Goal: Task Accomplishment & Management: Use online tool/utility

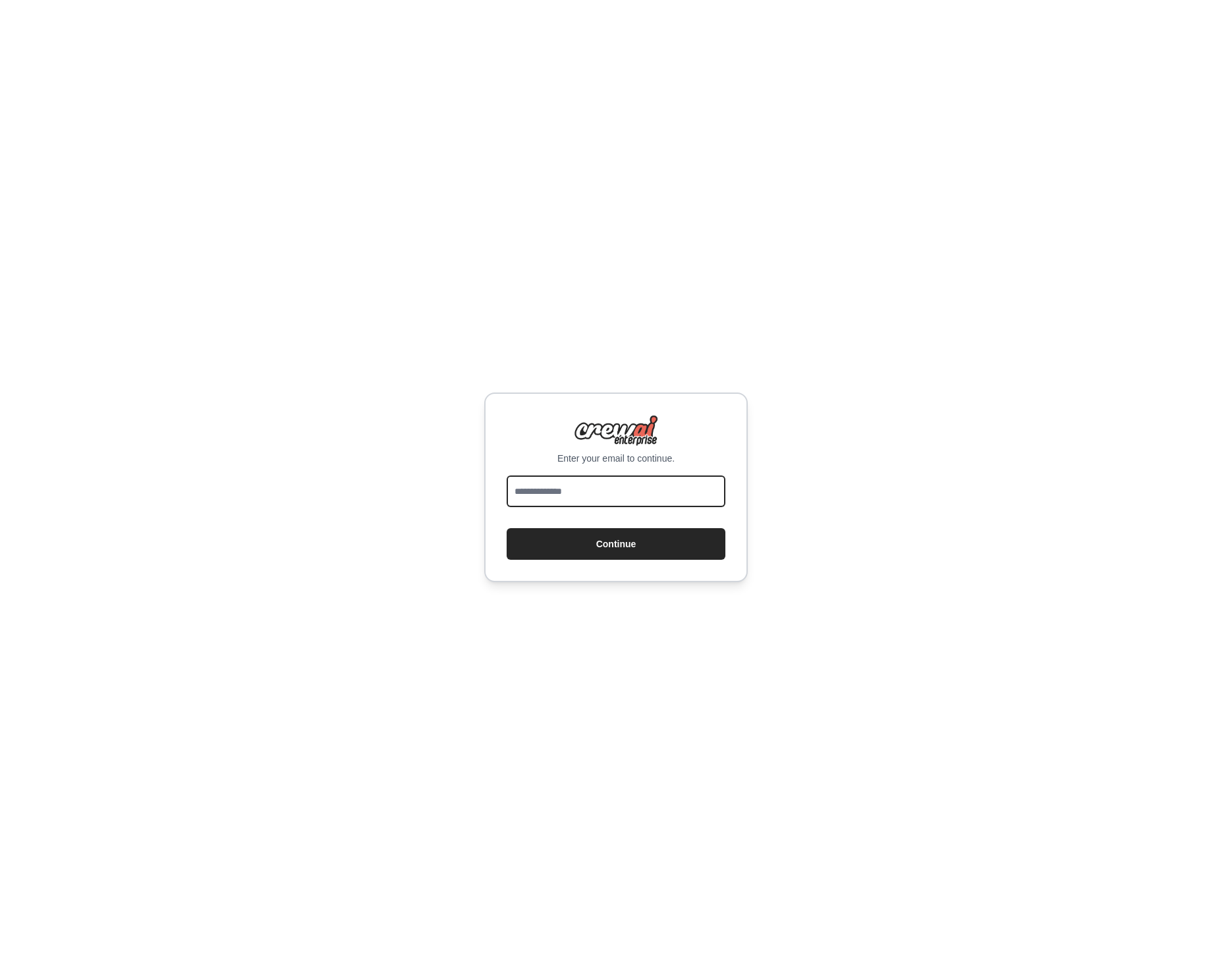
click at [544, 490] on input "email" at bounding box center [616, 491] width 219 height 32
type input "**********"
click at [616, 544] on button "Continue" at bounding box center [616, 544] width 219 height 32
click at [564, 540] on button "Continue" at bounding box center [616, 544] width 219 height 32
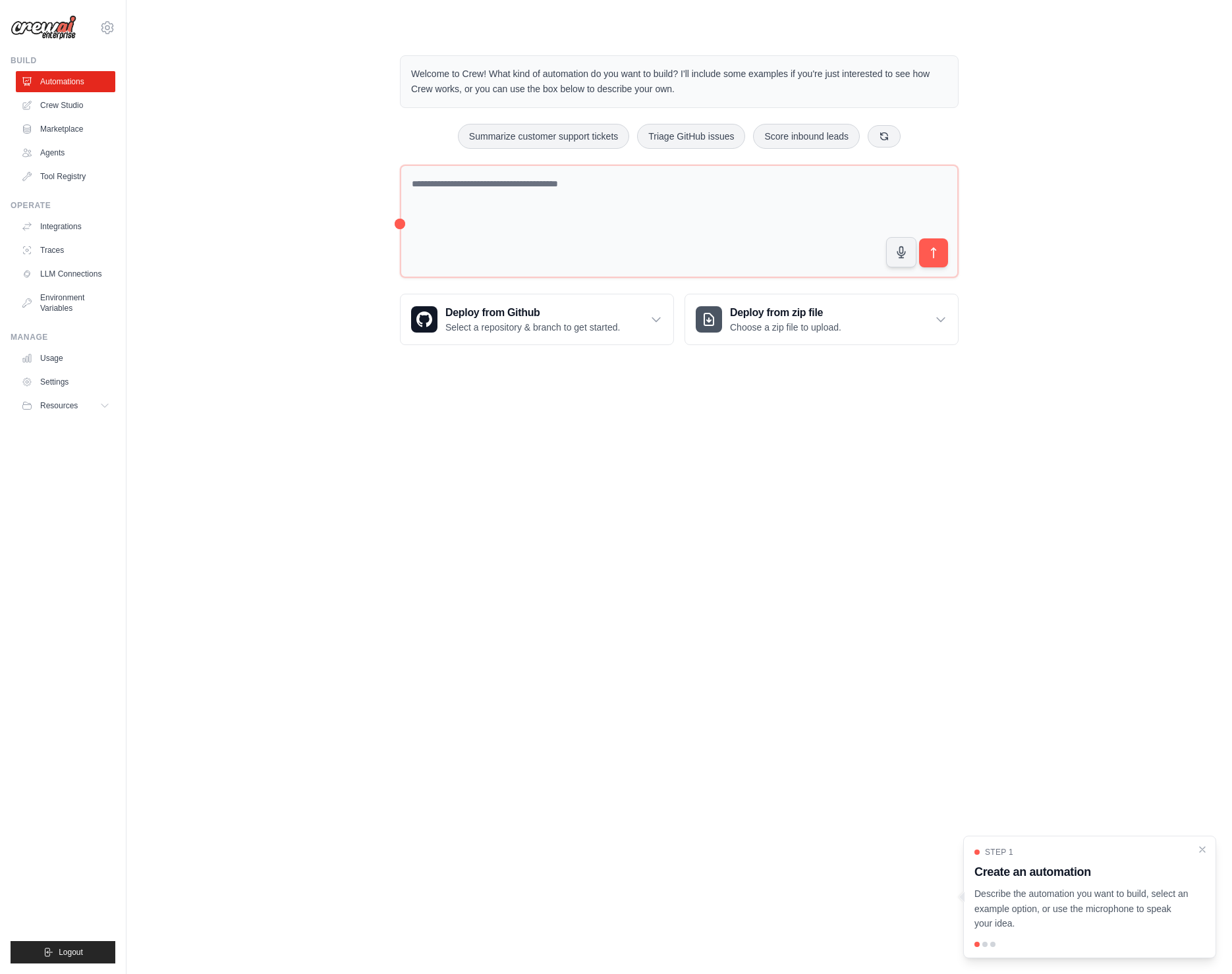
click at [297, 473] on body "alan.galvan@prodapt.com Settings Build Automations Crew Studio" at bounding box center [616, 487] width 1232 height 974
click at [61, 106] on link "Crew Studio" at bounding box center [67, 105] width 99 height 21
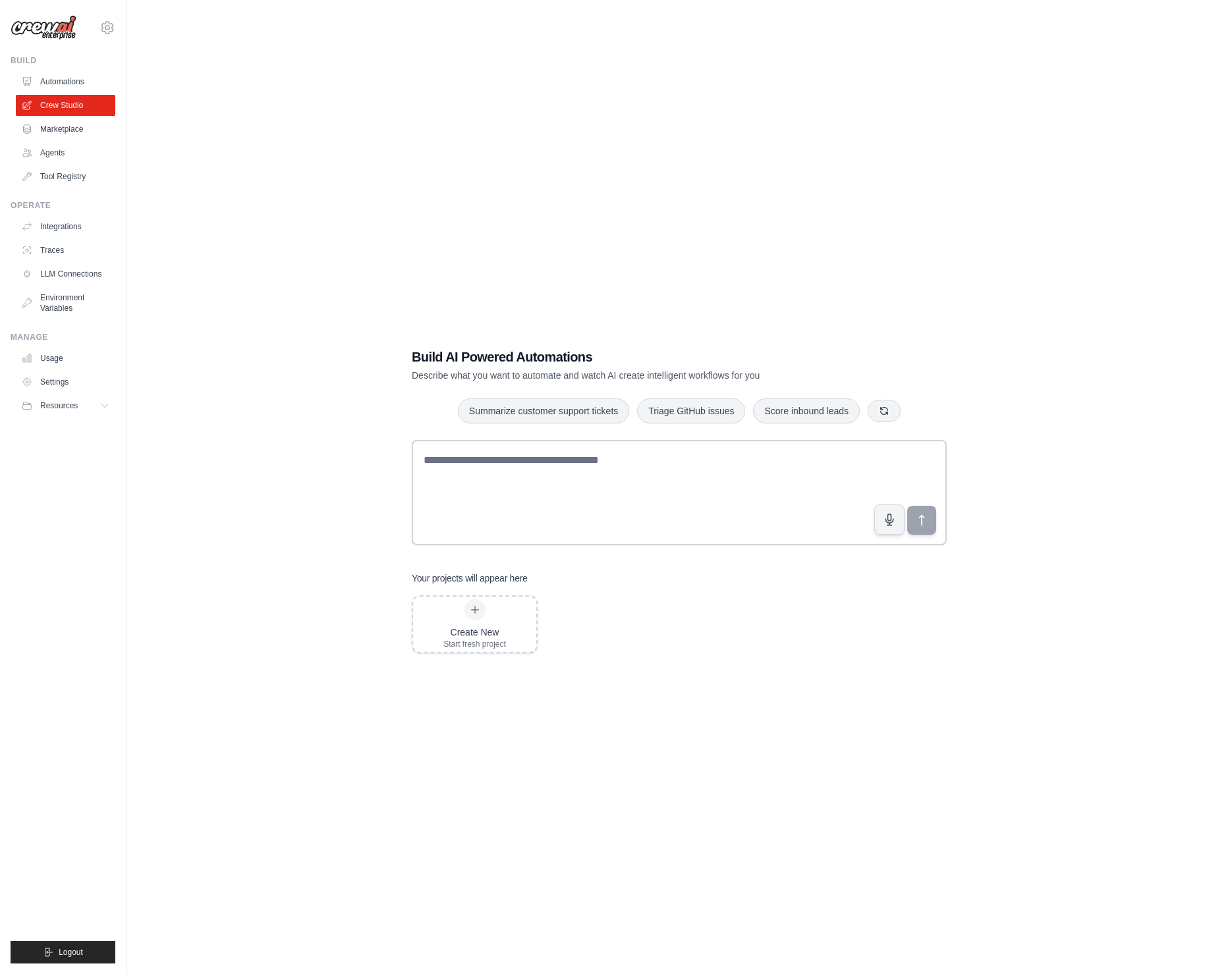
click at [803, 661] on div "Build AI Powered Automations Describe what you want to automate and watch AI cr…" at bounding box center [678, 500] width 566 height 347
click at [485, 461] on textarea at bounding box center [678, 492] width 534 height 106
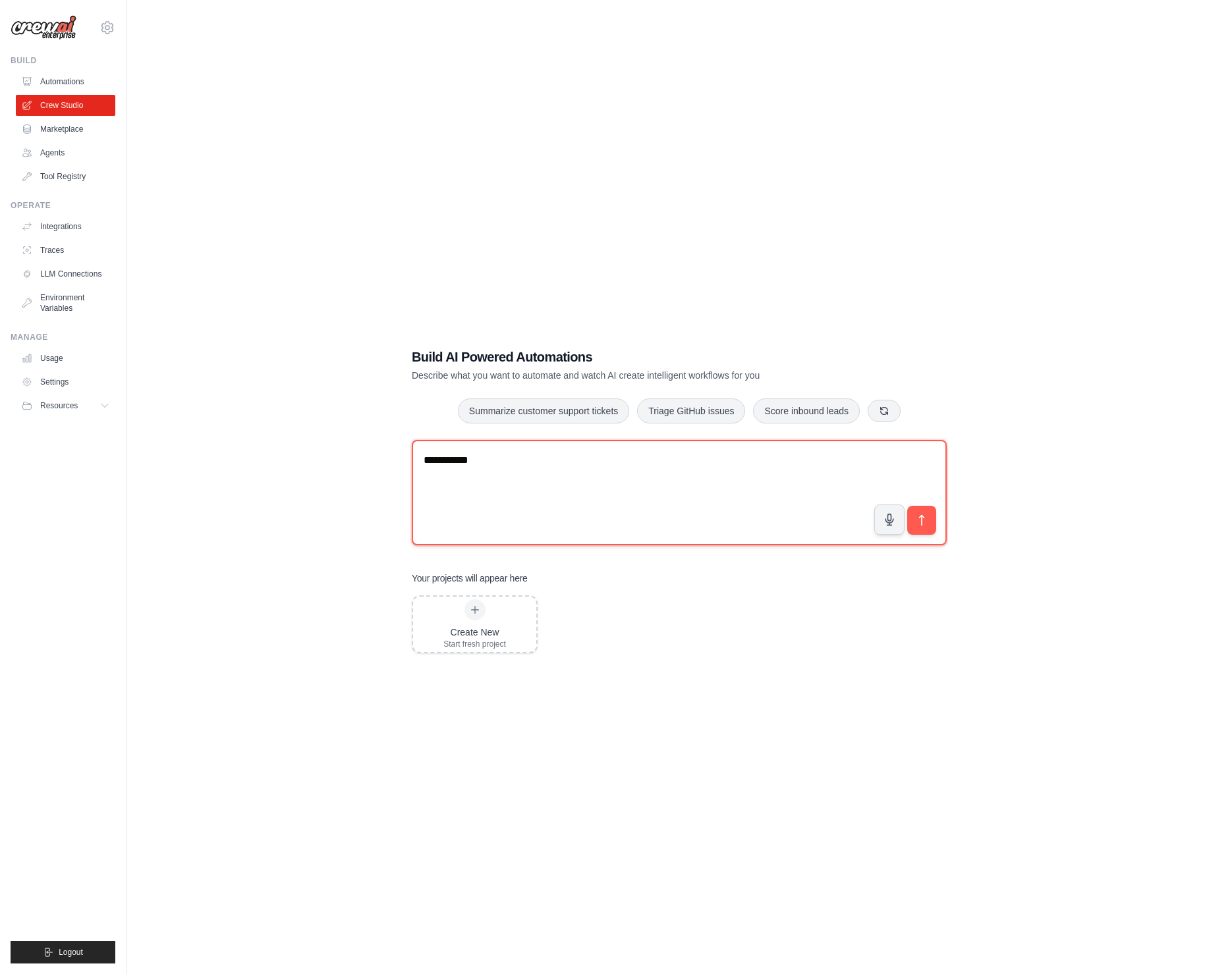
type textarea "**********"
click at [486, 454] on textarea at bounding box center [678, 492] width 534 height 106
paste textarea "**********"
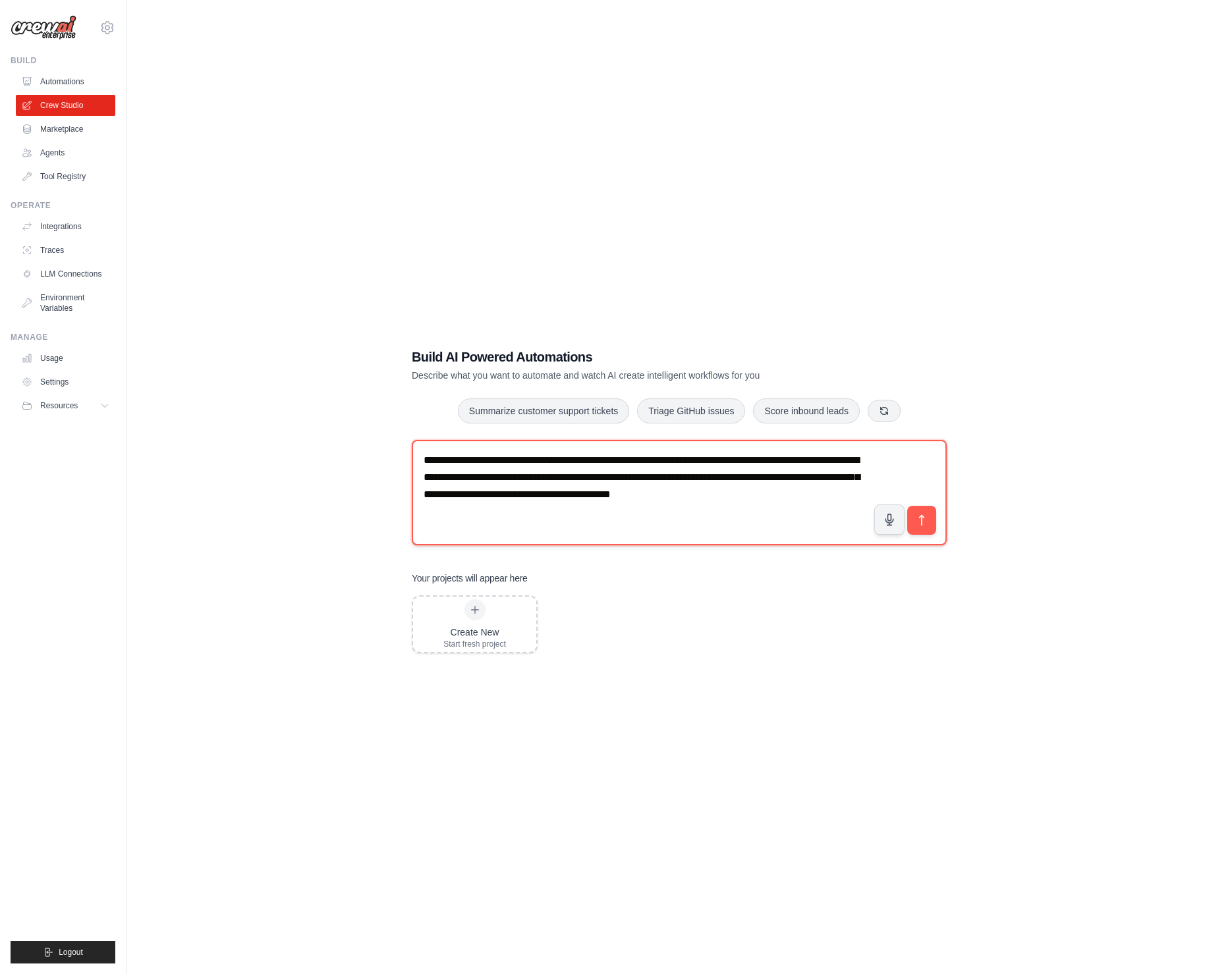
paste textarea "**********"
click at [946, 528] on textarea "**********" at bounding box center [678, 492] width 534 height 106
type textarea "**********"
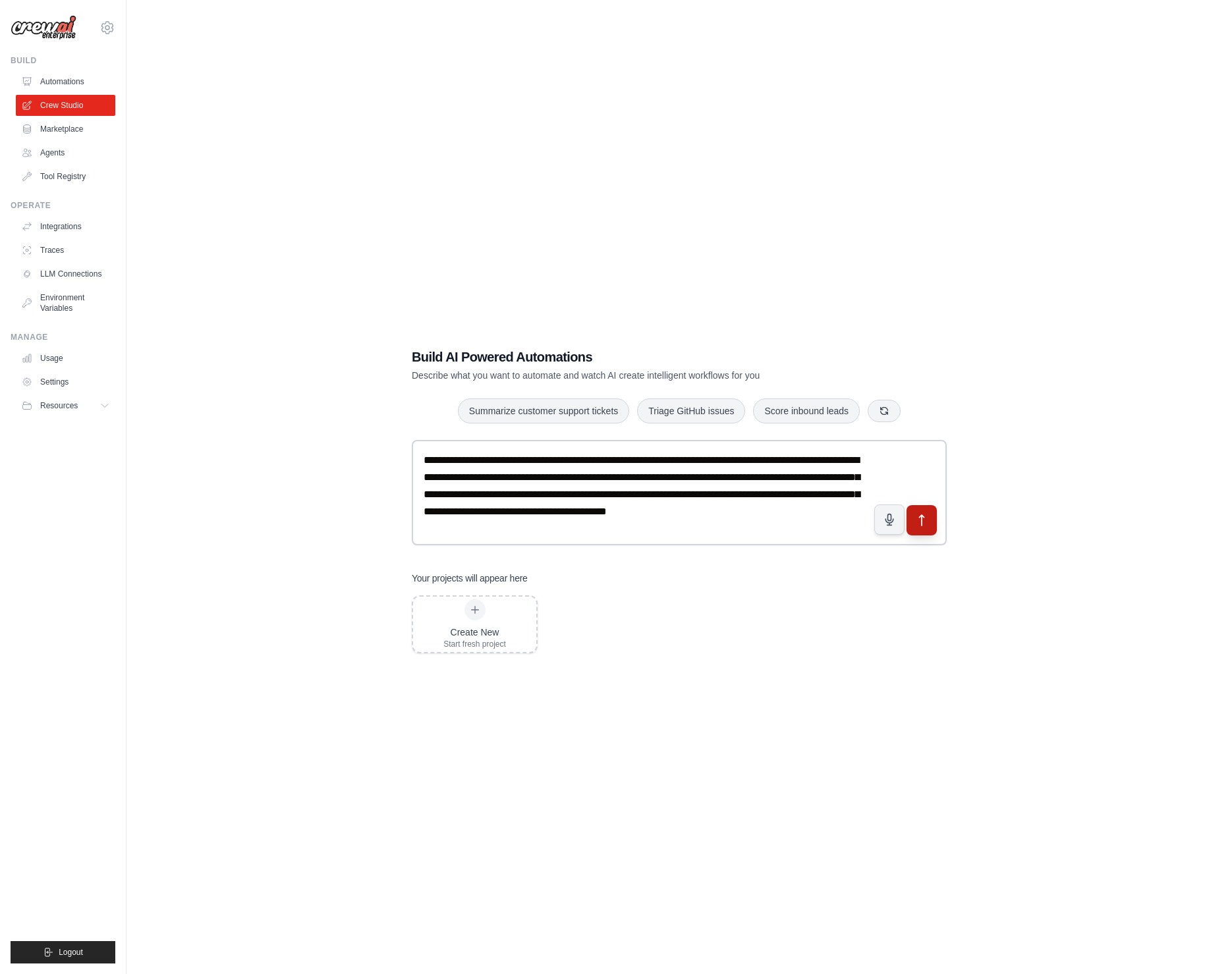
click at [924, 523] on icon "submit" at bounding box center [921, 520] width 14 height 14
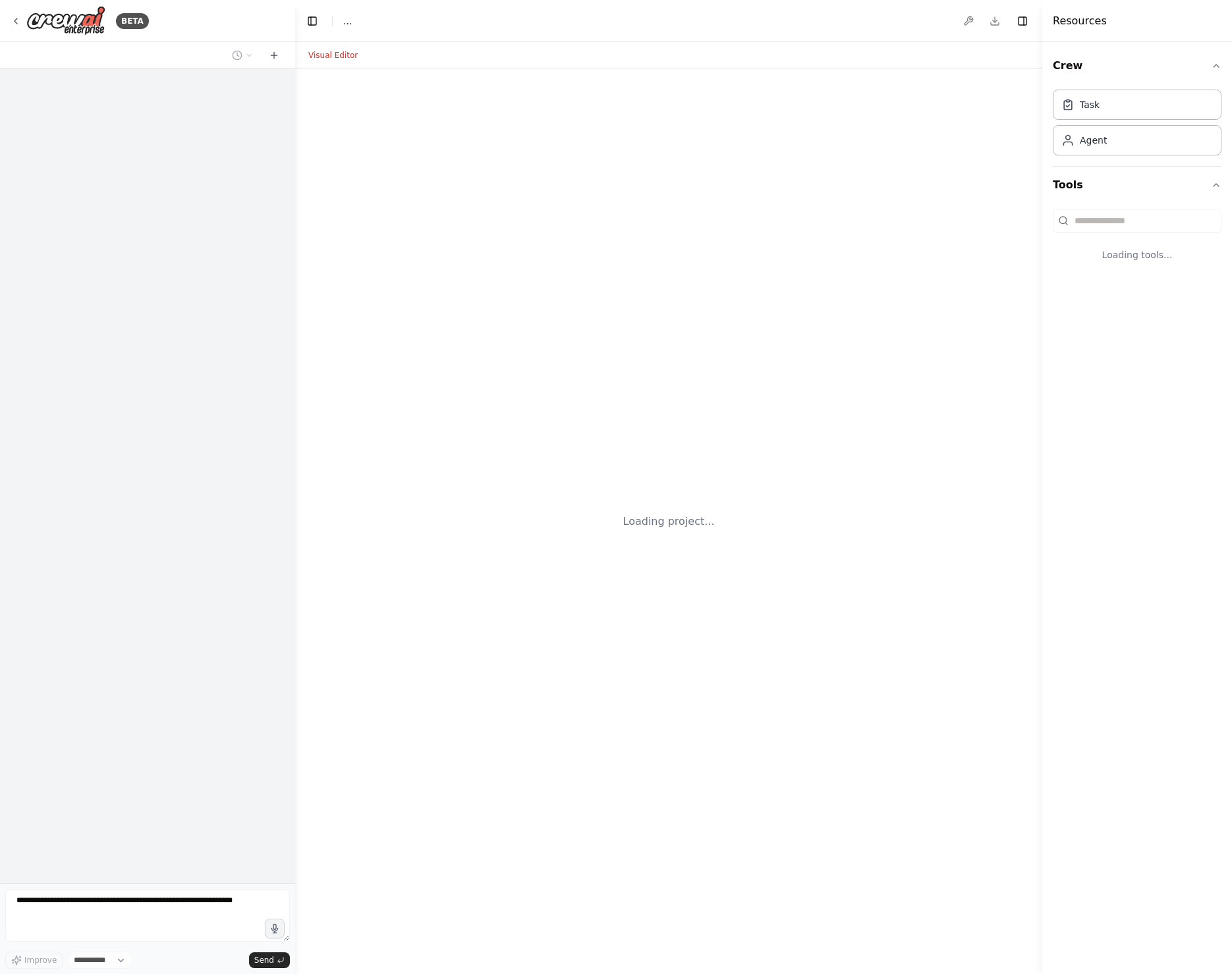
select select "****"
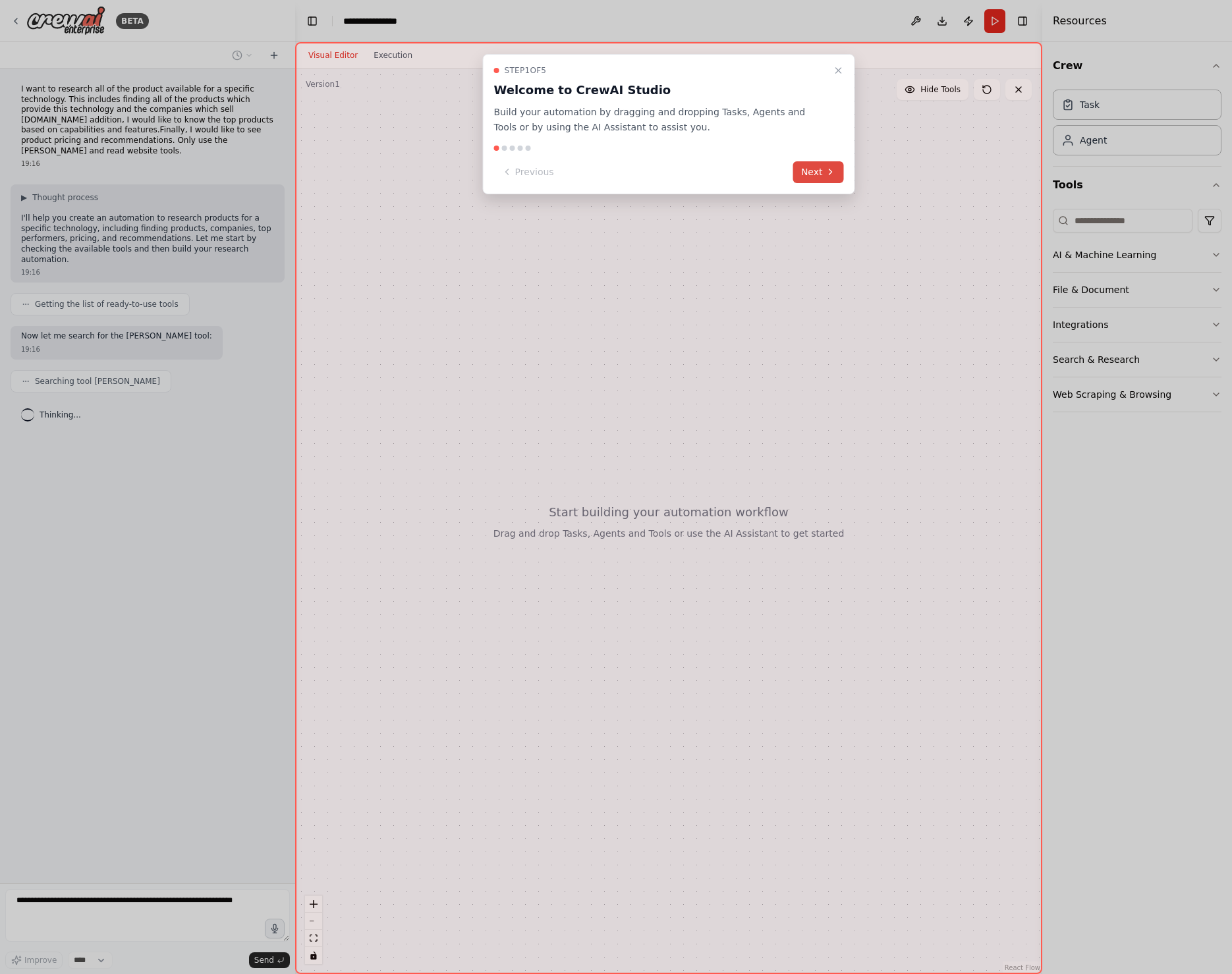
click at [817, 171] on button "Next" at bounding box center [819, 172] width 51 height 22
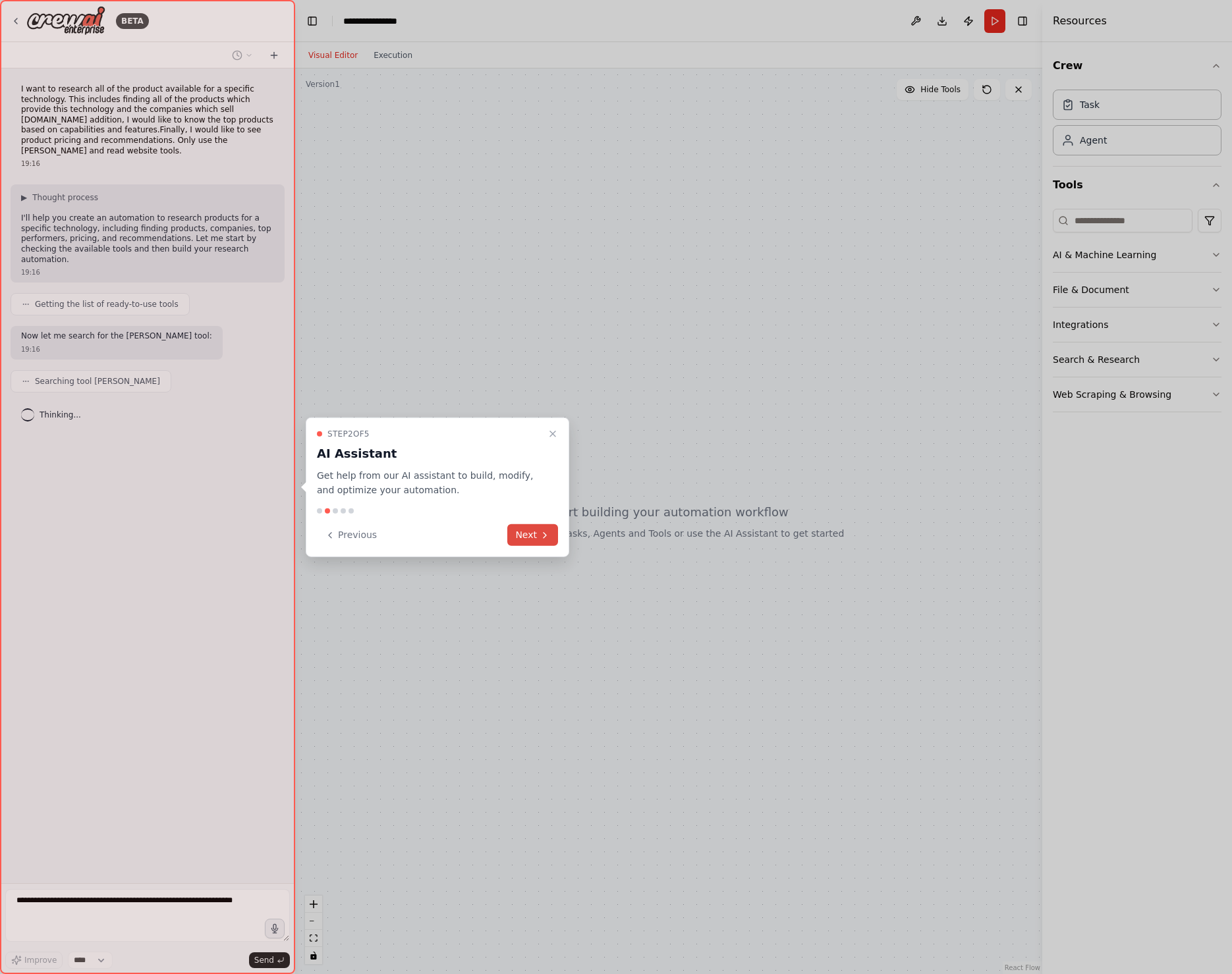
click at [548, 531] on icon at bounding box center [545, 535] width 11 height 11
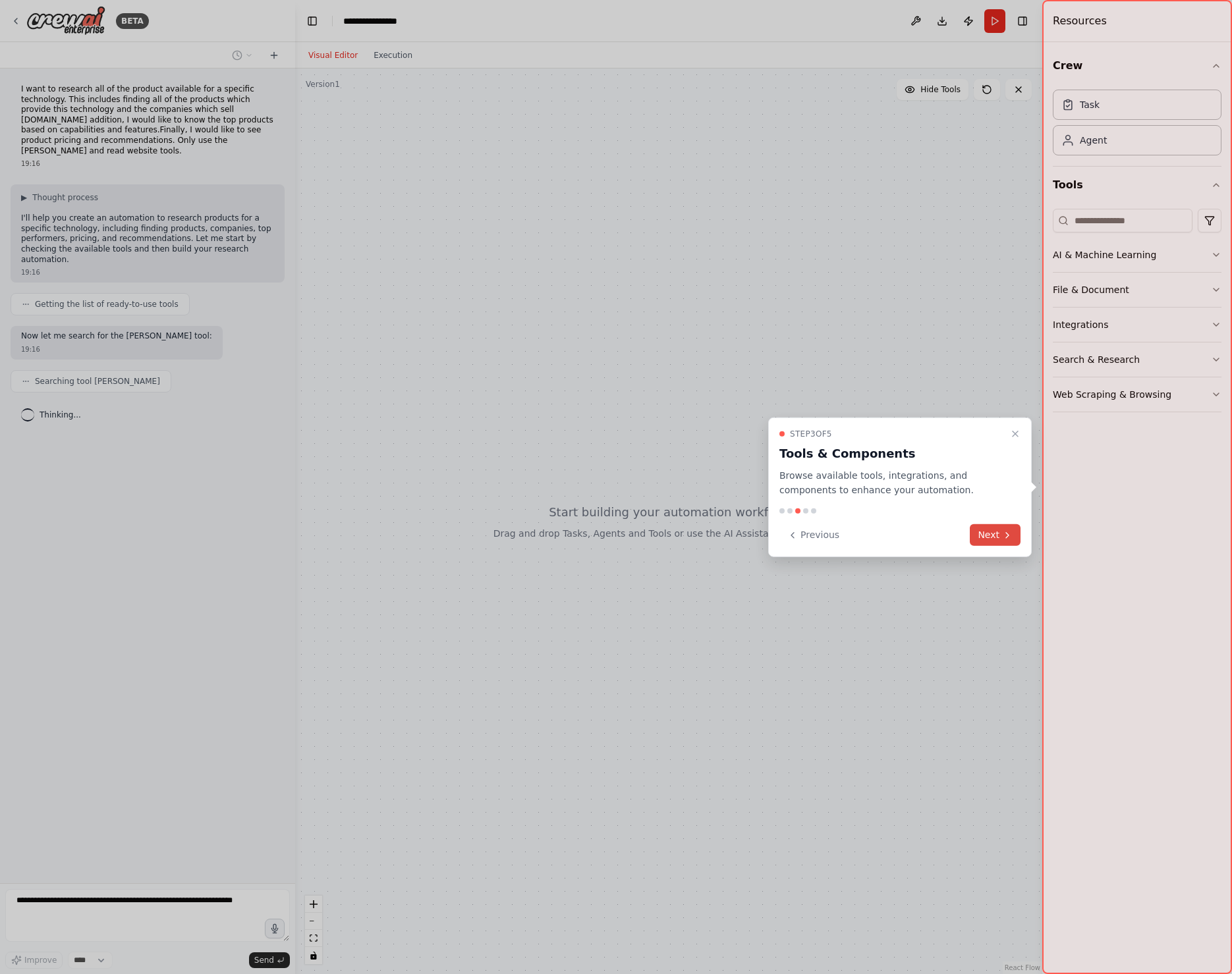
click at [1002, 532] on icon at bounding box center [1008, 535] width 11 height 11
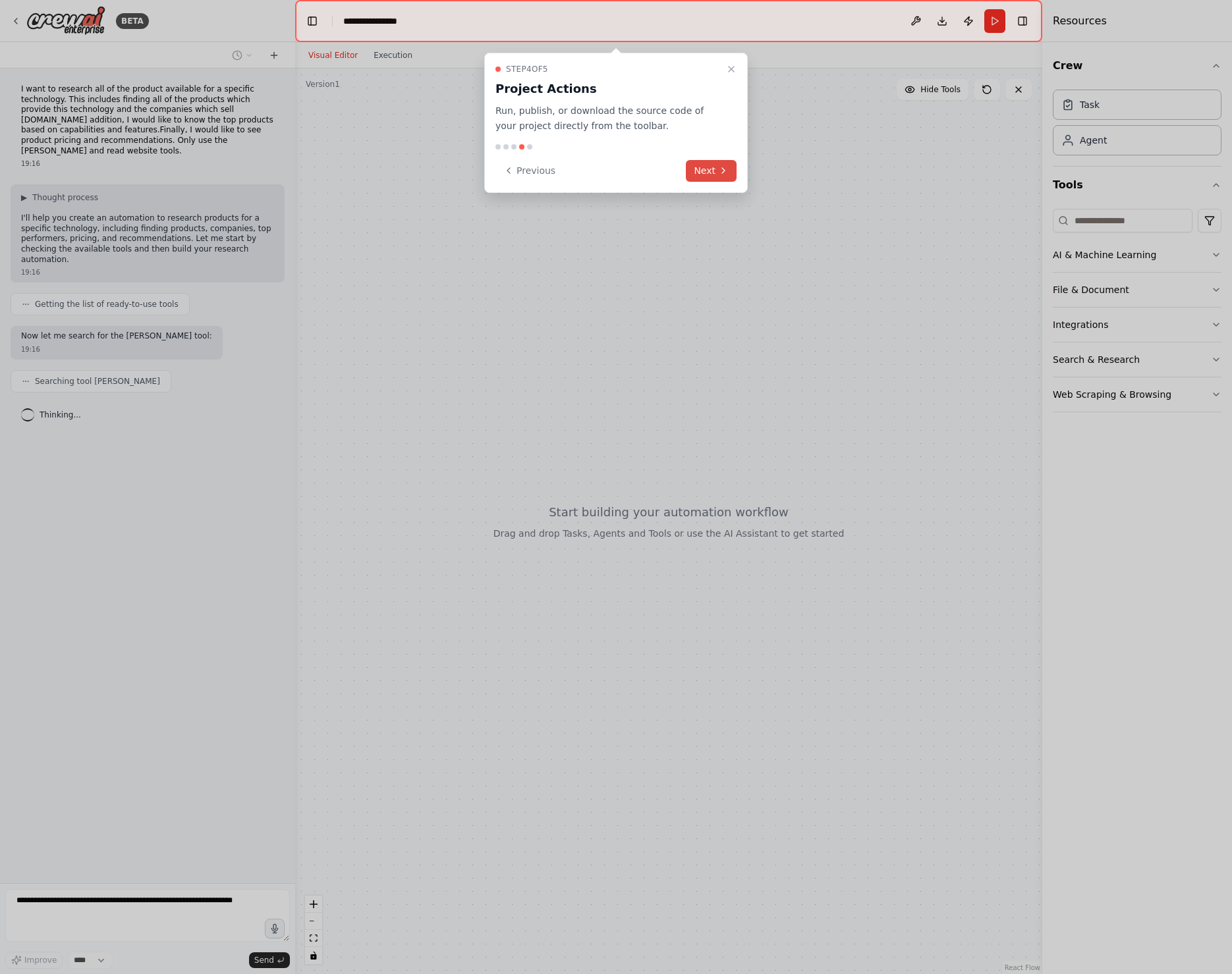
click at [712, 170] on button "Next" at bounding box center [711, 171] width 51 height 22
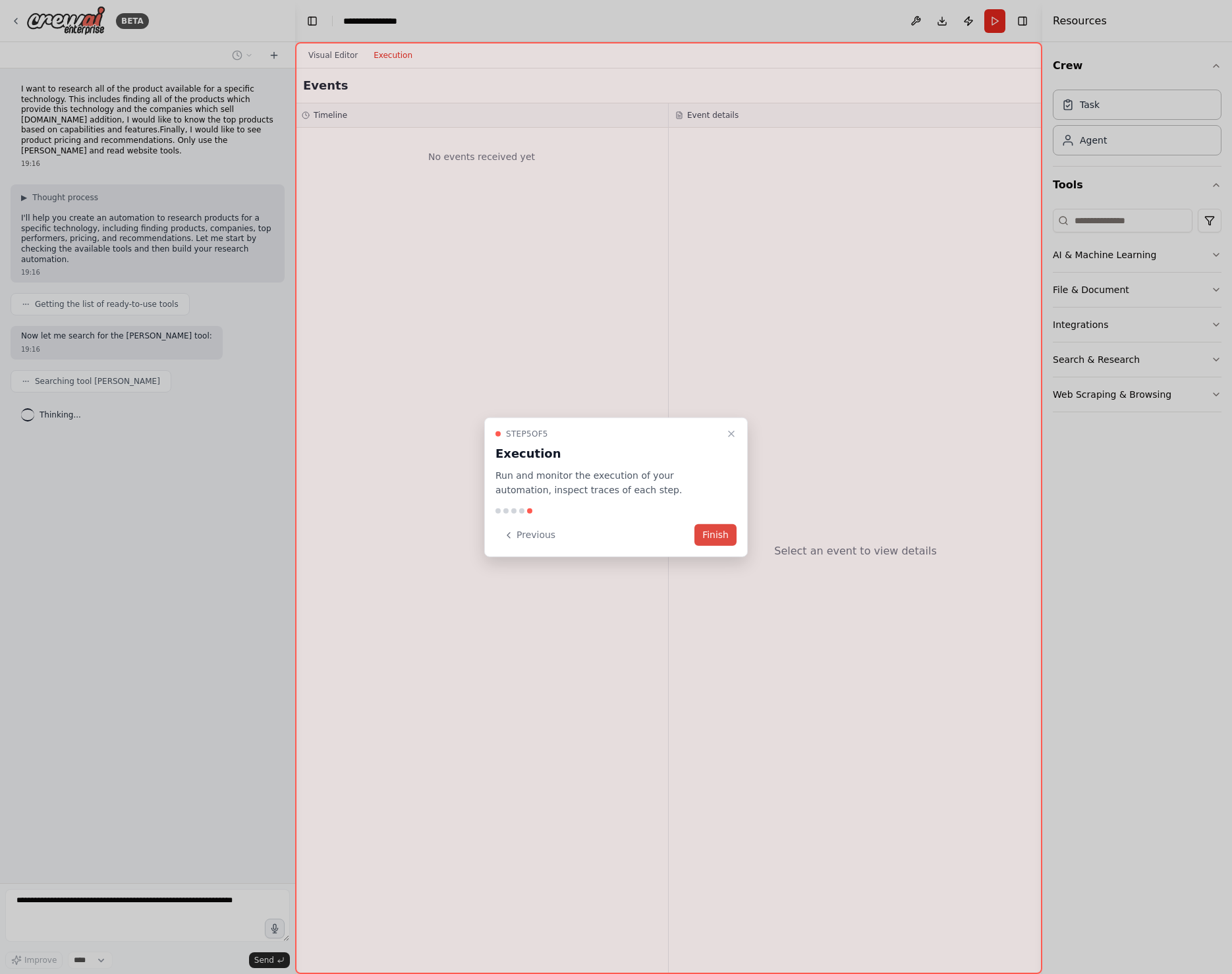
click at [717, 534] on button "Finish" at bounding box center [715, 535] width 42 height 22
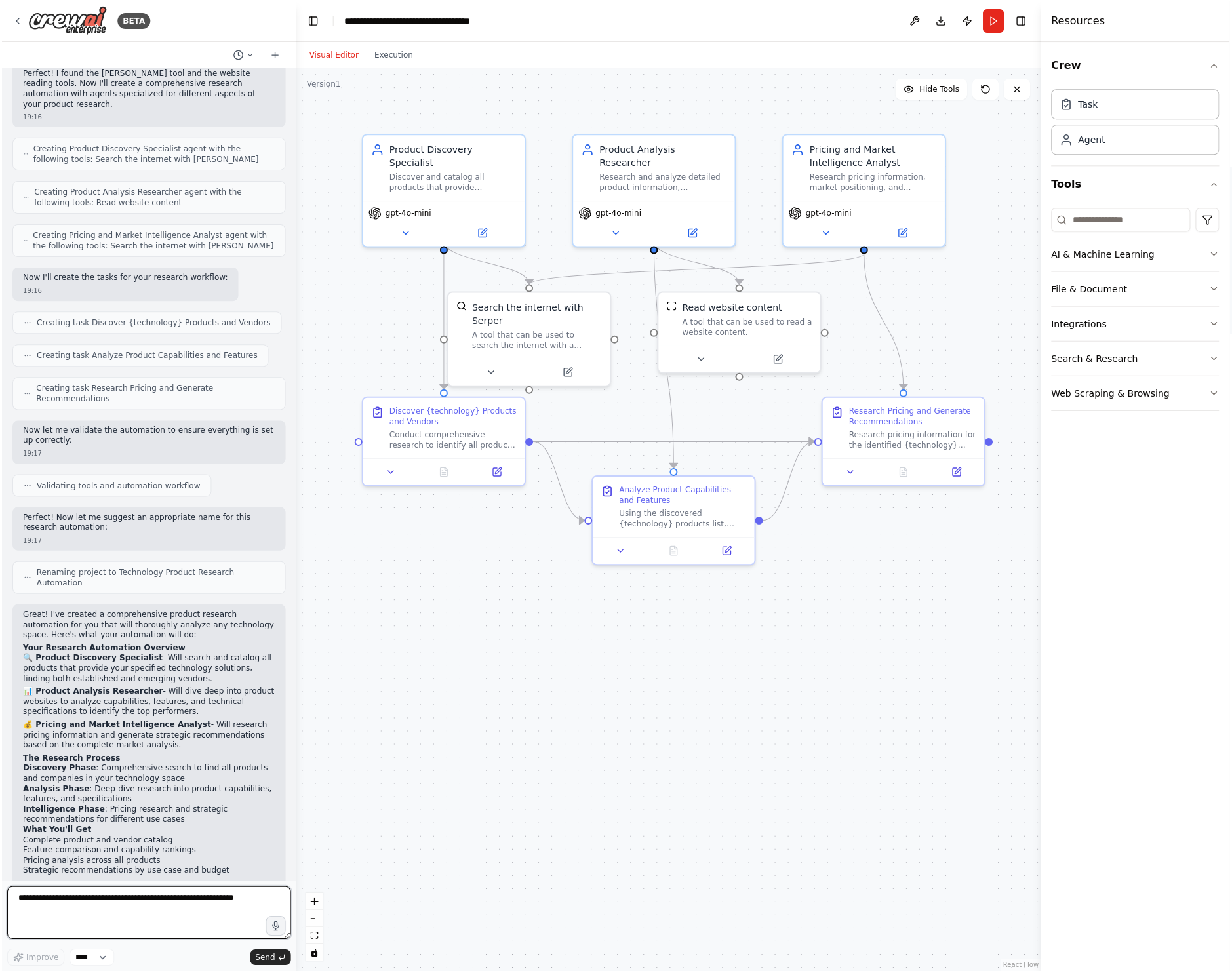
scroll to position [381, 0]
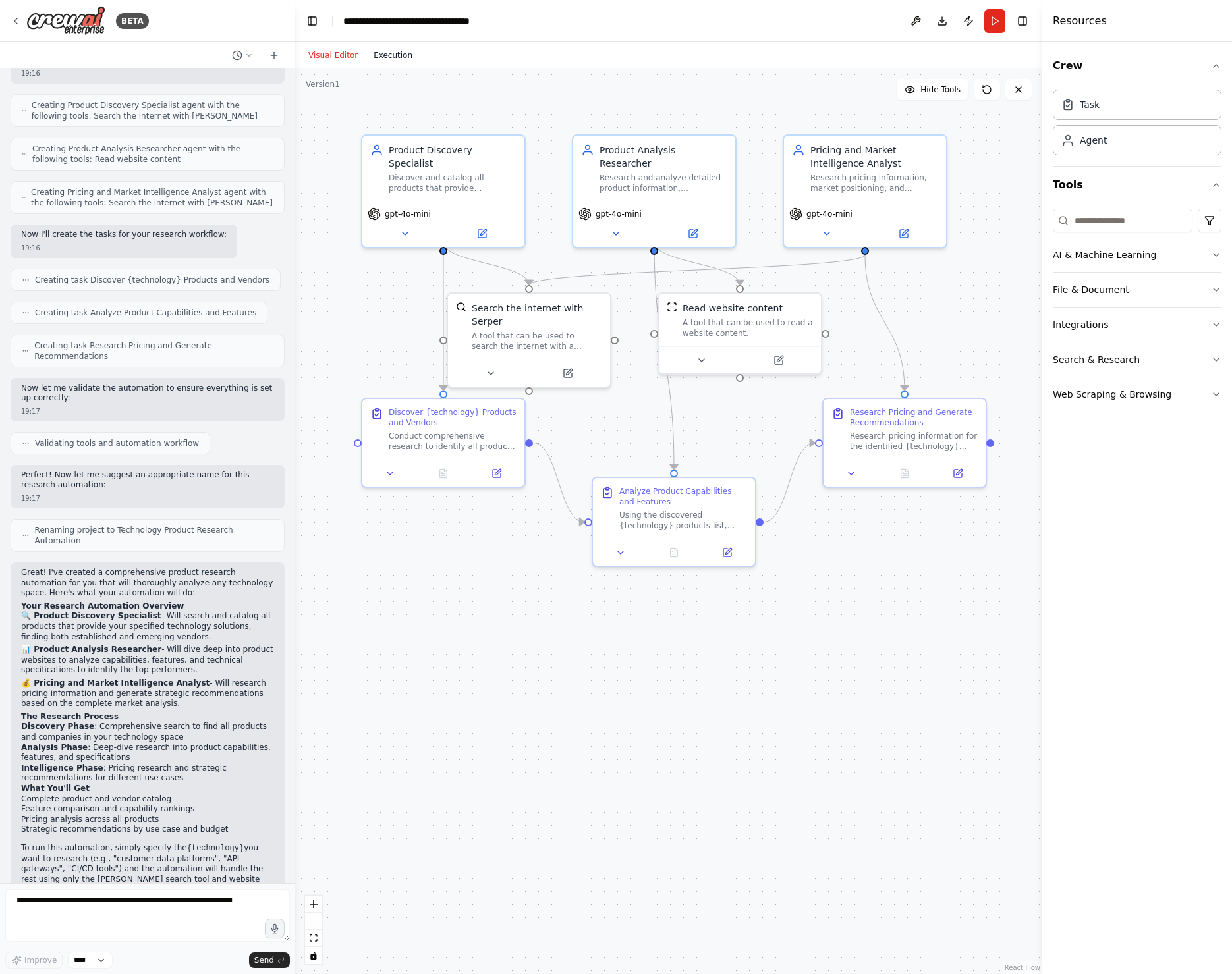
click at [389, 55] on button "Execution" at bounding box center [393, 55] width 55 height 16
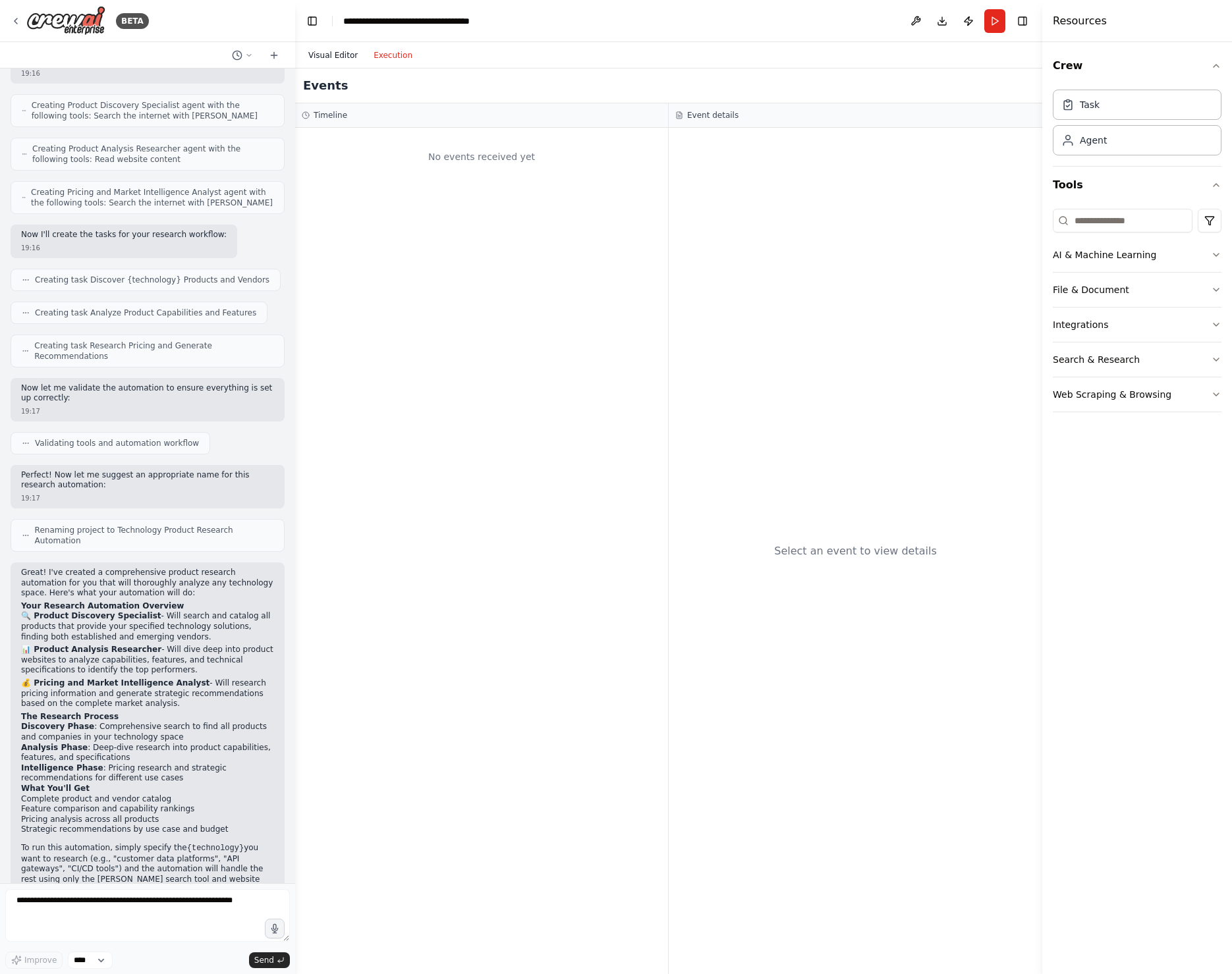
click at [345, 54] on button "Visual Editor" at bounding box center [333, 55] width 66 height 16
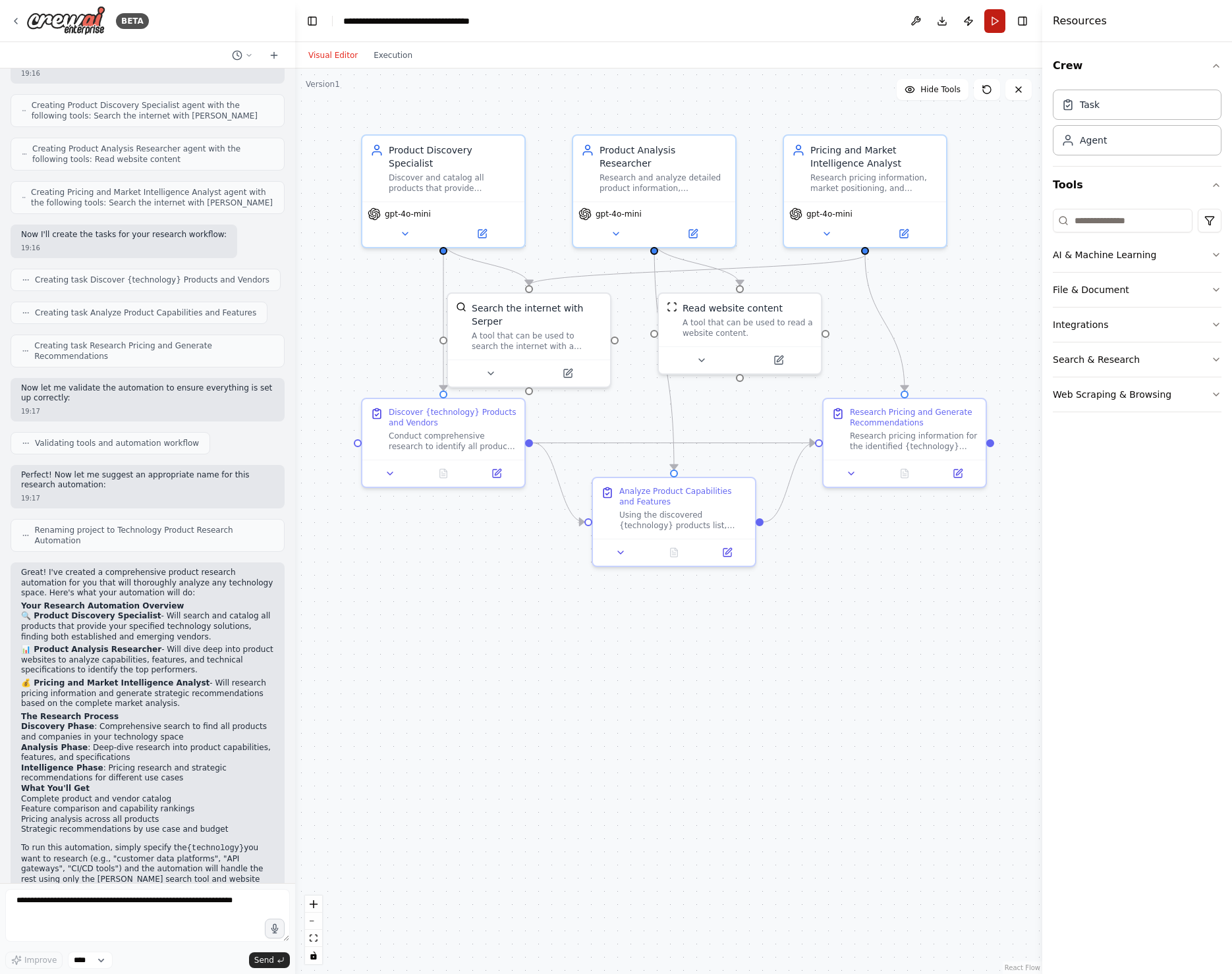
click at [992, 25] on button "Run" at bounding box center [994, 21] width 21 height 24
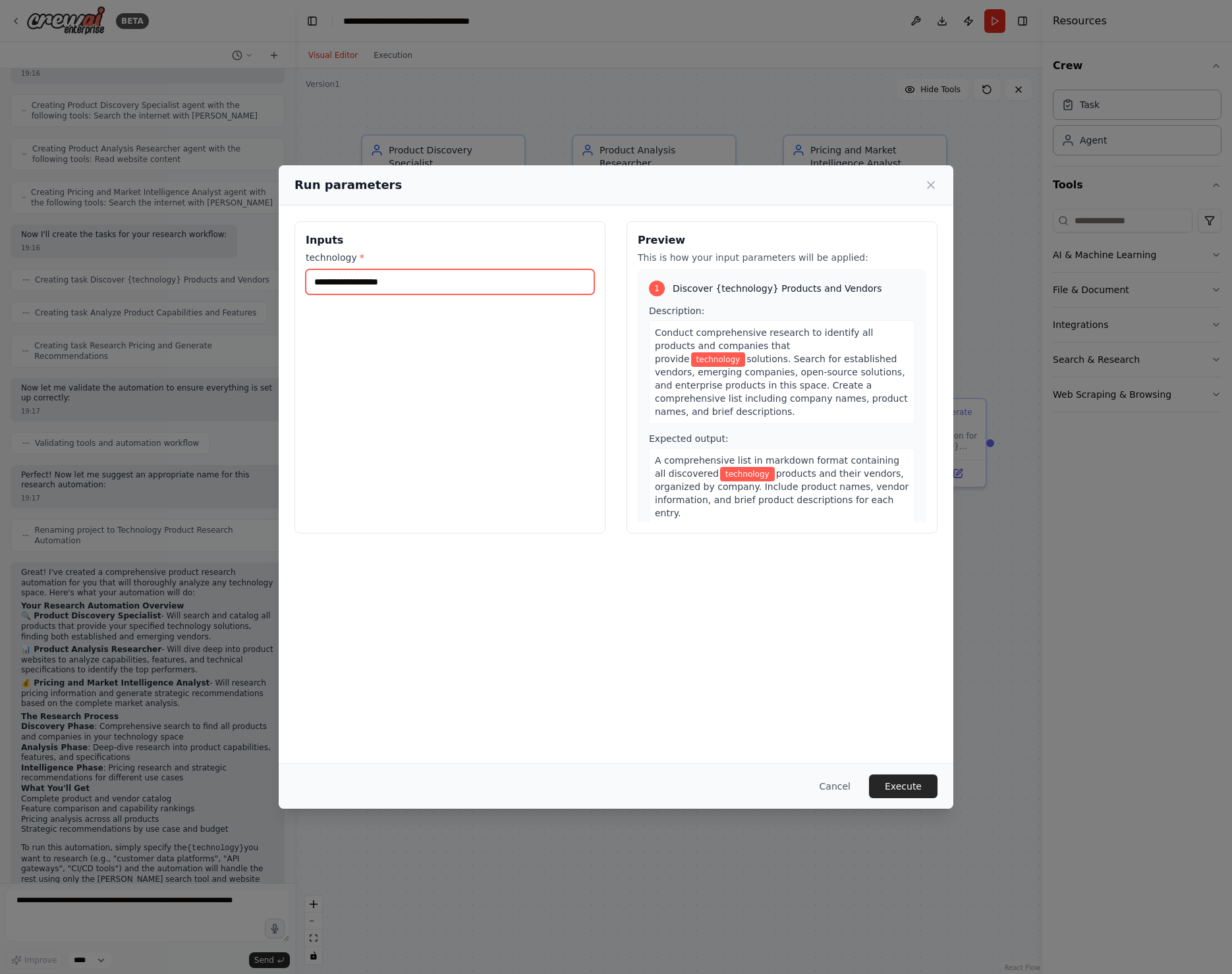
click at [422, 281] on input "technology *" at bounding box center [450, 281] width 288 height 25
drag, startPoint x: 409, startPoint y: 283, endPoint x: 288, endPoint y: 281, distance: 121.0
click at [288, 281] on div "**********" at bounding box center [616, 377] width 675 height 344
type input "*********"
click at [901, 785] on button "Execute" at bounding box center [903, 786] width 68 height 24
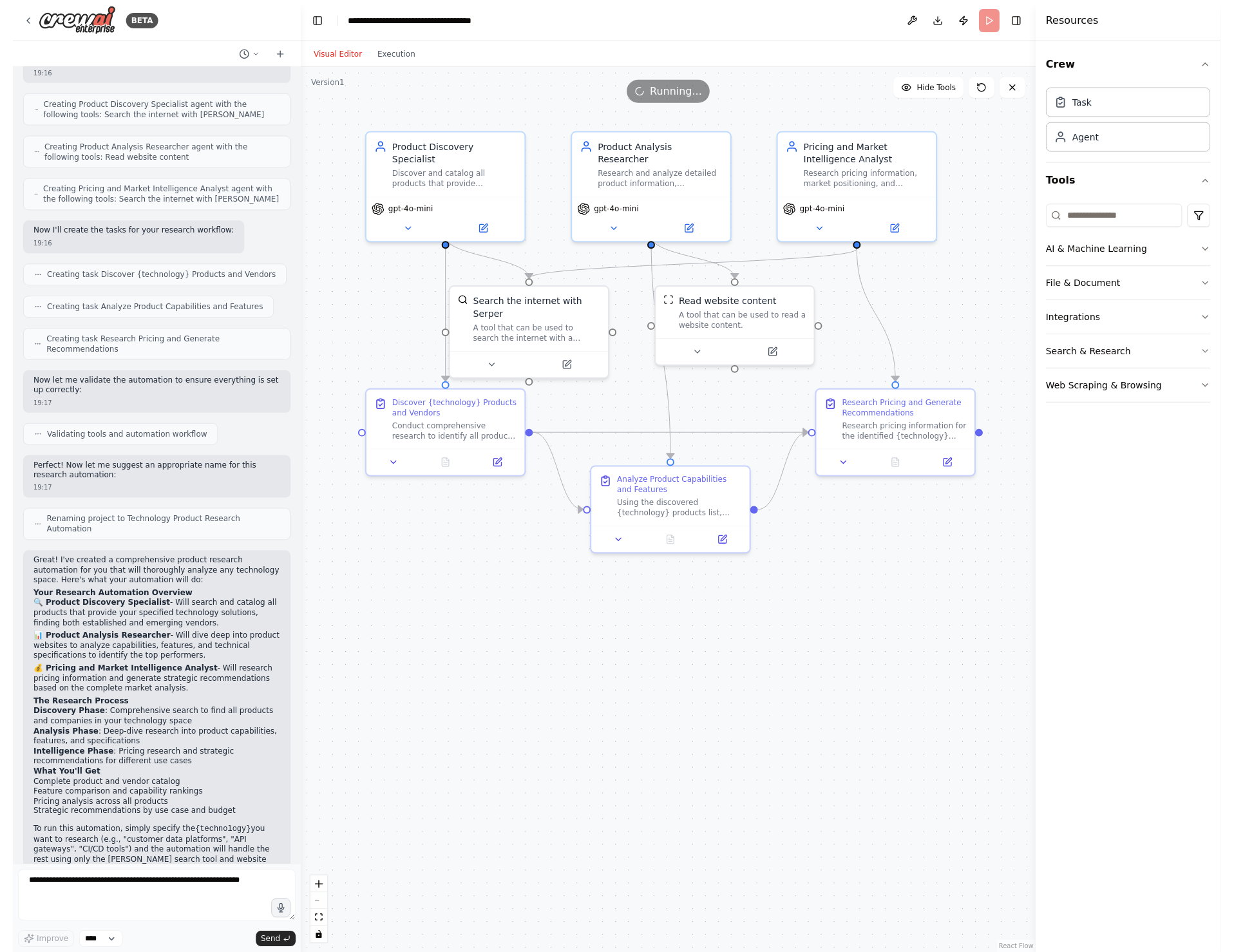
scroll to position [372, 0]
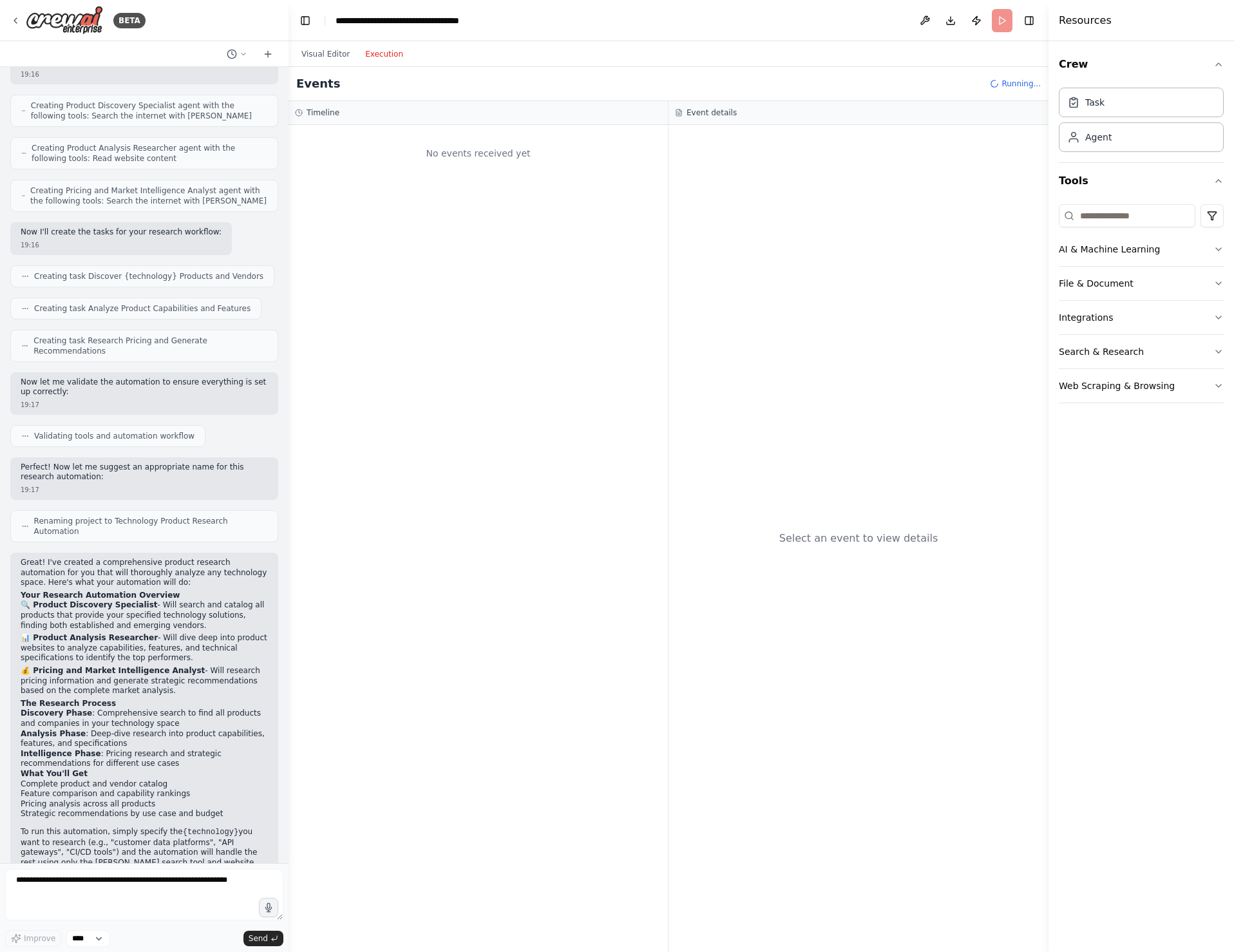
click at [395, 54] on button "Execution" at bounding box center [384, 53] width 53 height 15
click at [333, 53] on button "Visual Editor" at bounding box center [325, 53] width 64 height 15
click at [384, 54] on button "Execution" at bounding box center [384, 53] width 53 height 15
click at [327, 54] on button "Visual Editor" at bounding box center [325, 53] width 64 height 15
click at [383, 59] on button "Execution" at bounding box center [384, 53] width 53 height 15
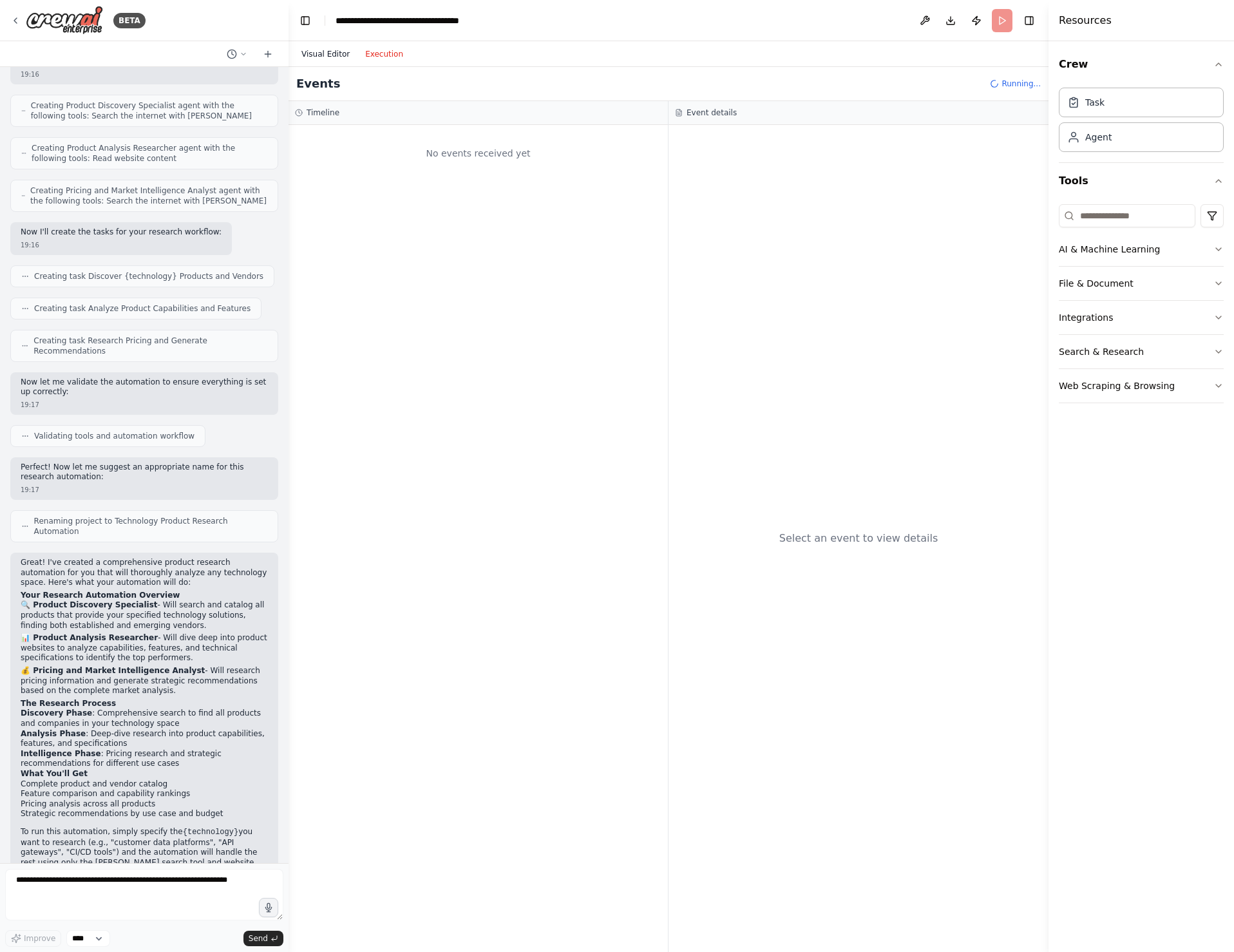
click at [328, 51] on button "Visual Editor" at bounding box center [325, 53] width 64 height 15
click at [391, 55] on button "Execution" at bounding box center [384, 53] width 53 height 15
drag, startPoint x: 432, startPoint y: 152, endPoint x: 524, endPoint y: 158, distance: 92.2
click at [528, 158] on div "No events received yet" at bounding box center [478, 152] width 366 height 44
click at [432, 201] on div "No events received yet" at bounding box center [478, 538] width 379 height 826
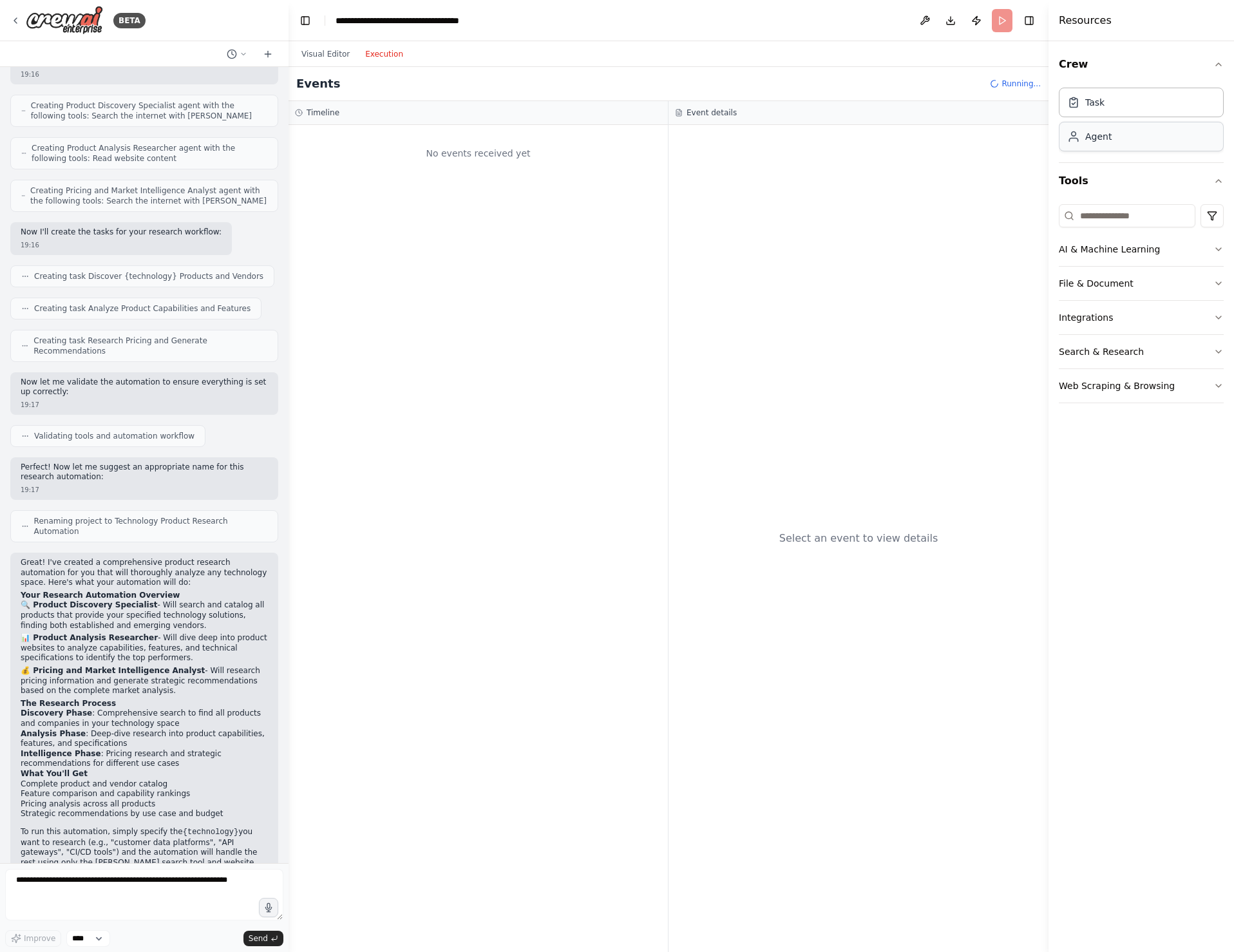
click at [1121, 142] on div "Agent" at bounding box center [1140, 136] width 165 height 29
click at [1120, 112] on div "Task" at bounding box center [1140, 102] width 165 height 29
click at [301, 114] on icon at bounding box center [299, 112] width 8 height 8
click at [314, 57] on button "Visual Editor" at bounding box center [325, 53] width 64 height 15
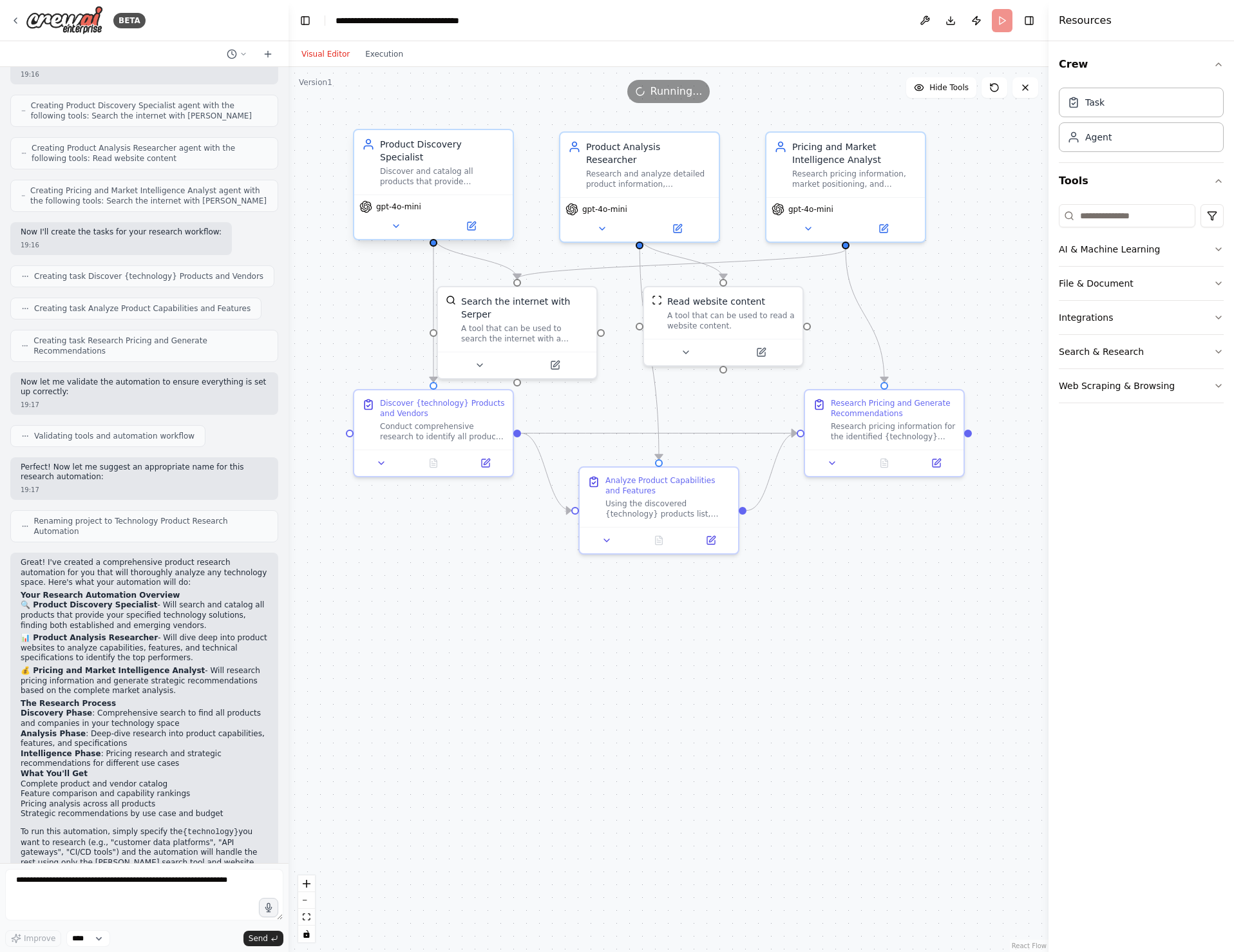
click at [451, 167] on div "Discover and catalog all products that provide {technology} solutions, identify…" at bounding box center [442, 176] width 125 height 21
click at [992, 88] on icon at bounding box center [994, 87] width 11 height 11
click at [977, 22] on button "Publish" at bounding box center [975, 21] width 21 height 23
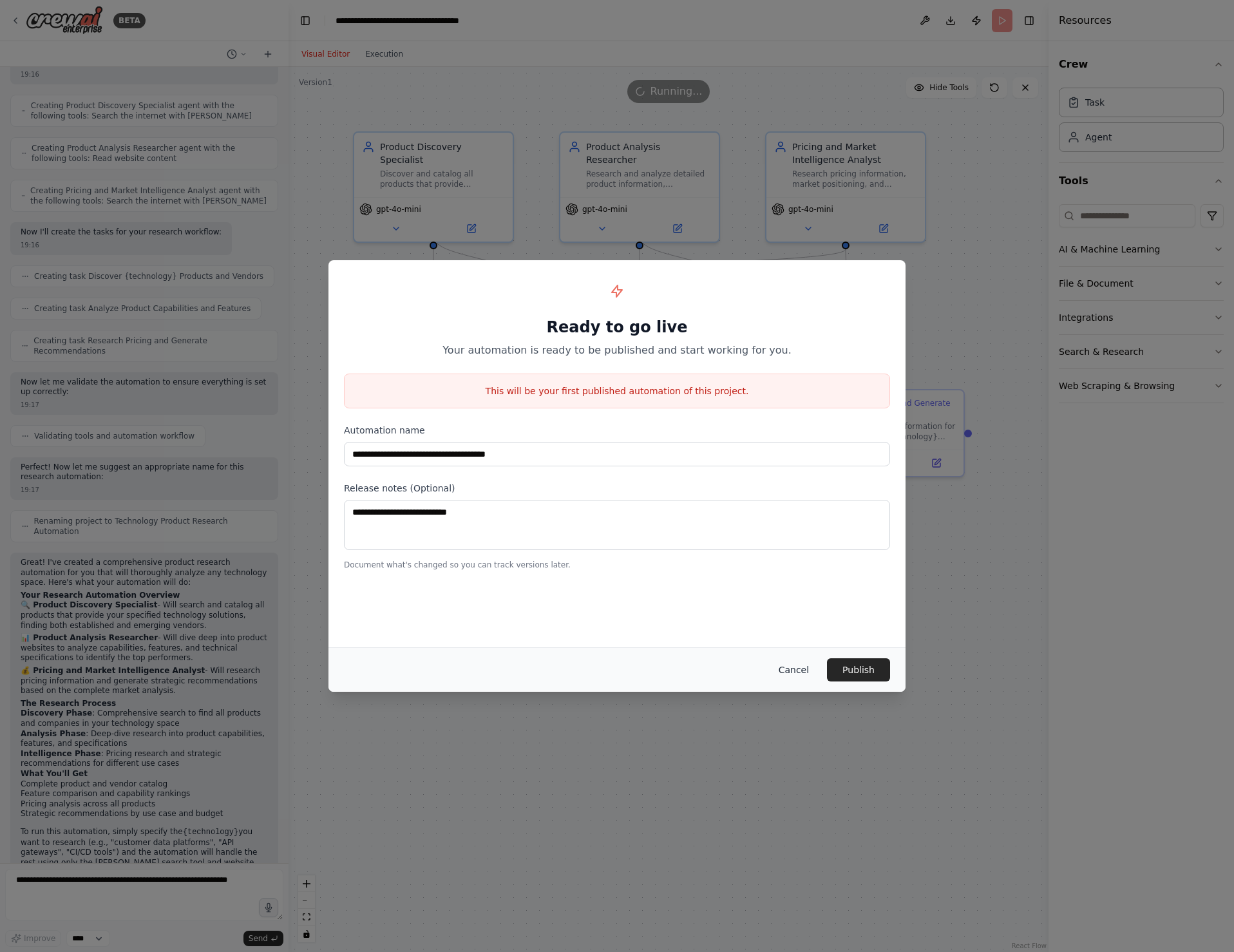
click at [796, 669] on button "Cancel" at bounding box center [794, 669] width 51 height 23
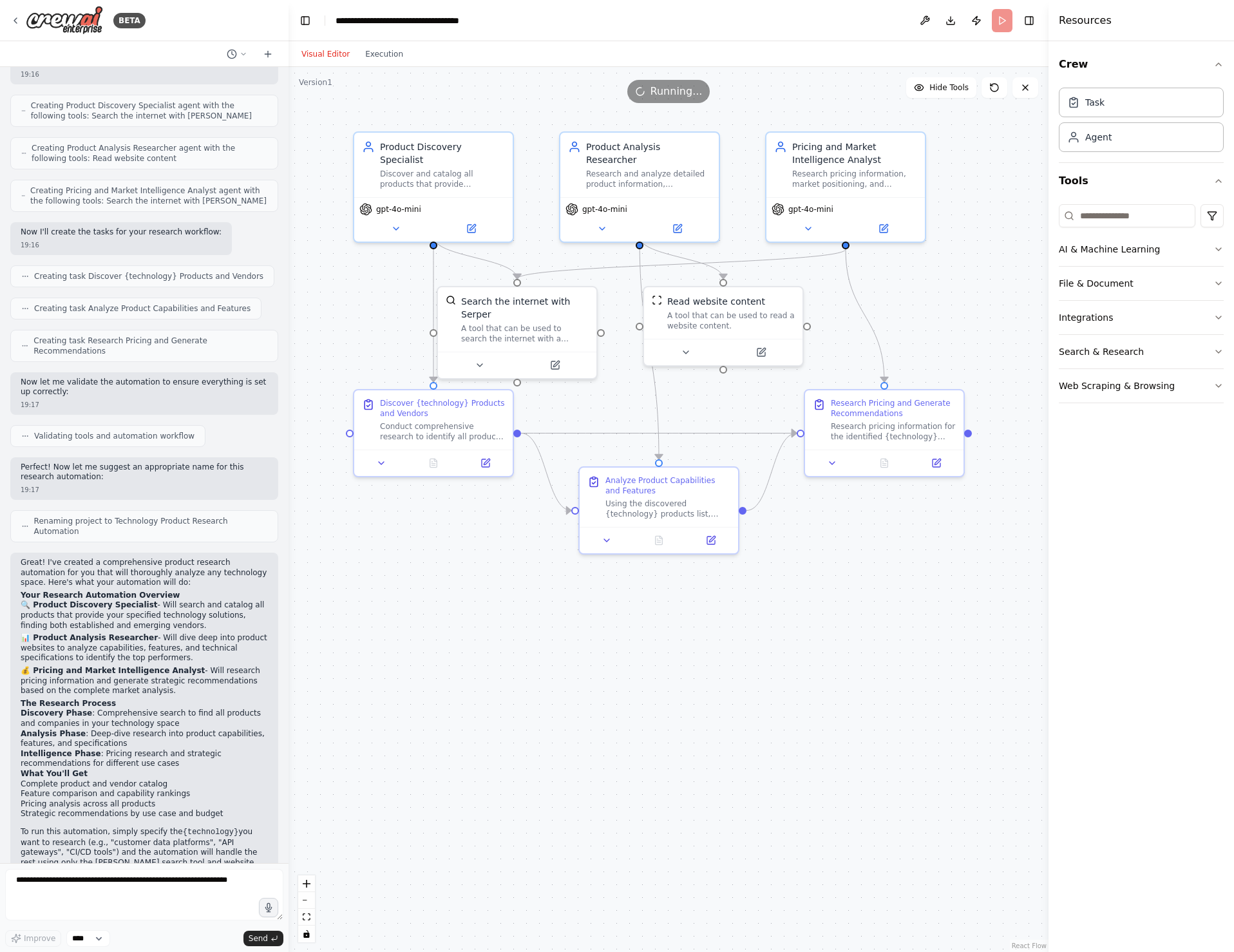
click at [1004, 18] on header "**********" at bounding box center [669, 21] width 760 height 41
click at [447, 54] on div "Visual Editor Execution" at bounding box center [669, 53] width 760 height 26
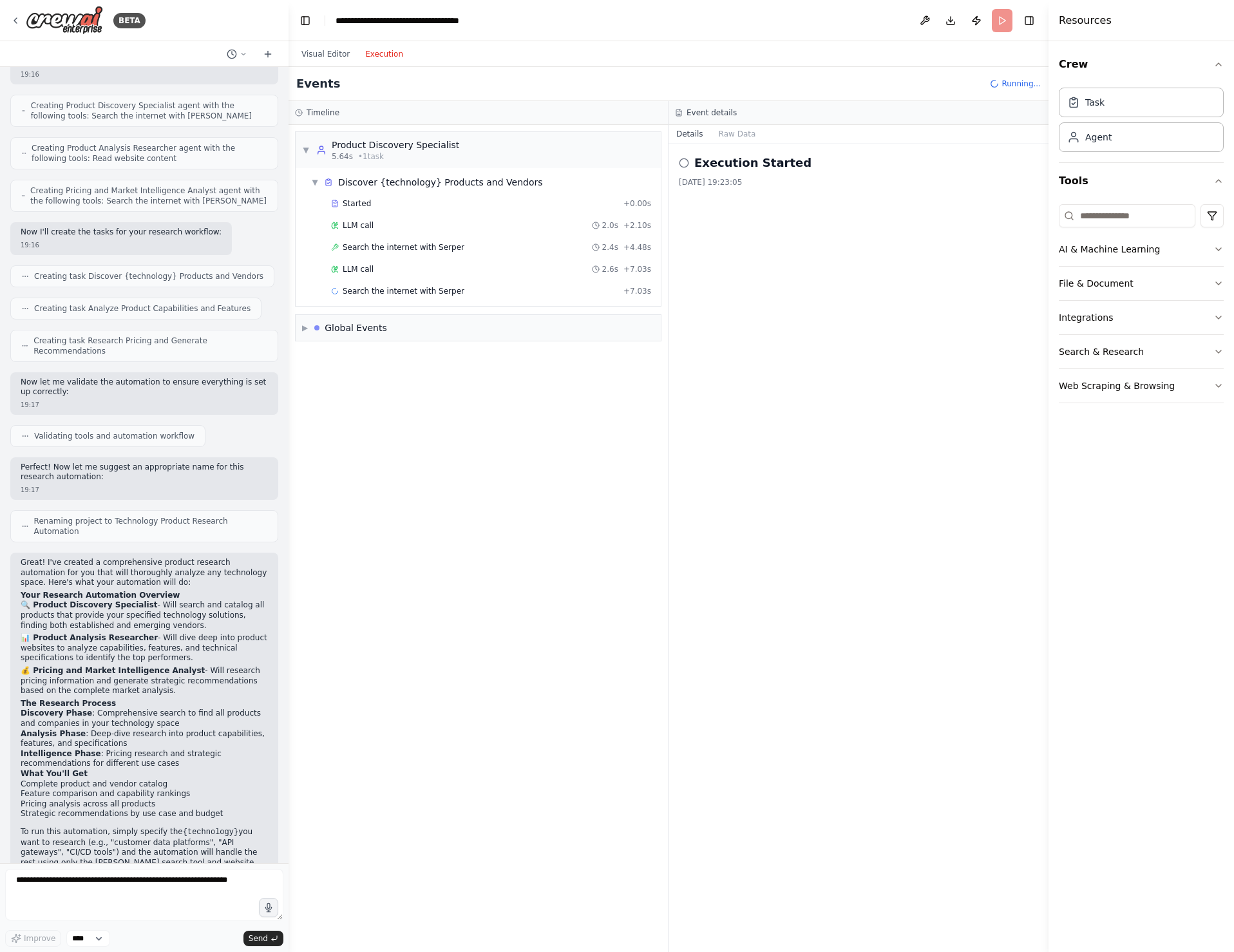
click at [387, 52] on button "Execution" at bounding box center [384, 53] width 53 height 15
click at [302, 349] on span "▶" at bounding box center [305, 349] width 6 height 11
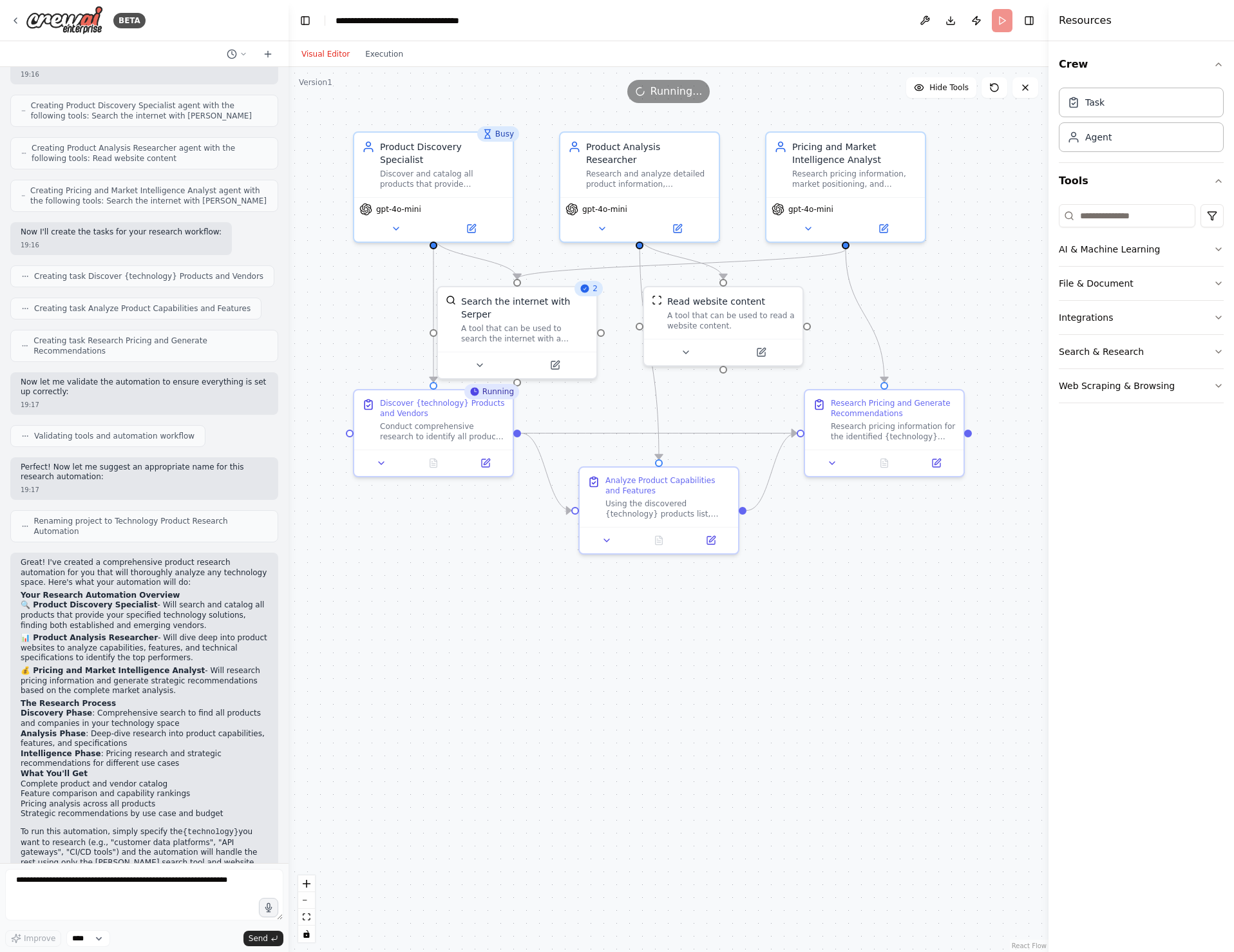
click at [333, 54] on button "Visual Editor" at bounding box center [325, 53] width 64 height 15
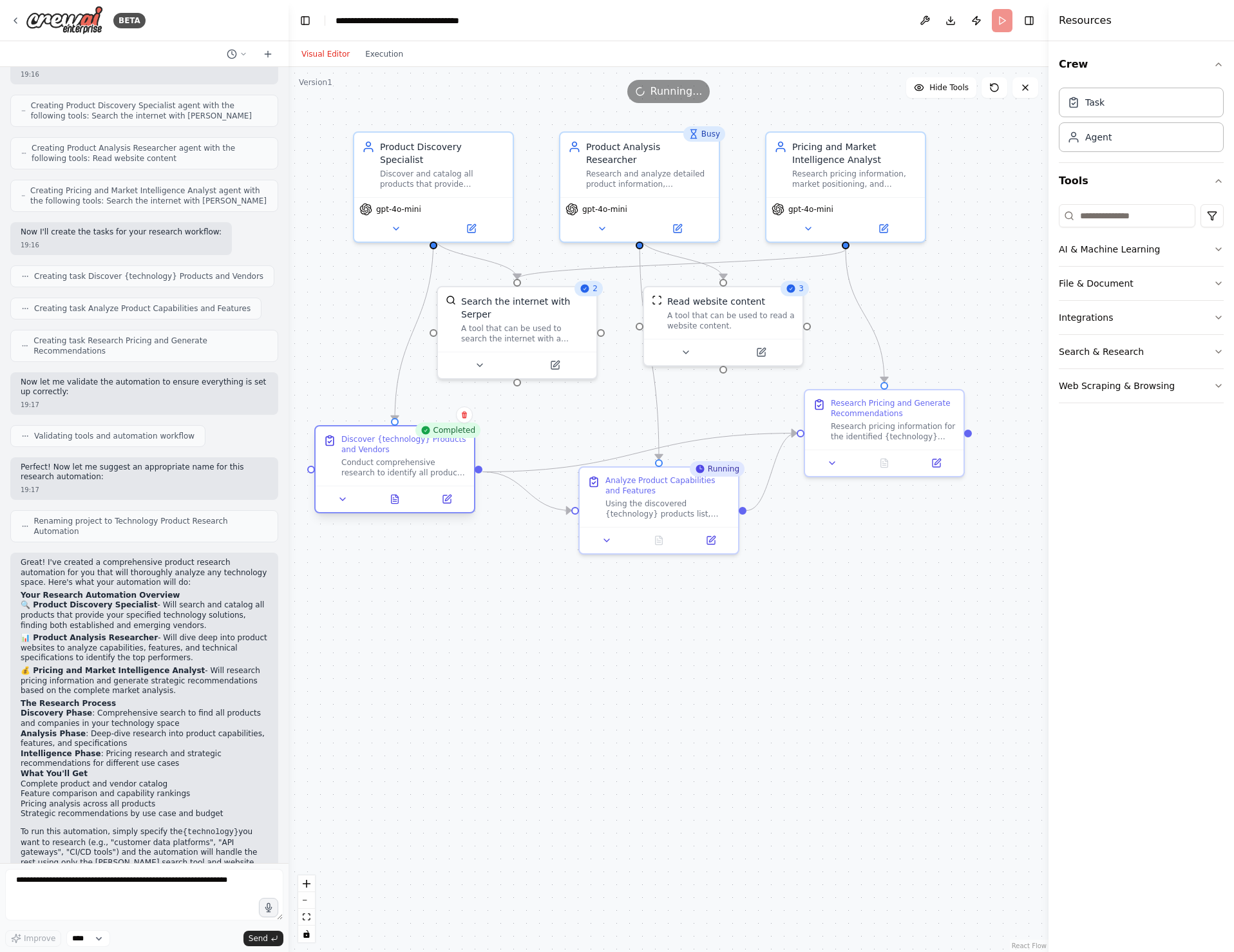
drag, startPoint x: 380, startPoint y: 416, endPoint x: 350, endPoint y: 451, distance: 46.1
click at [350, 451] on div "Discover {technology} Products and Vendors" at bounding box center [404, 444] width 125 height 21
drag, startPoint x: 424, startPoint y: 168, endPoint x: 383, endPoint y: 163, distance: 41.3
click at [383, 166] on div "Discover and catalog all products that provide {technology} solutions, identify…" at bounding box center [404, 176] width 125 height 21
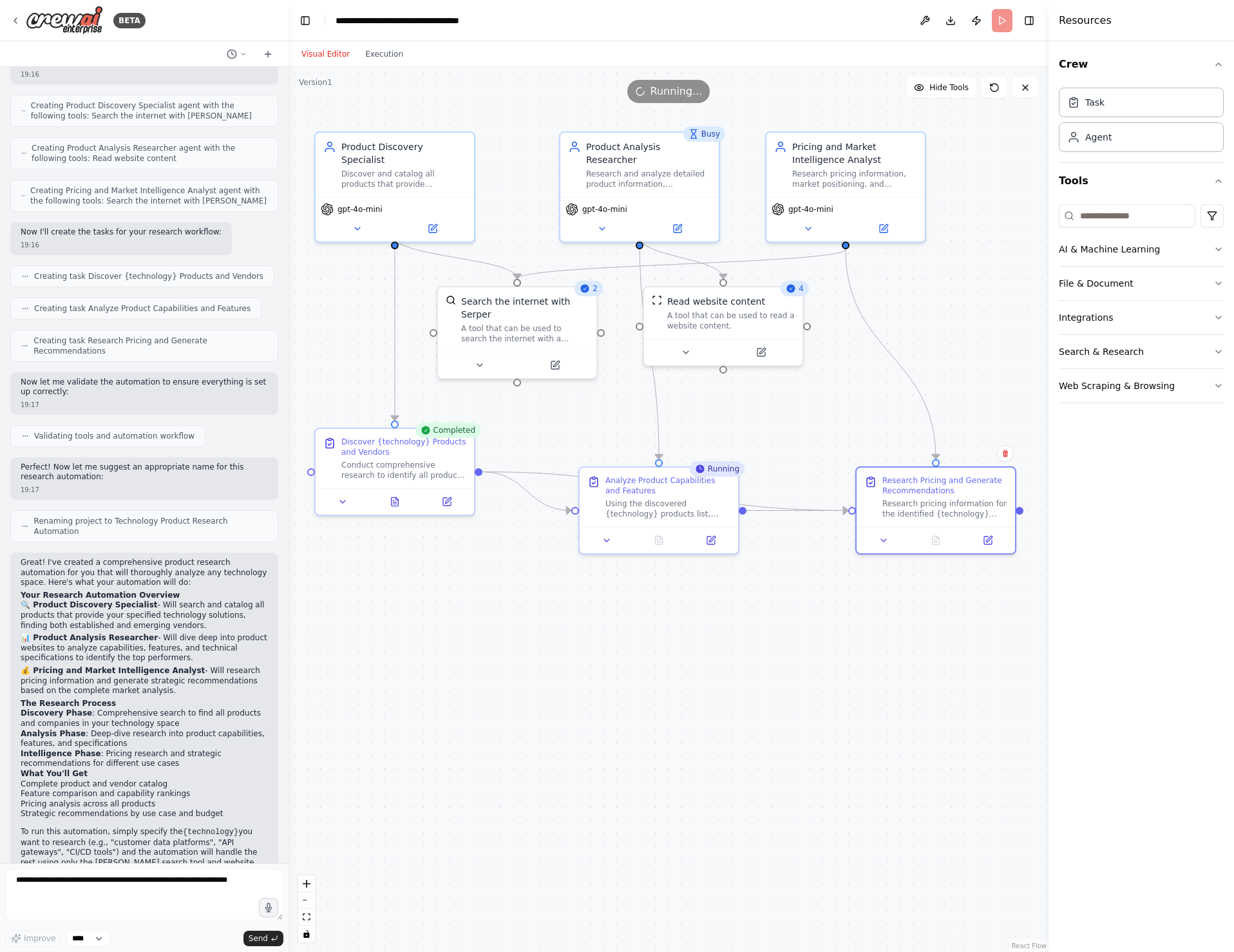
drag, startPoint x: 863, startPoint y: 421, endPoint x: 905, endPoint y: 421, distance: 42.0
click at [919, 498] on div "Research pricing information for the identified {technology} products and vendo…" at bounding box center [945, 508] width 125 height 21
drag, startPoint x: 860, startPoint y: 172, endPoint x: 950, endPoint y: 174, distance: 90.0
click at [950, 174] on div "Research pricing information, market positioning, and generate strategic recomm…" at bounding box center [945, 176] width 125 height 21
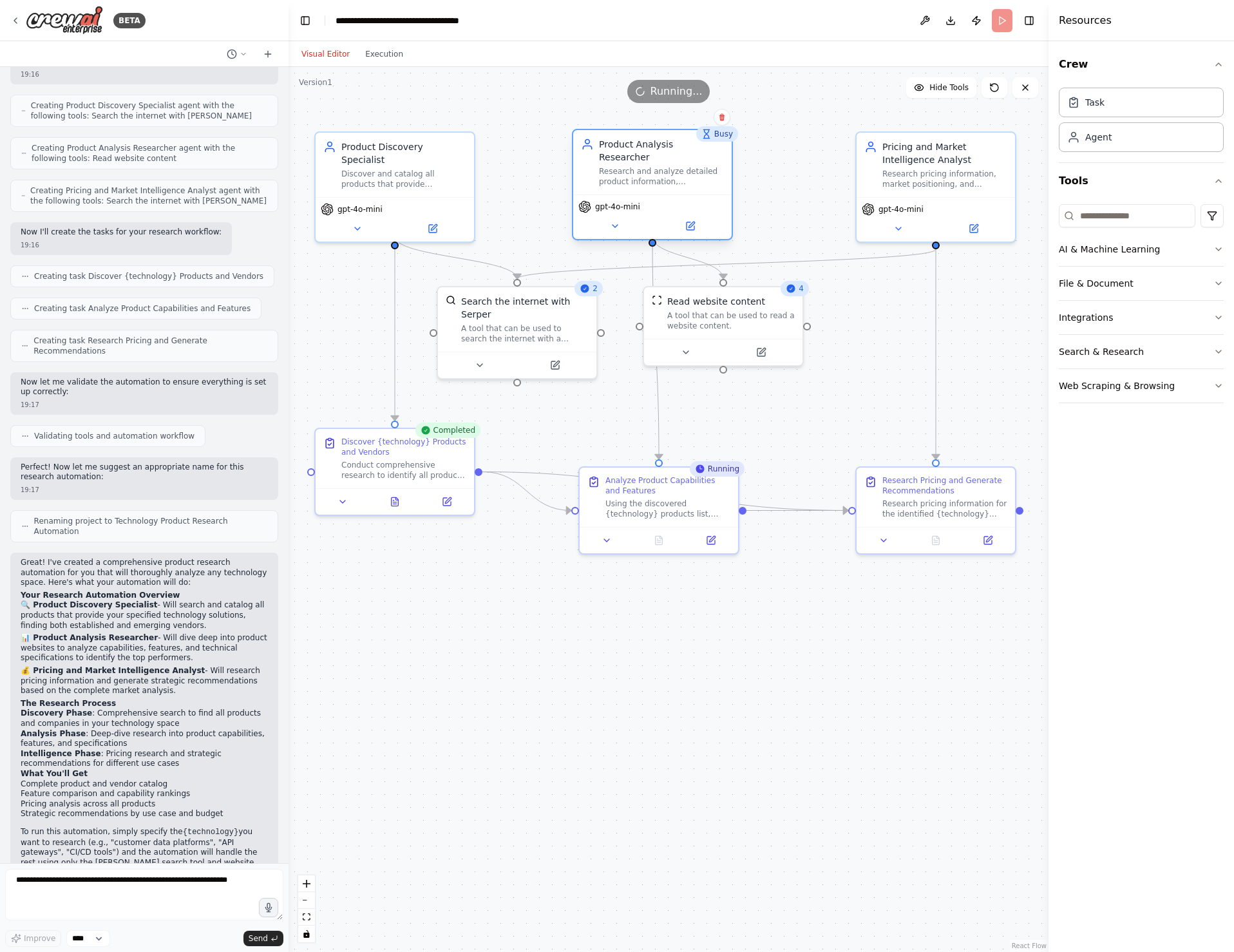
drag, startPoint x: 655, startPoint y: 161, endPoint x: 671, endPoint y: 159, distance: 16.1
click at [671, 166] on div "Research and analyze detailed product information, capabilities, features, and …" at bounding box center [662, 176] width 125 height 21
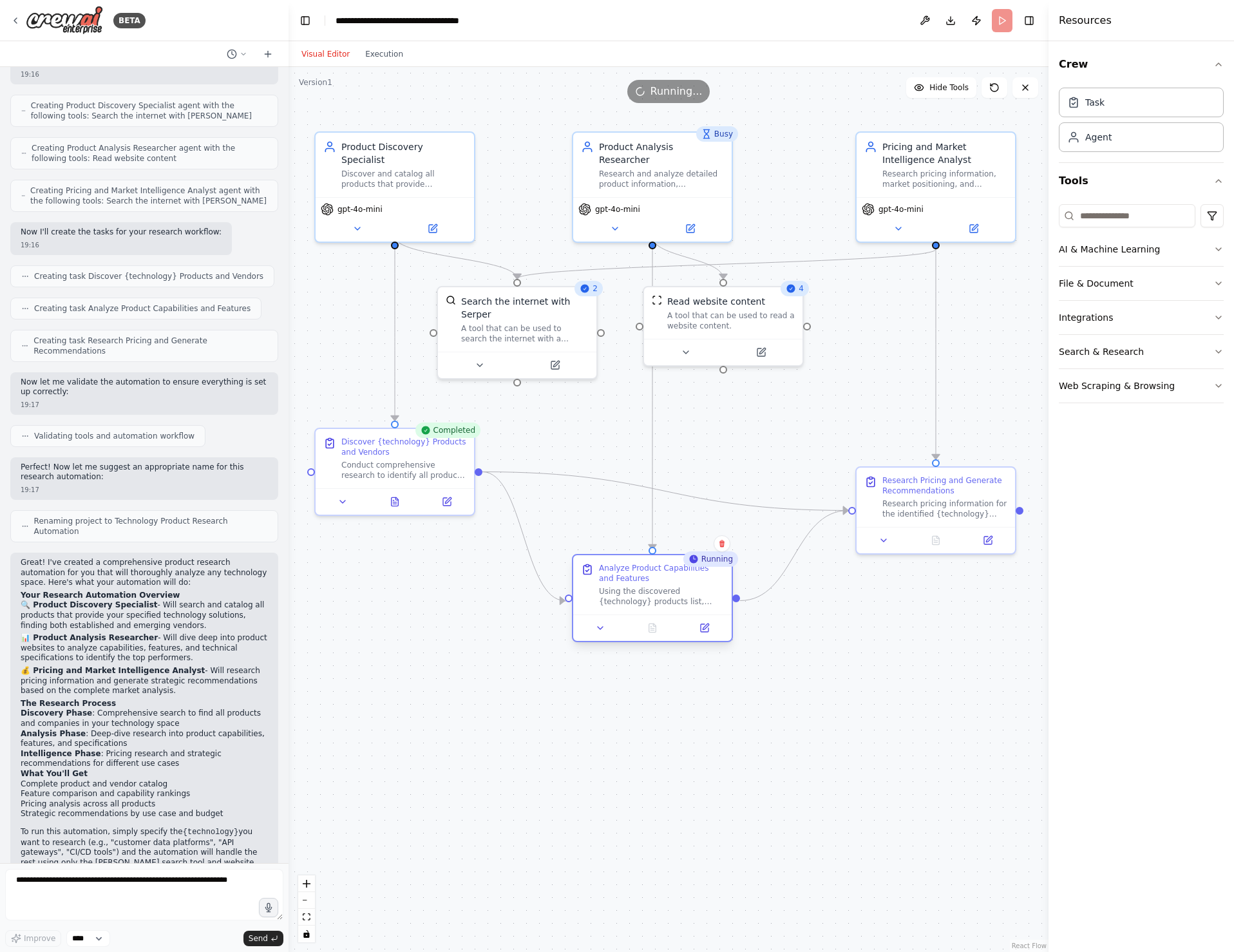
drag, startPoint x: 659, startPoint y: 506, endPoint x: 648, endPoint y: 602, distance: 96.6
click at [648, 602] on div "Using the discovered {technology} products list, research detailed product info…" at bounding box center [662, 595] width 125 height 21
drag, startPoint x: 402, startPoint y: 462, endPoint x: 406, endPoint y: 495, distance: 33.2
click at [406, 495] on div "Discover {technology} Products and Vendors Conduct comprehensive research to id…" at bounding box center [404, 494] width 125 height 44
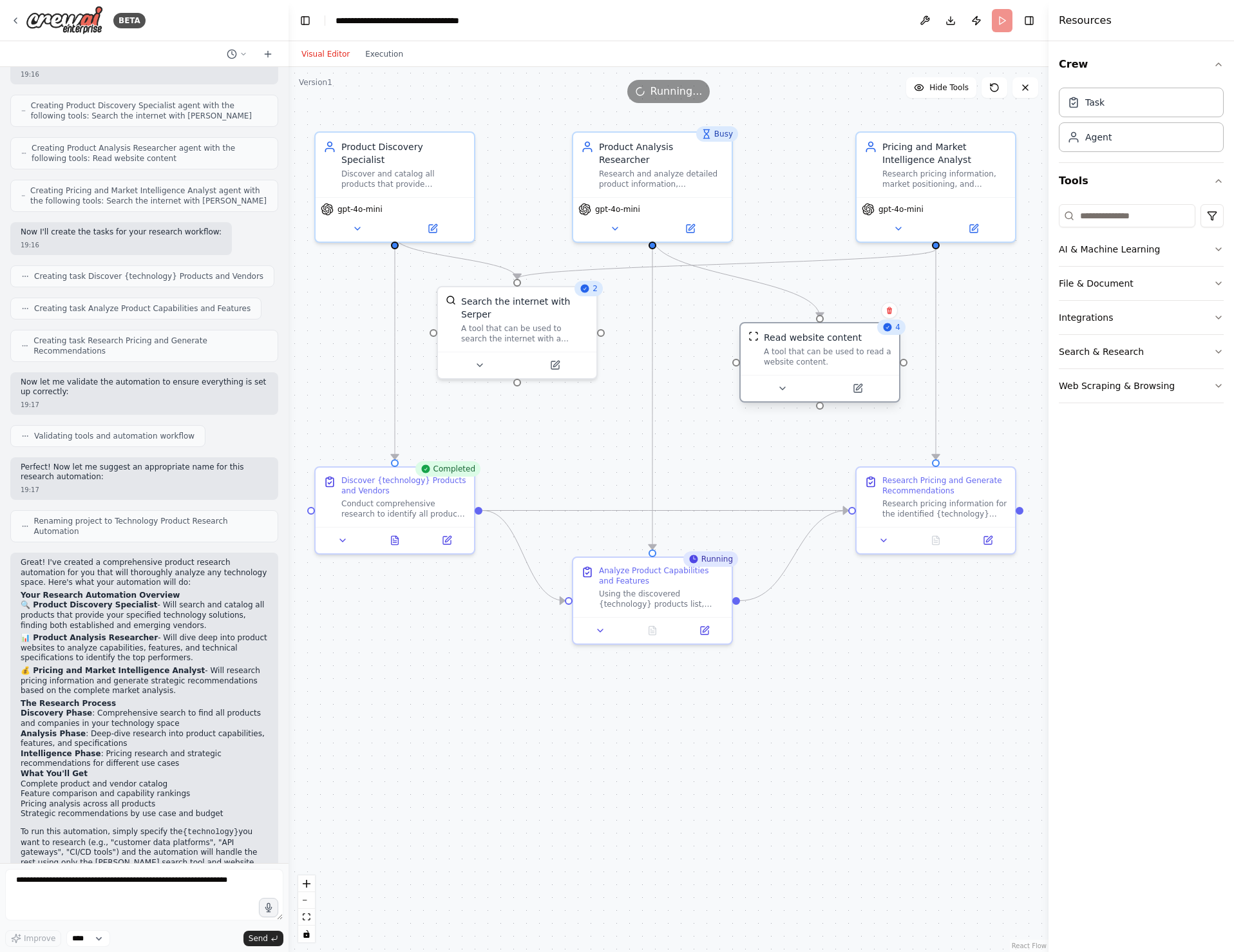
drag, startPoint x: 731, startPoint y: 335, endPoint x: 789, endPoint y: 357, distance: 62.0
click at [789, 357] on div "A tool that can be used to read a website content." at bounding box center [827, 357] width 128 height 21
drag, startPoint x: 507, startPoint y: 347, endPoint x: 497, endPoint y: 352, distance: 11.2
click at [497, 352] on div "A tool that can be used to search the internet with a search_query. Supports di…" at bounding box center [531, 357] width 128 height 21
click at [807, 357] on div "A tool that can be used to read a website content." at bounding box center [827, 357] width 128 height 21
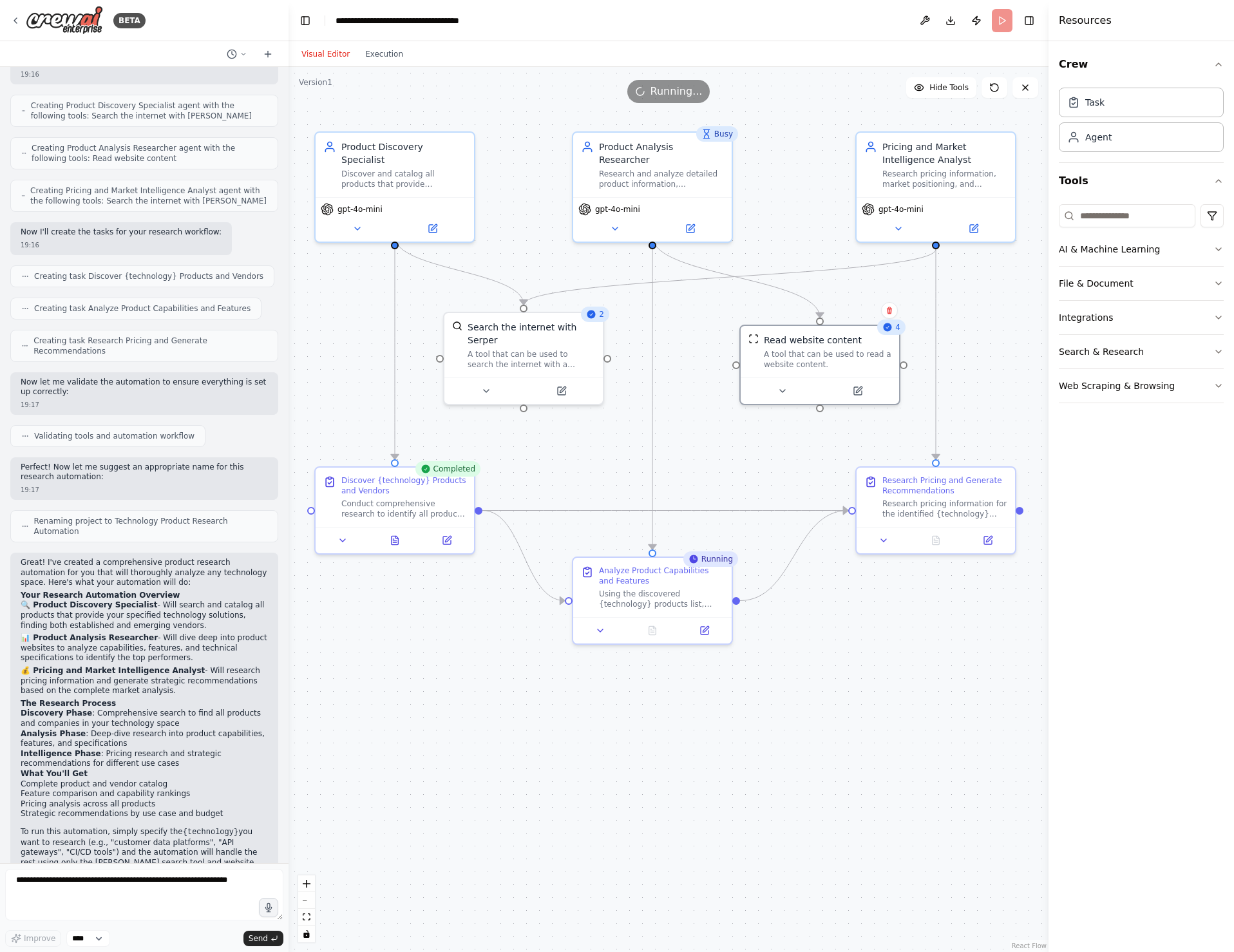
click at [920, 684] on div ".deletable-edge-delete-btn { width: 20px; height: 20px; border: 0px solid #ffff…" at bounding box center [669, 509] width 760 height 884
click at [394, 53] on button "Execution" at bounding box center [384, 53] width 53 height 15
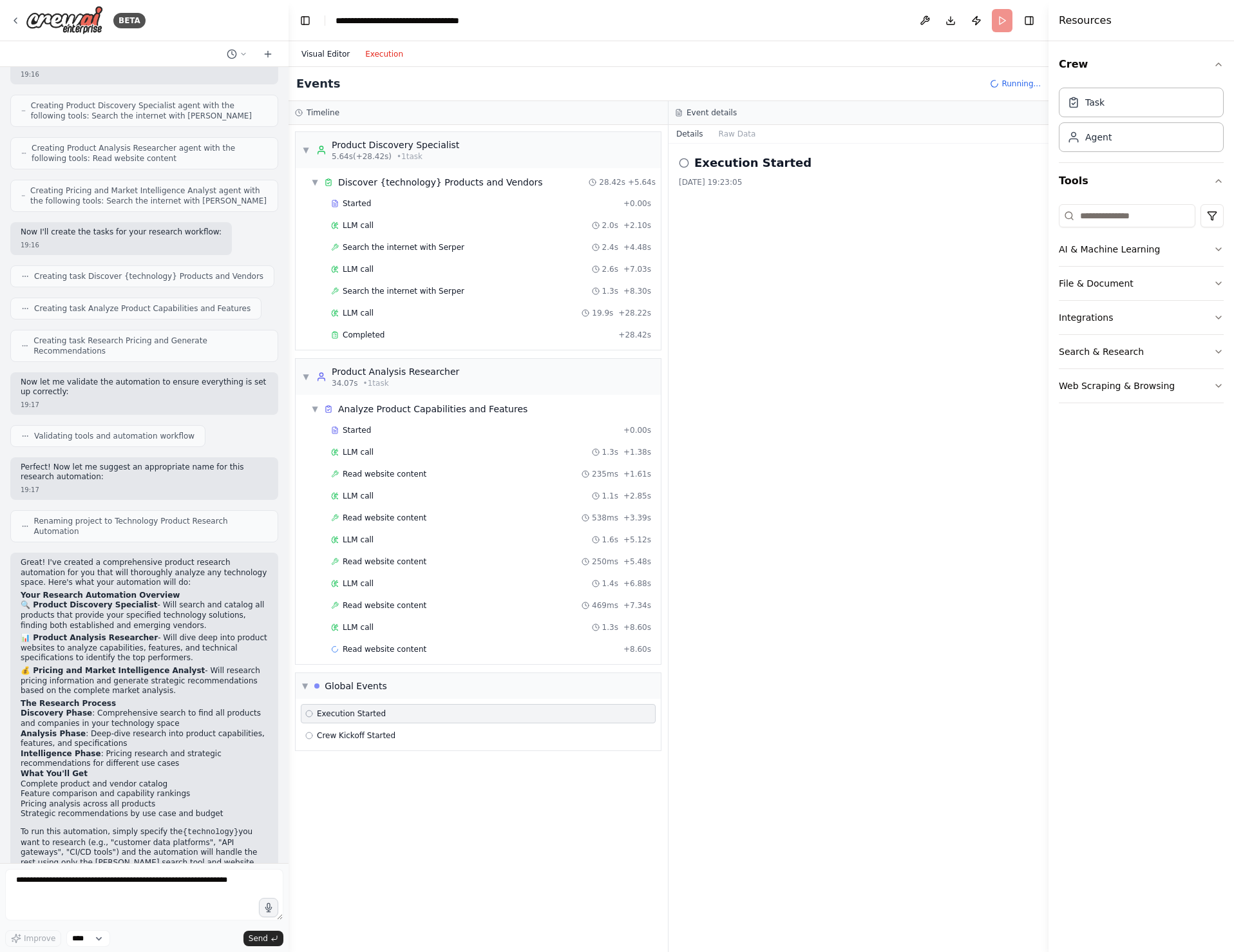
click at [321, 47] on button "Visual Editor" at bounding box center [325, 53] width 64 height 15
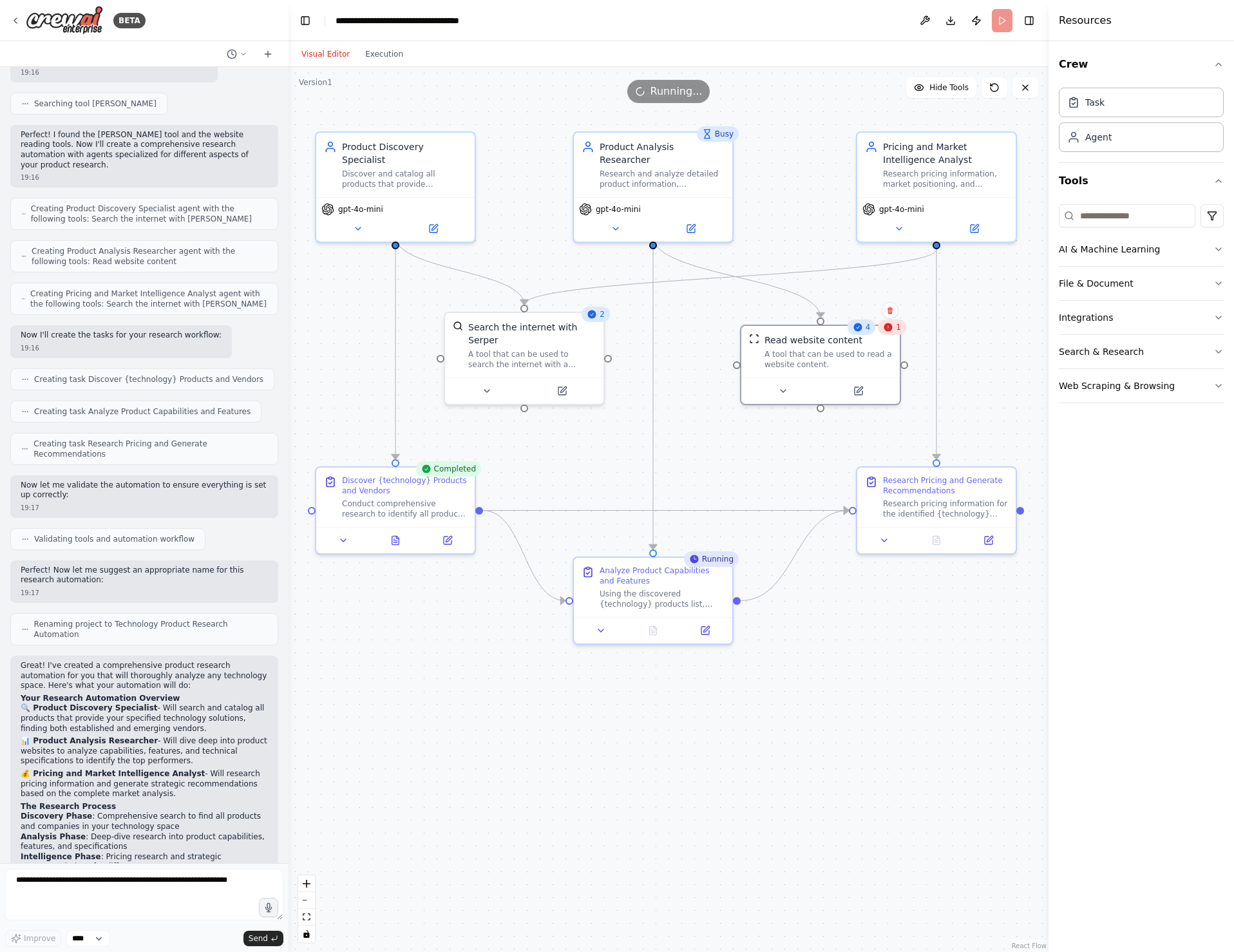
scroll to position [375, 0]
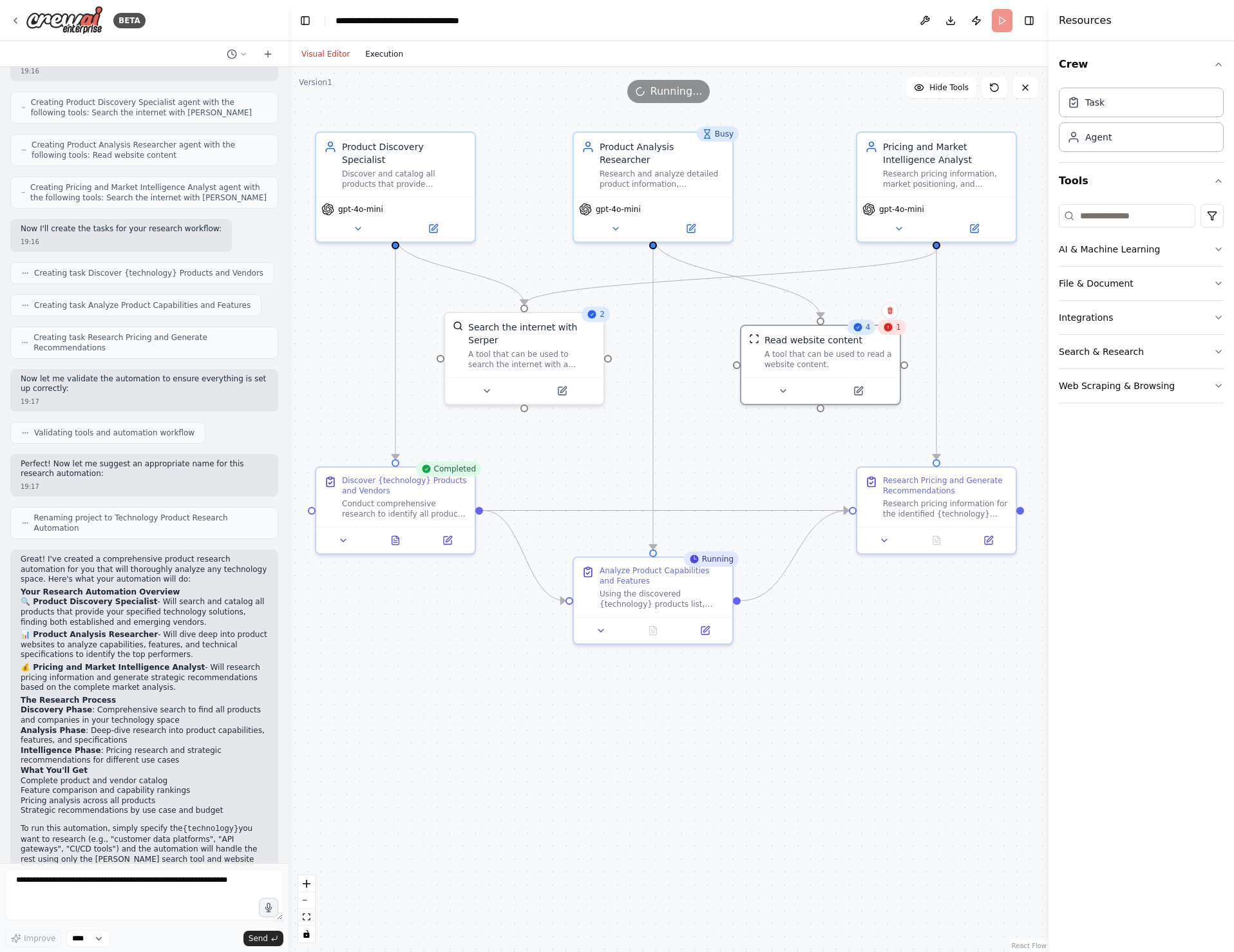
click at [382, 57] on button "Execution" at bounding box center [384, 53] width 53 height 15
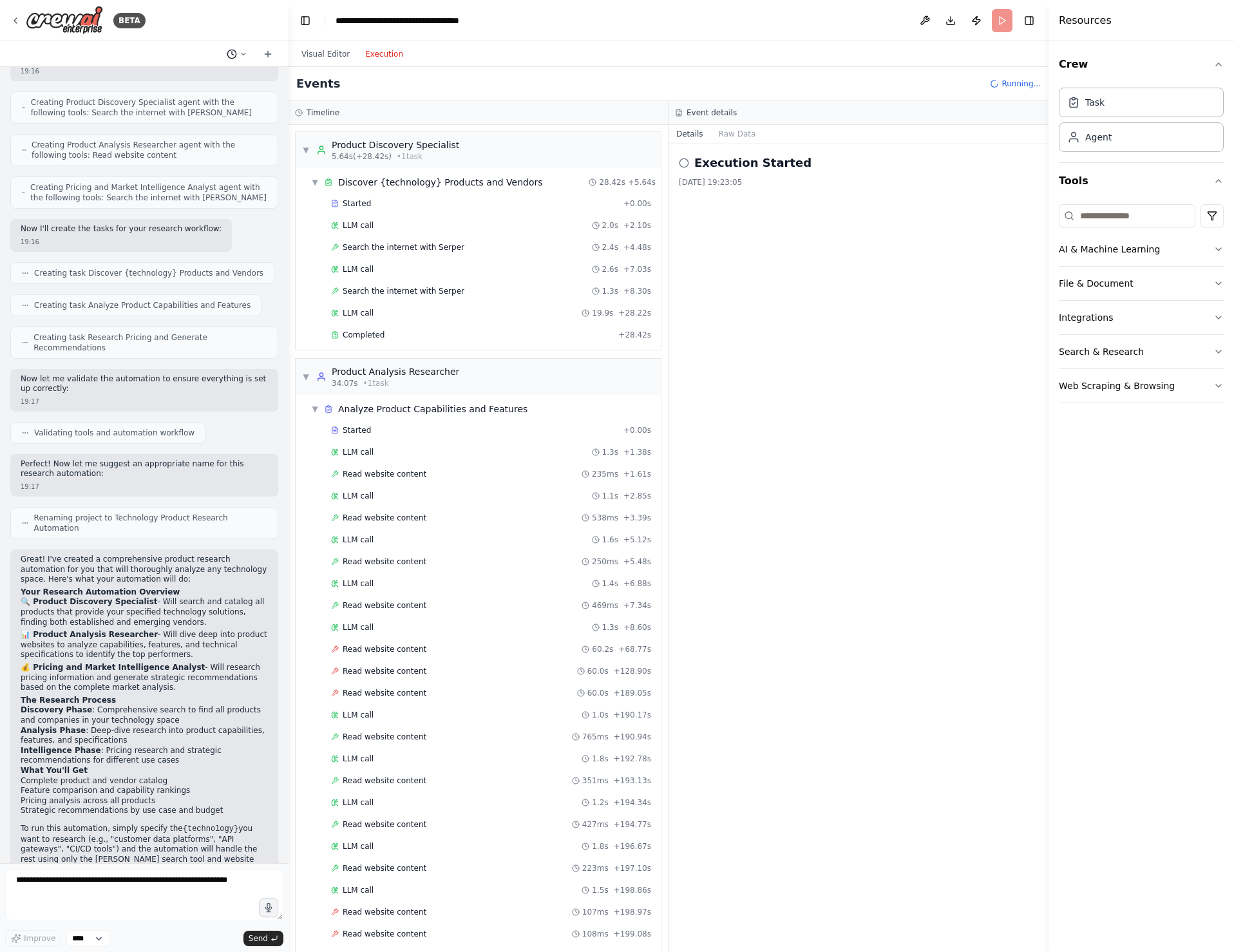
click at [243, 53] on icon at bounding box center [243, 53] width 8 height 8
click at [225, 31] on div at bounding box center [144, 476] width 289 height 952
click at [358, 203] on span "Started" at bounding box center [357, 203] width 29 height 11
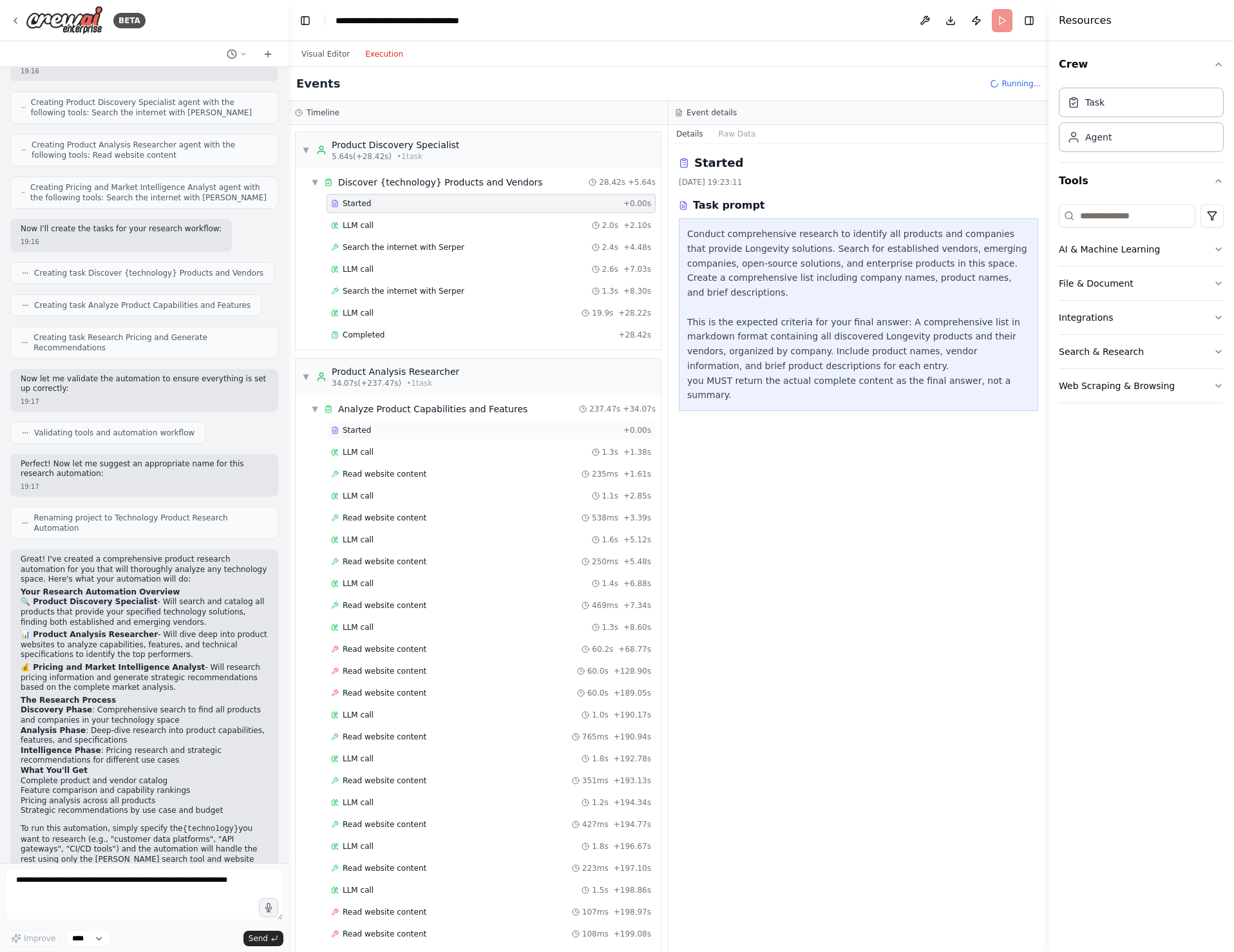
click at [381, 431] on div "Started" at bounding box center [474, 431] width 287 height 11
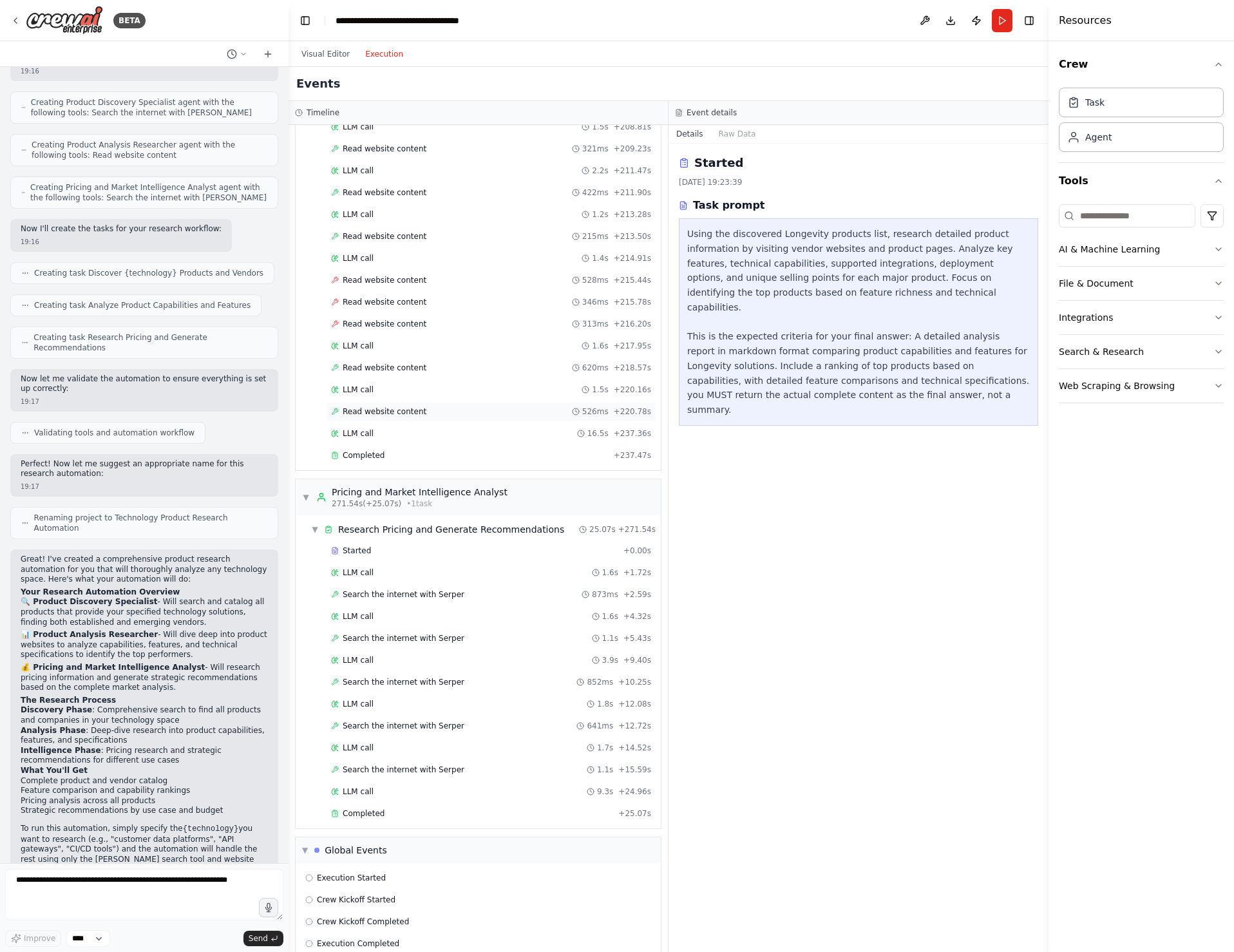
scroll to position [1091, 0]
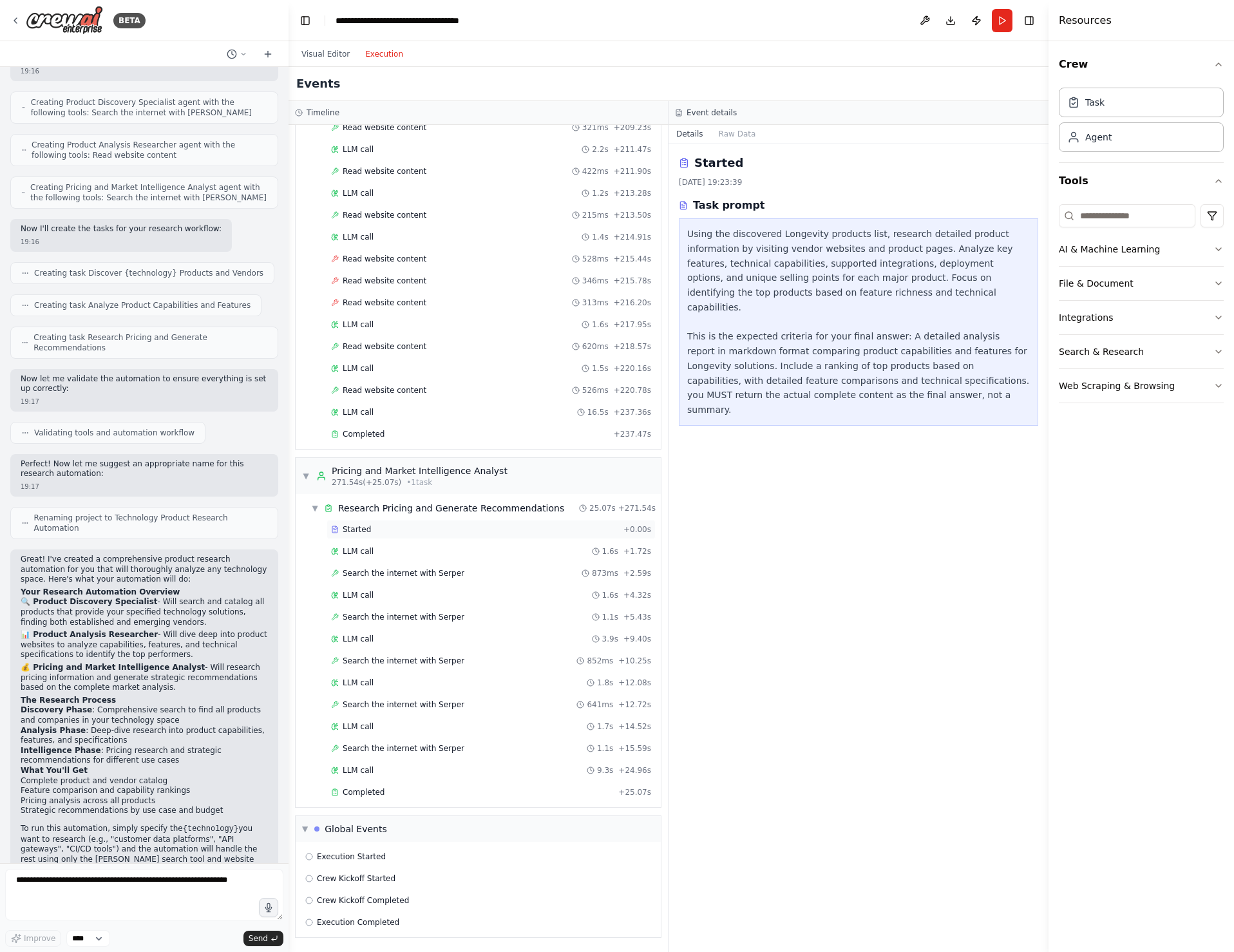
click at [364, 529] on span "Started" at bounding box center [357, 529] width 29 height 11
click at [358, 793] on span "Completed" at bounding box center [363, 792] width 42 height 11
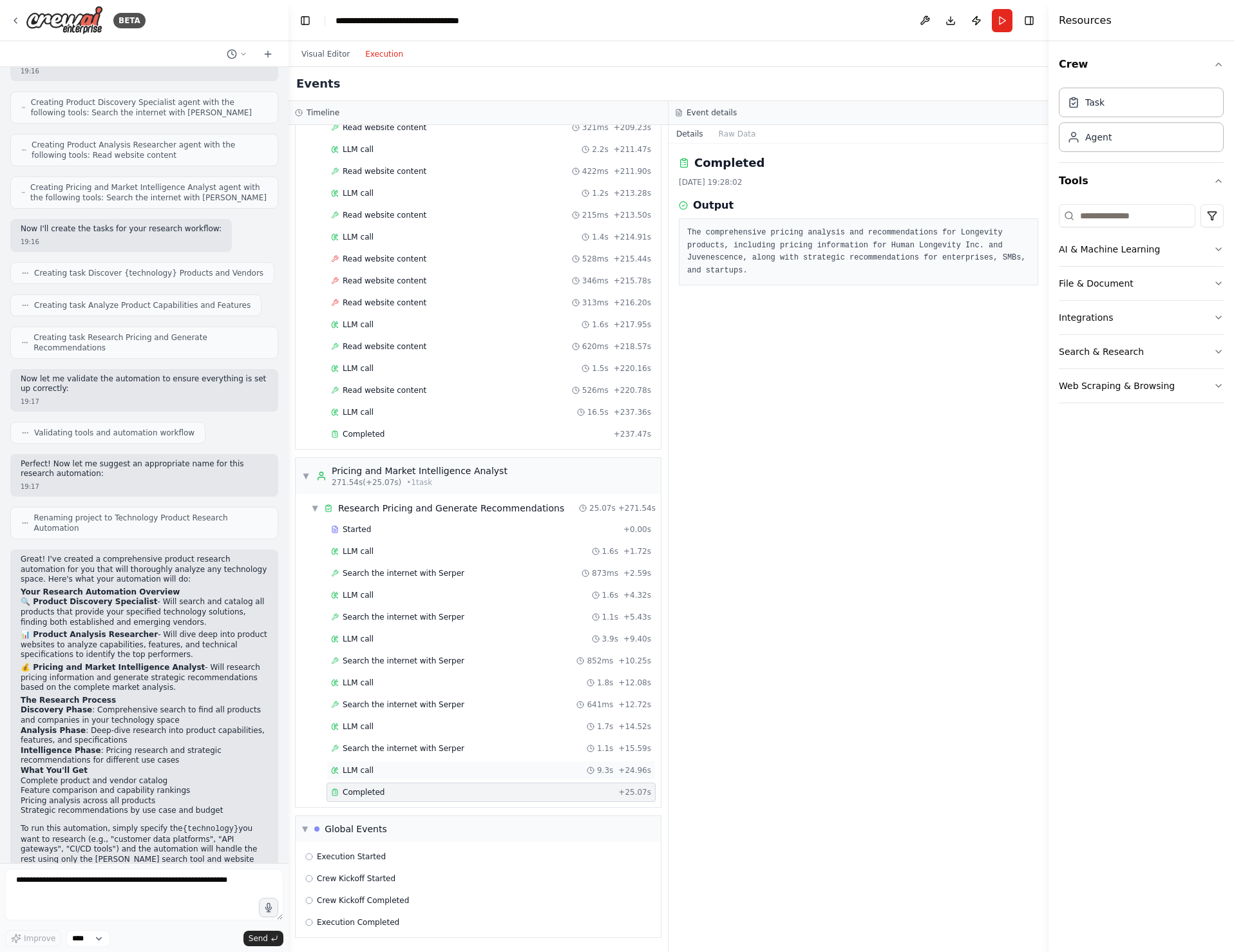
click at [362, 768] on span "LLM call" at bounding box center [358, 770] width 31 height 11
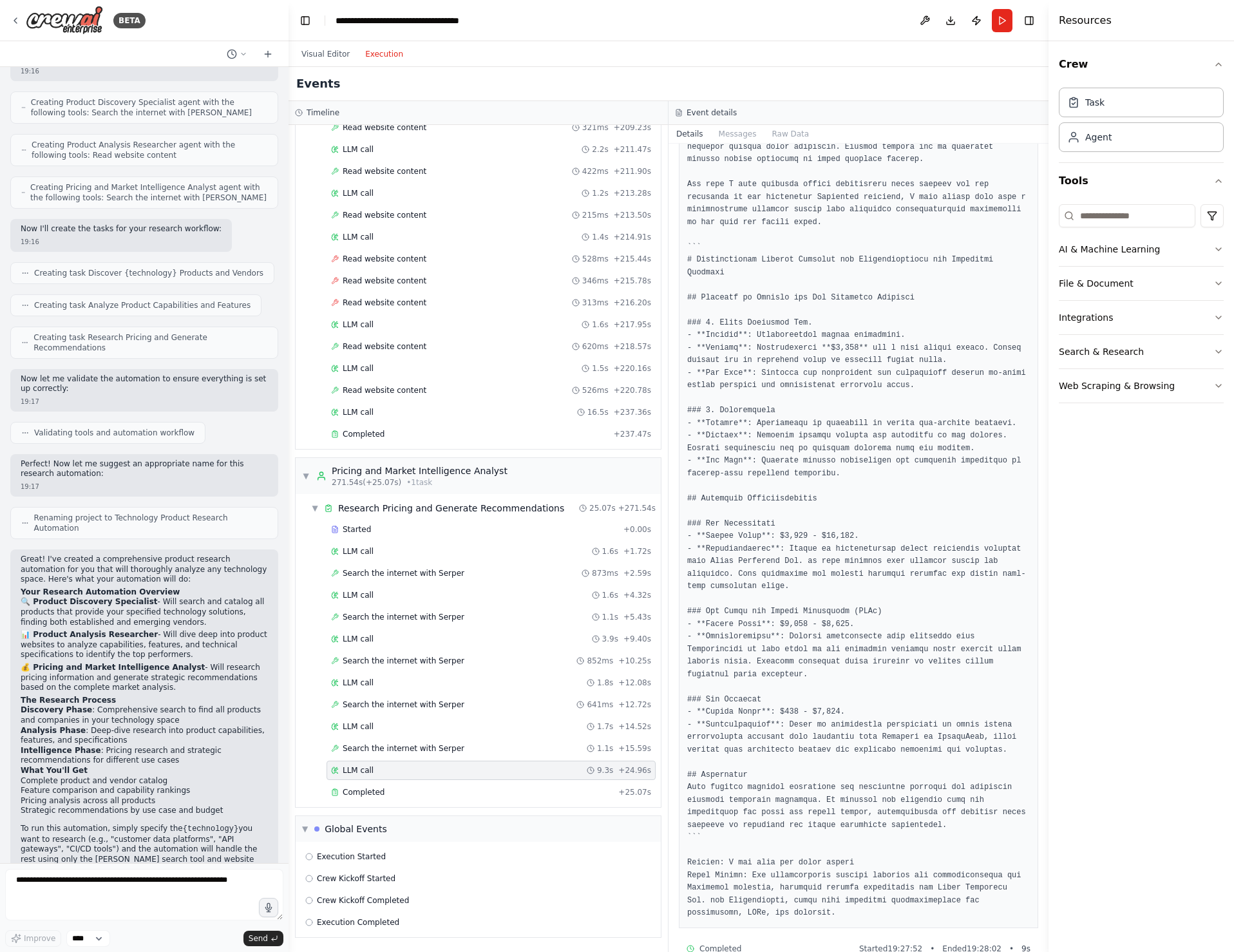
scroll to position [226, 0]
click at [415, 572] on span "Search the internet with Serper" at bounding box center [403, 573] width 122 height 11
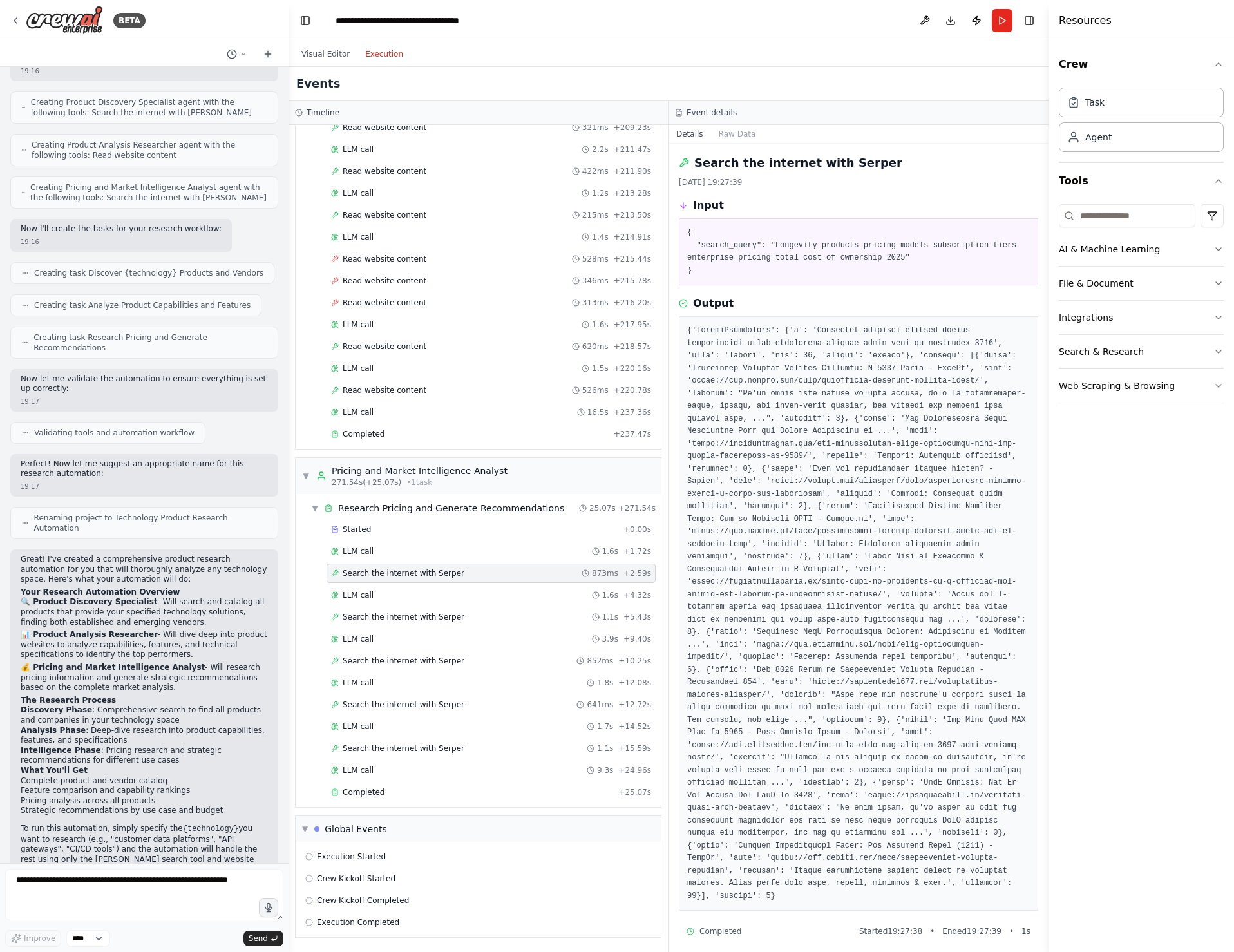
scroll to position [16, 0]
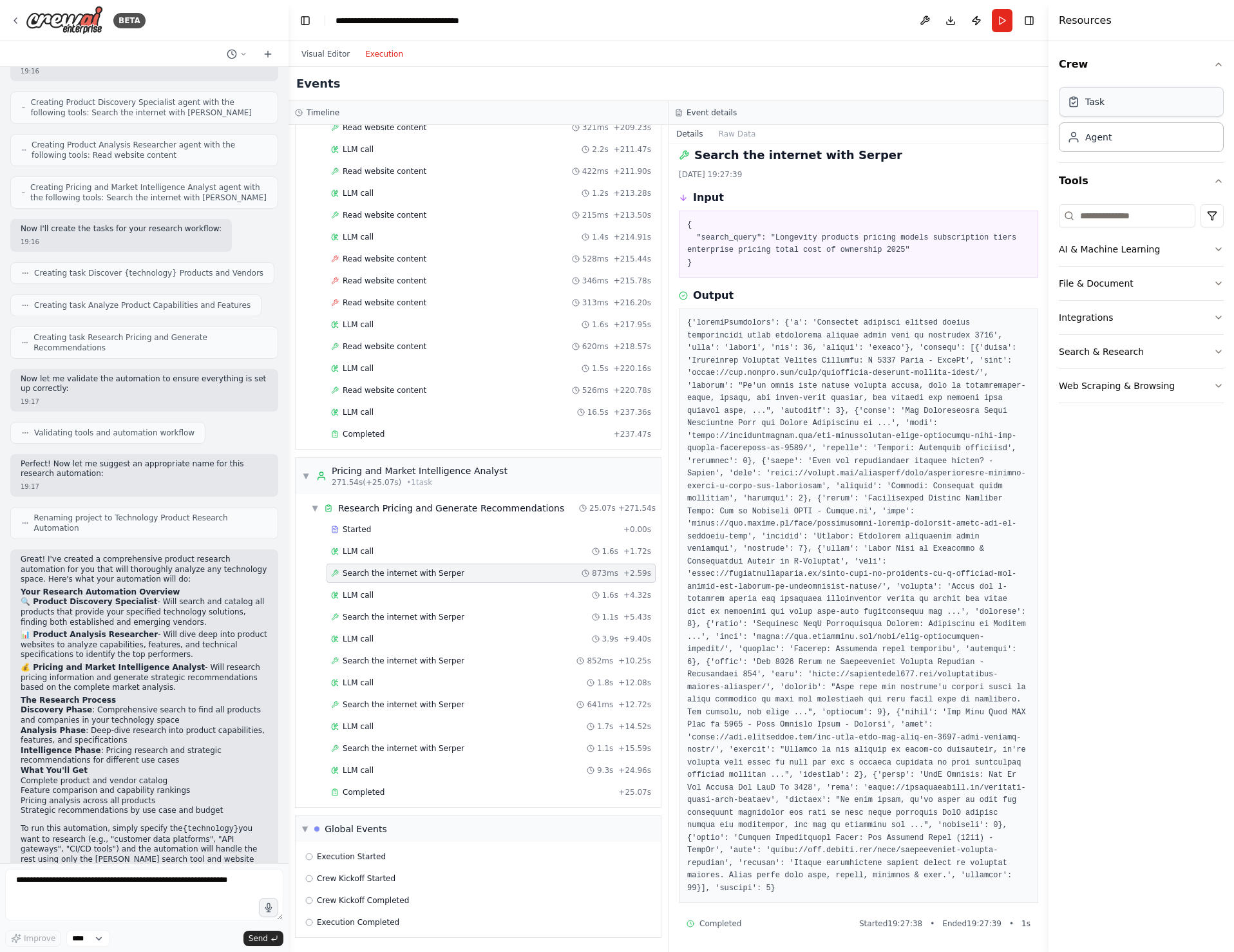
click at [1093, 104] on div "Task" at bounding box center [1095, 102] width 20 height 12
click at [1111, 100] on div "Task" at bounding box center [1140, 102] width 165 height 29
click at [334, 53] on button "Visual Editor" at bounding box center [325, 53] width 64 height 15
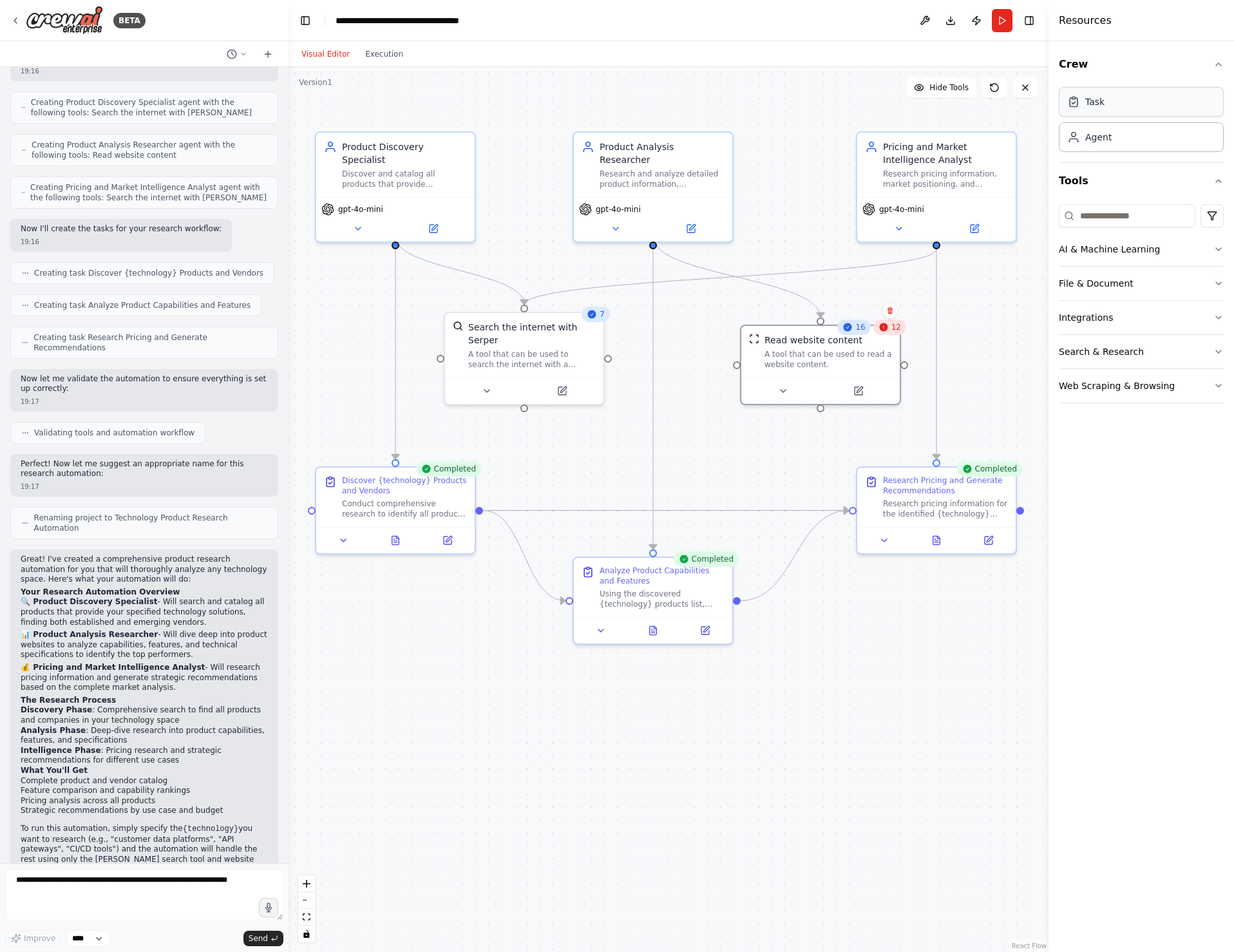
click at [1097, 93] on div "Task" at bounding box center [1140, 102] width 165 height 29
drag, startPoint x: 896, startPoint y: 699, endPoint x: 933, endPoint y: 693, distance: 37.5
click at [931, 693] on div "New Task" at bounding box center [945, 697] width 125 height 11
click at [1008, 671] on icon at bounding box center [1006, 672] width 8 height 8
click at [1005, 671] on icon at bounding box center [1006, 672] width 5 height 7
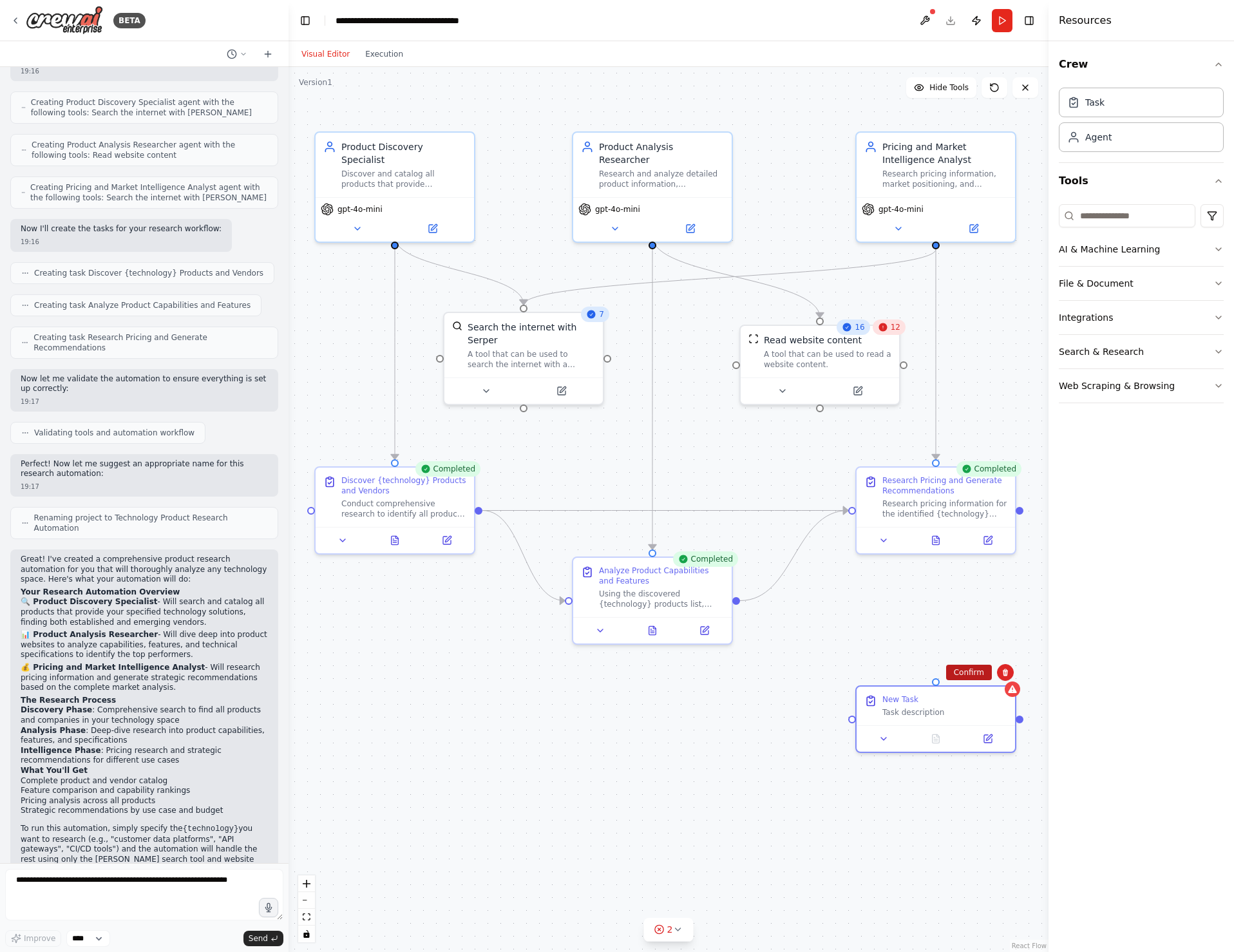
click at [972, 672] on button "Confirm" at bounding box center [968, 671] width 45 height 15
click at [859, 671] on div ".deletable-edge-delete-btn { width: 20px; height: 20px; border: 0px solid #ffff…" at bounding box center [669, 509] width 760 height 884
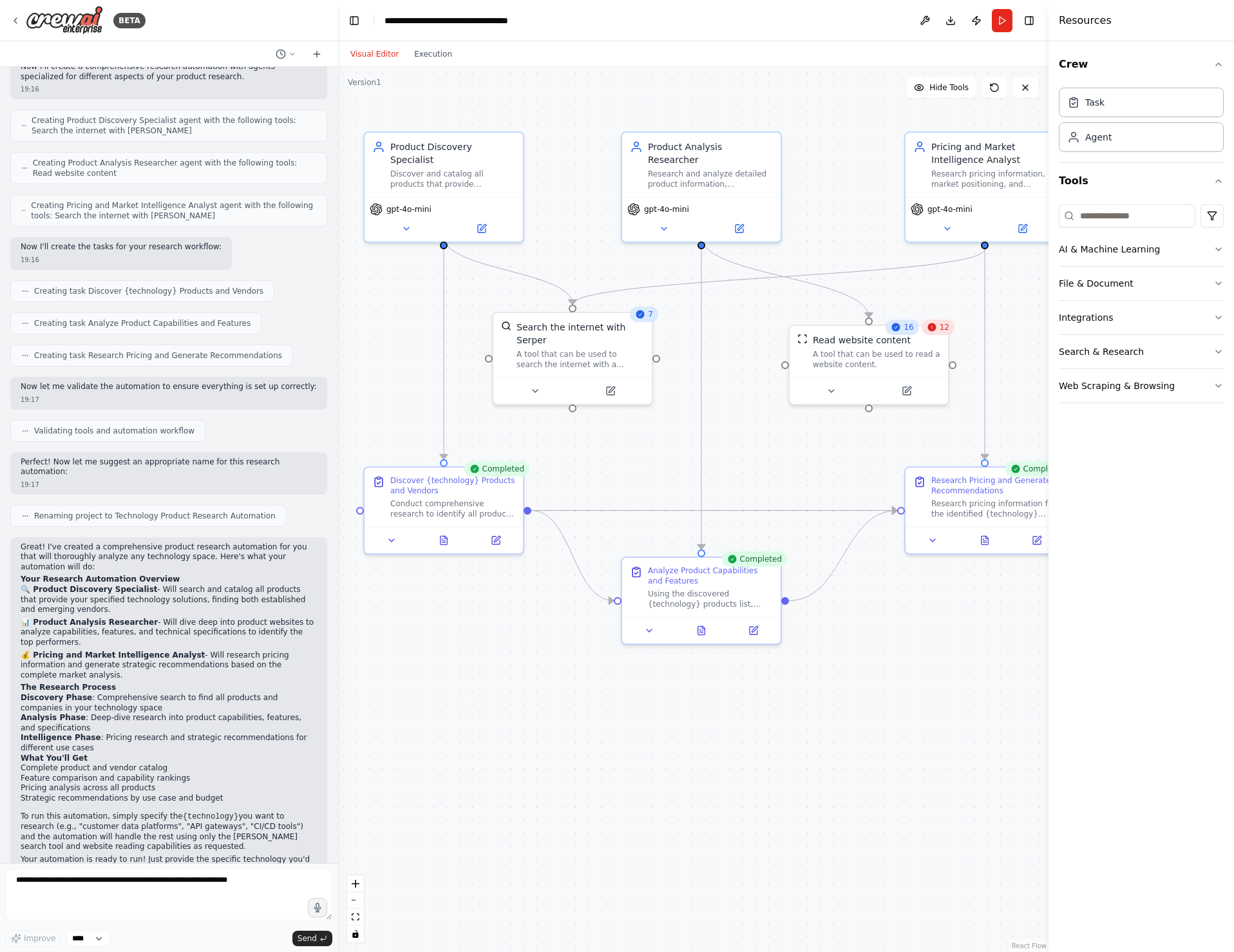
scroll to position [279, 0]
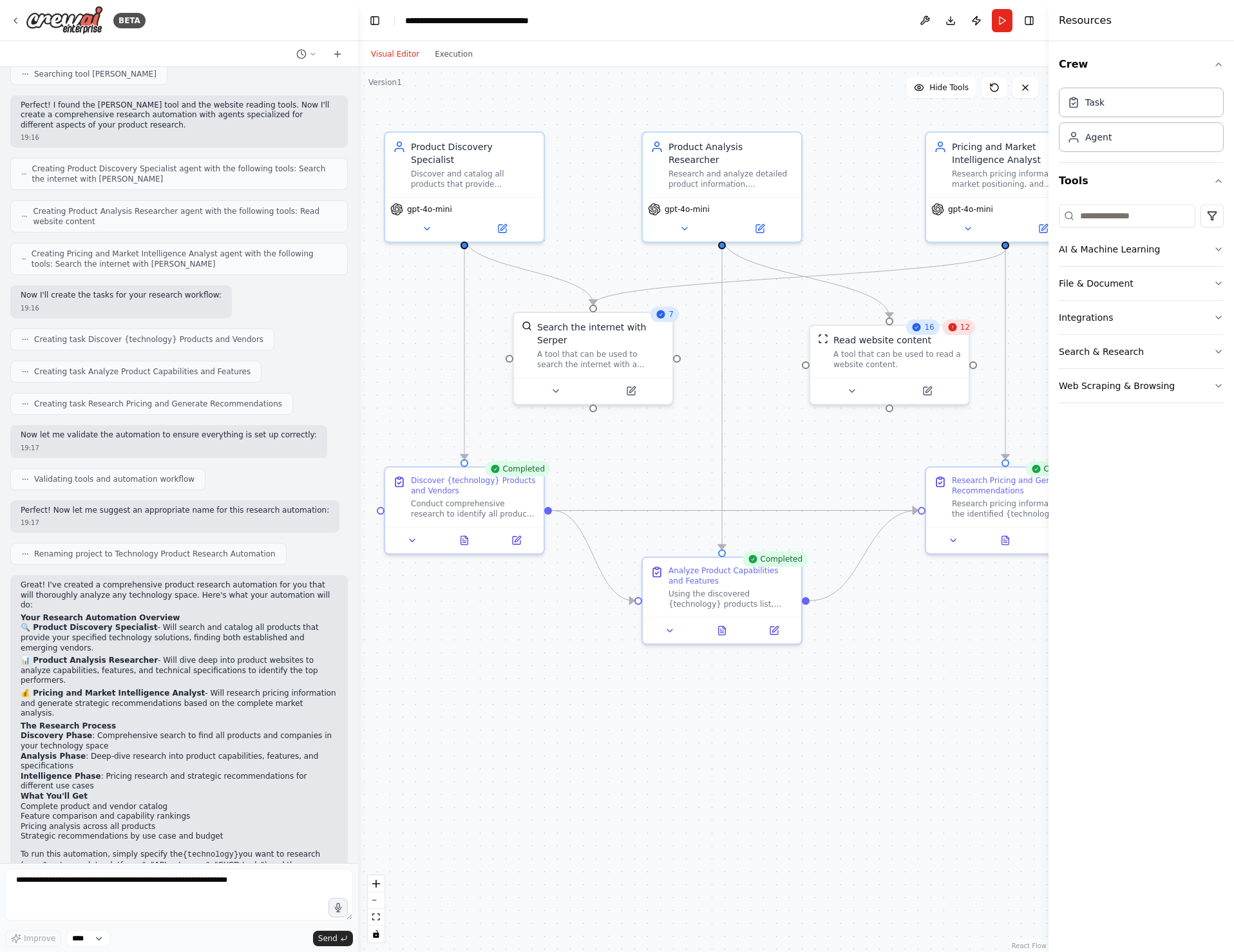
drag, startPoint x: 288, startPoint y: 277, endPoint x: 358, endPoint y: 281, distance: 70.1
click at [358, 281] on div "BETA I want to research all of the product available for a specific technology.…" at bounding box center [617, 476] width 1234 height 952
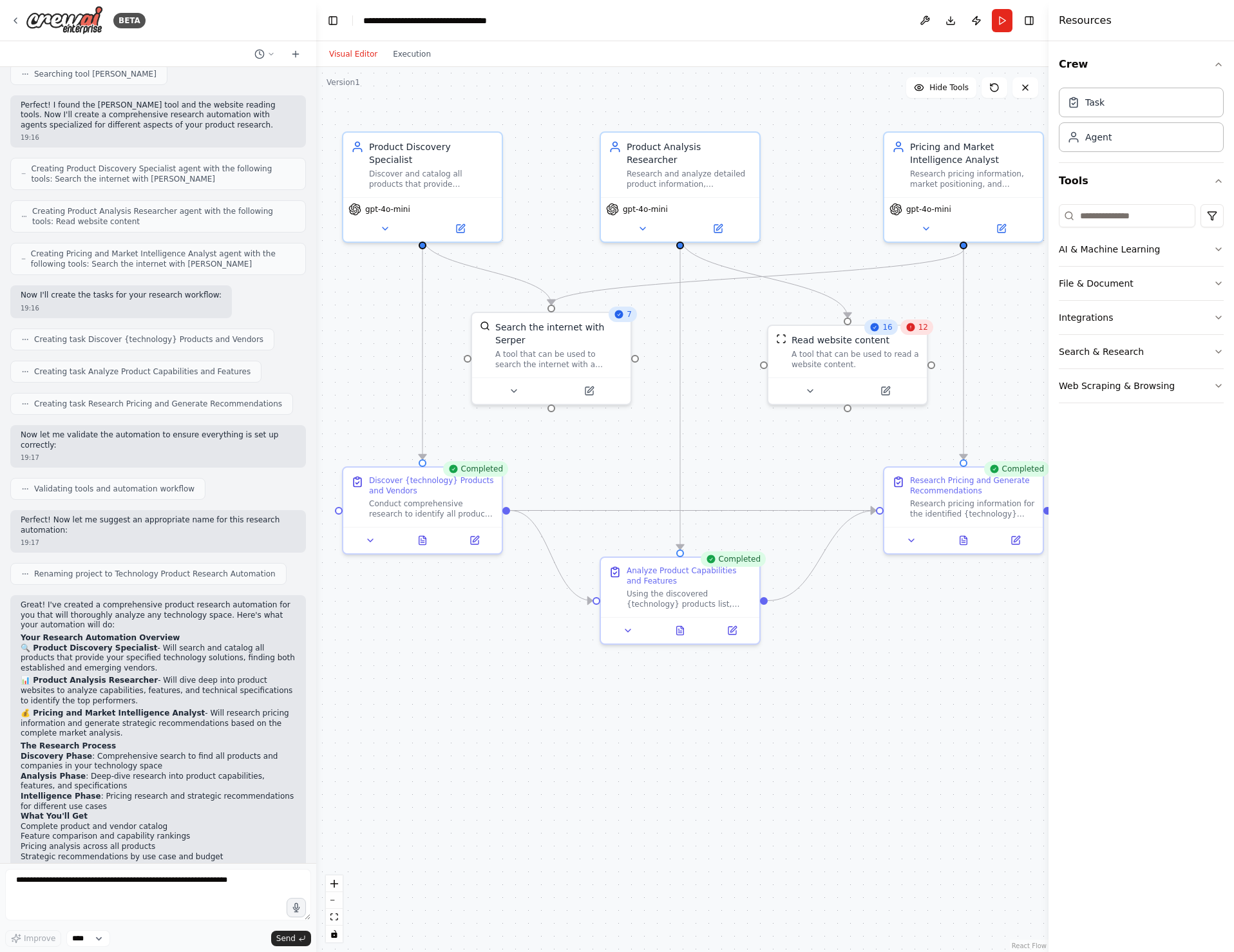
drag, startPoint x: 357, startPoint y: 320, endPoint x: 317, endPoint y: 324, distance: 40.2
click at [317, 324] on div "BETA I want to research all of the product available for a specific technology.…" at bounding box center [617, 476] width 1234 height 952
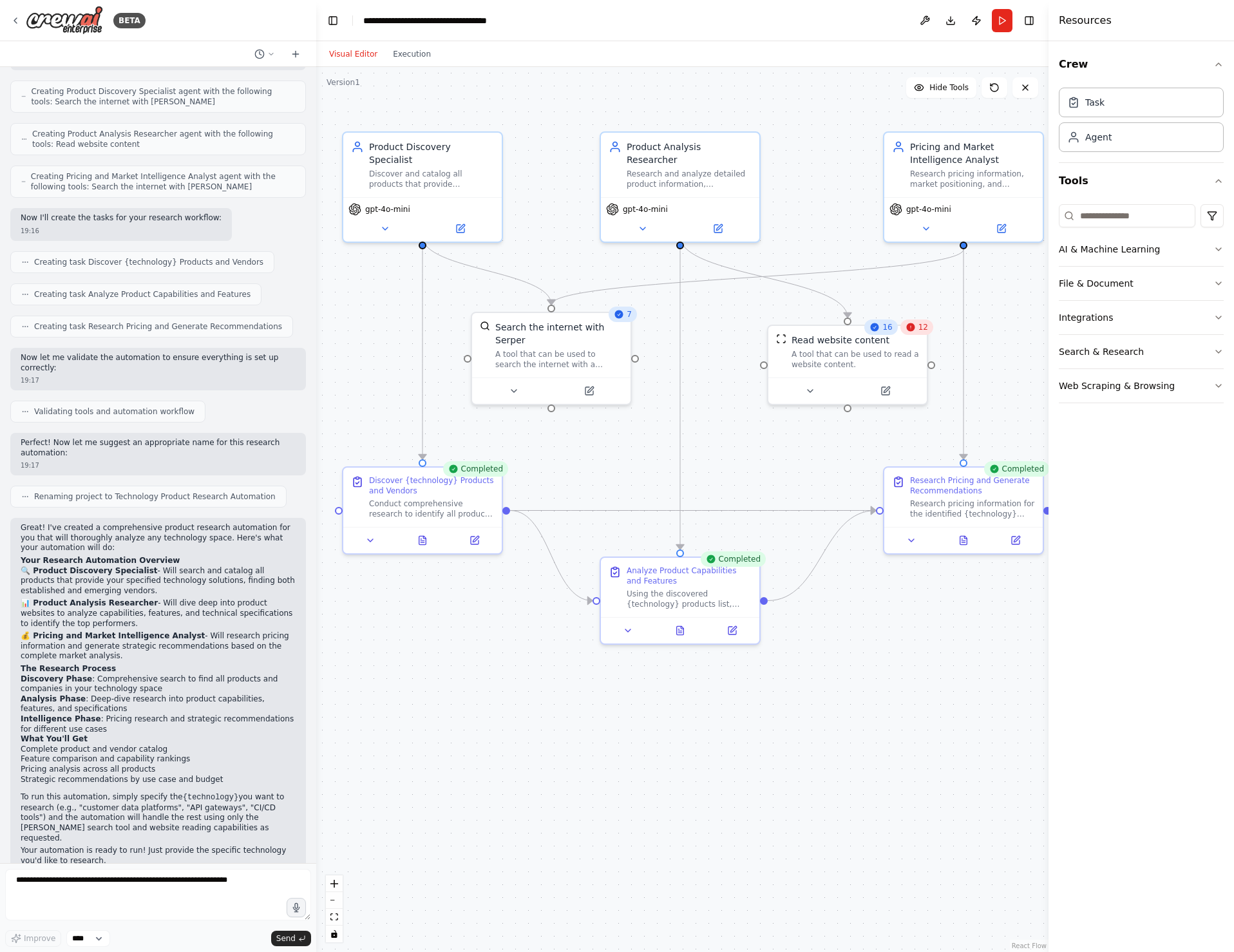
click at [785, 24] on header "**********" at bounding box center [682, 21] width 732 height 41
click at [954, 15] on button "Download" at bounding box center [950, 21] width 21 height 23
click at [17, 20] on icon at bounding box center [16, 21] width 11 height 11
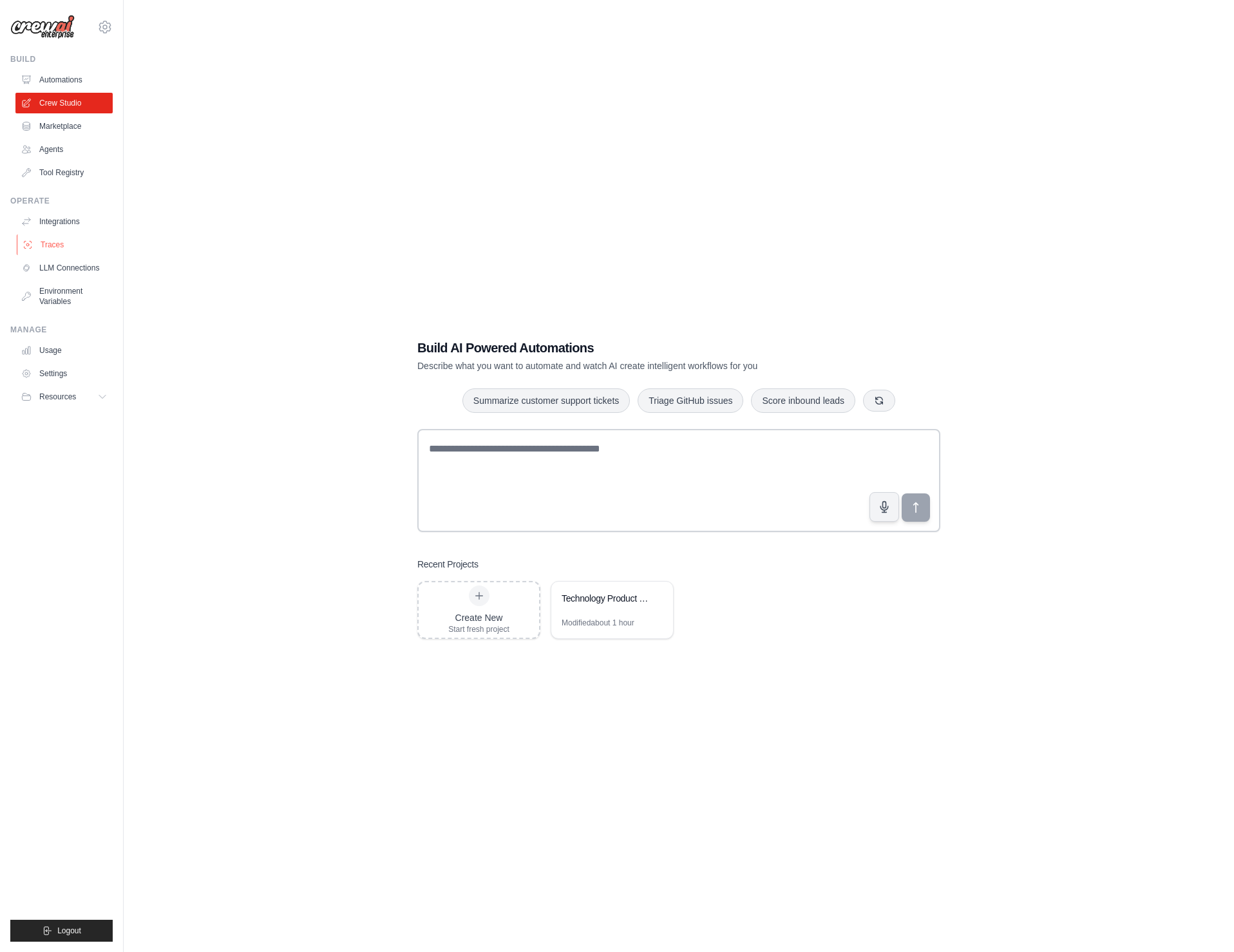
click at [43, 246] on link "Traces" at bounding box center [65, 244] width 97 height 21
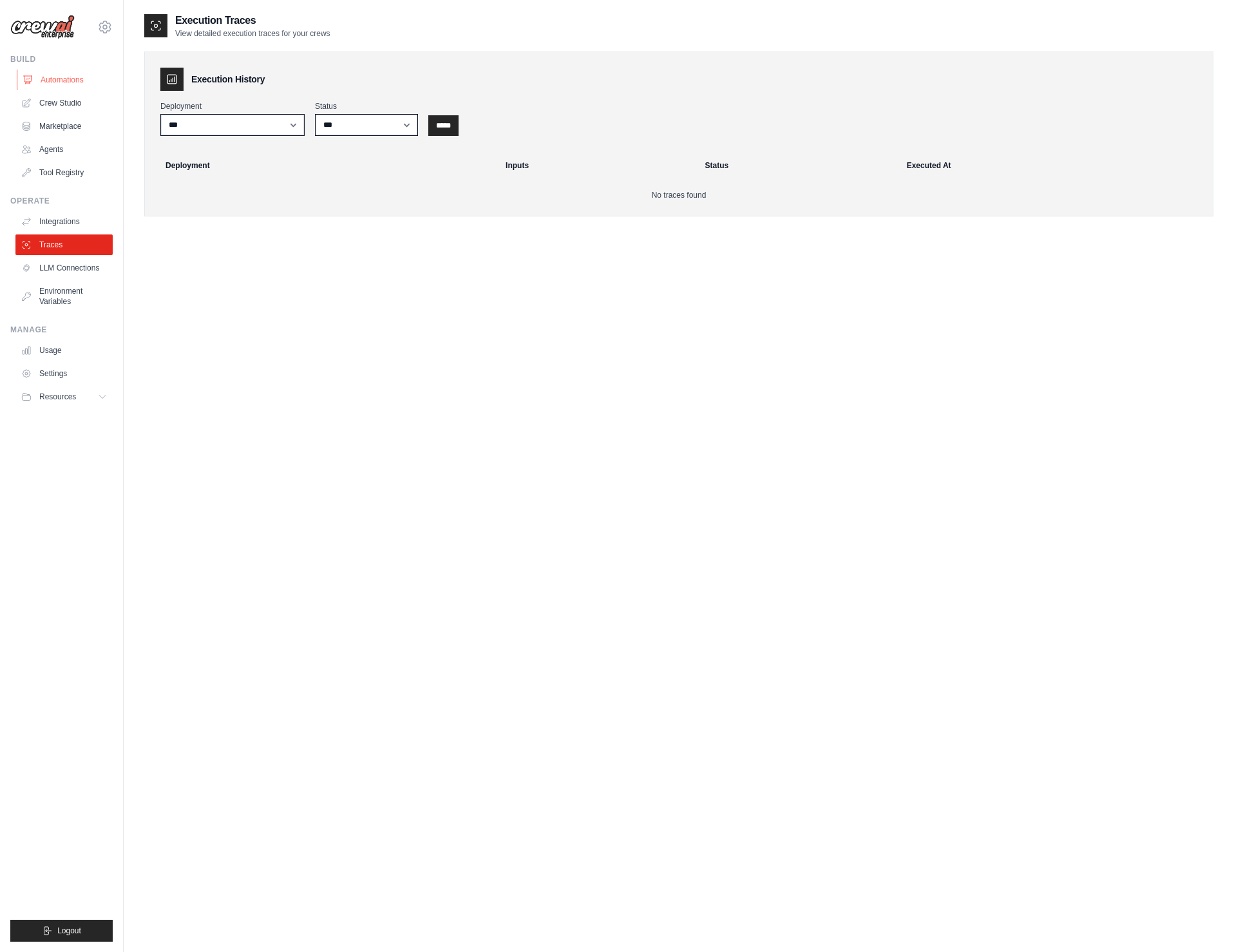
click at [62, 76] on link "Automations" at bounding box center [65, 79] width 97 height 21
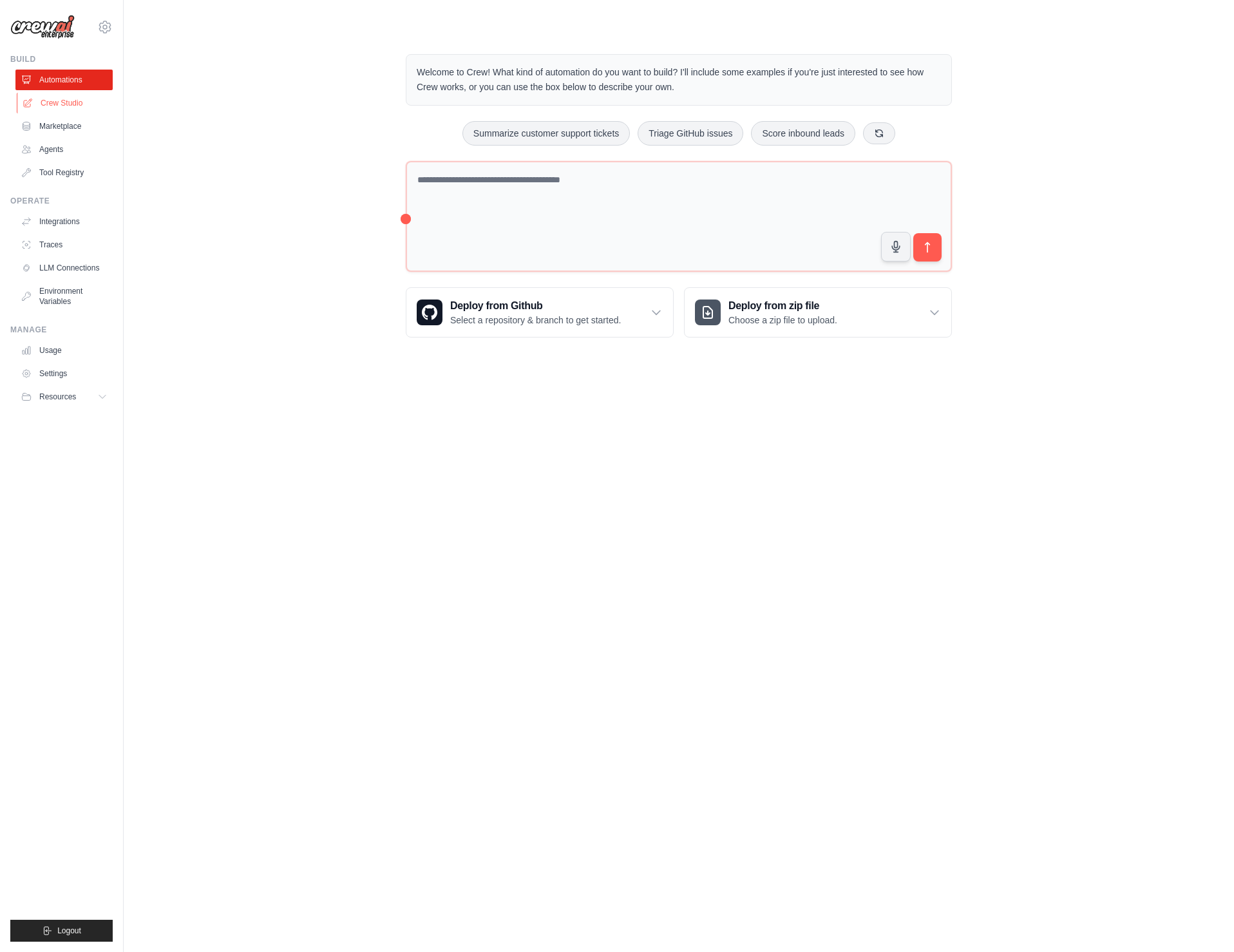
click at [62, 102] on link "Crew Studio" at bounding box center [65, 103] width 97 height 21
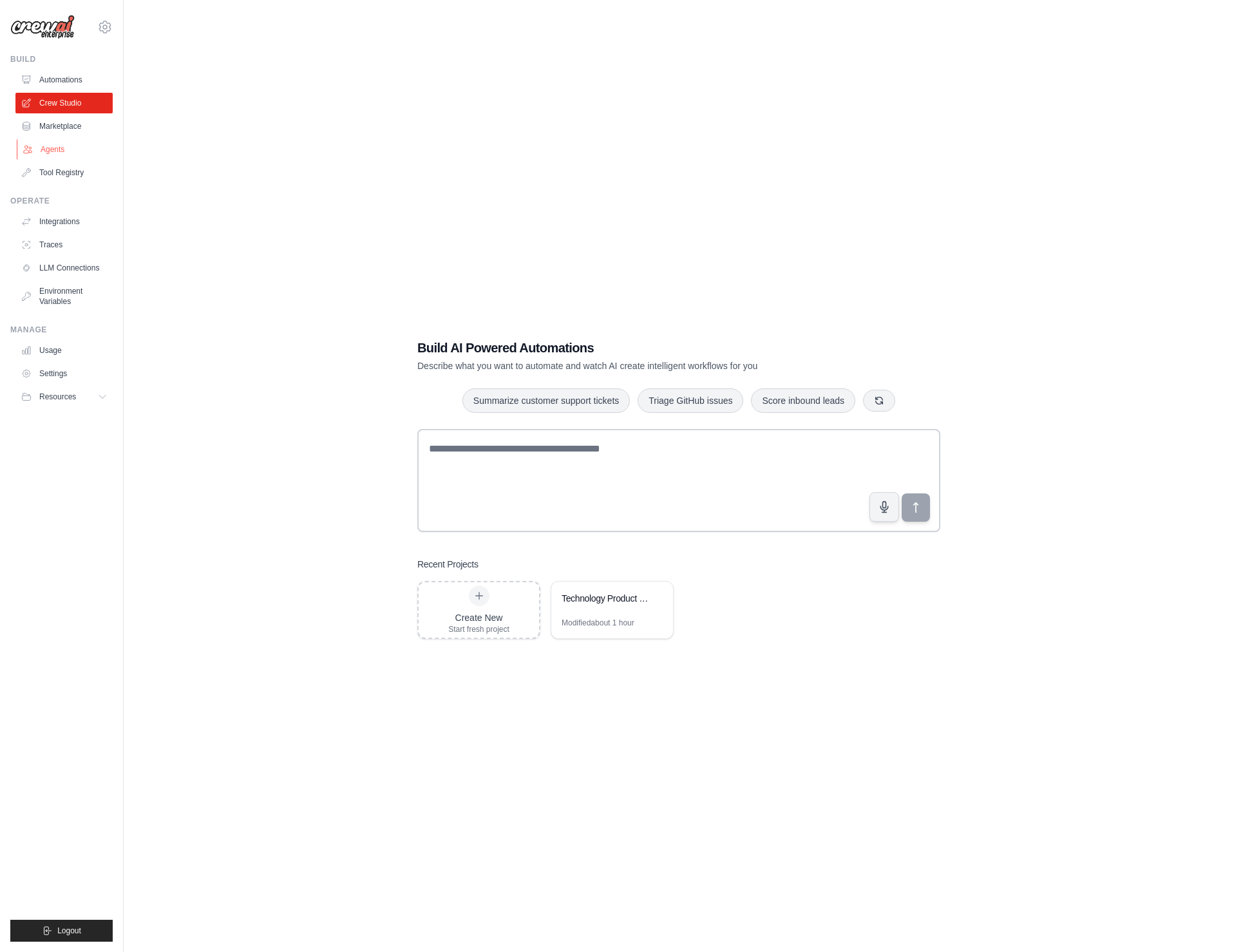
click at [53, 150] on link "Agents" at bounding box center [65, 149] width 97 height 21
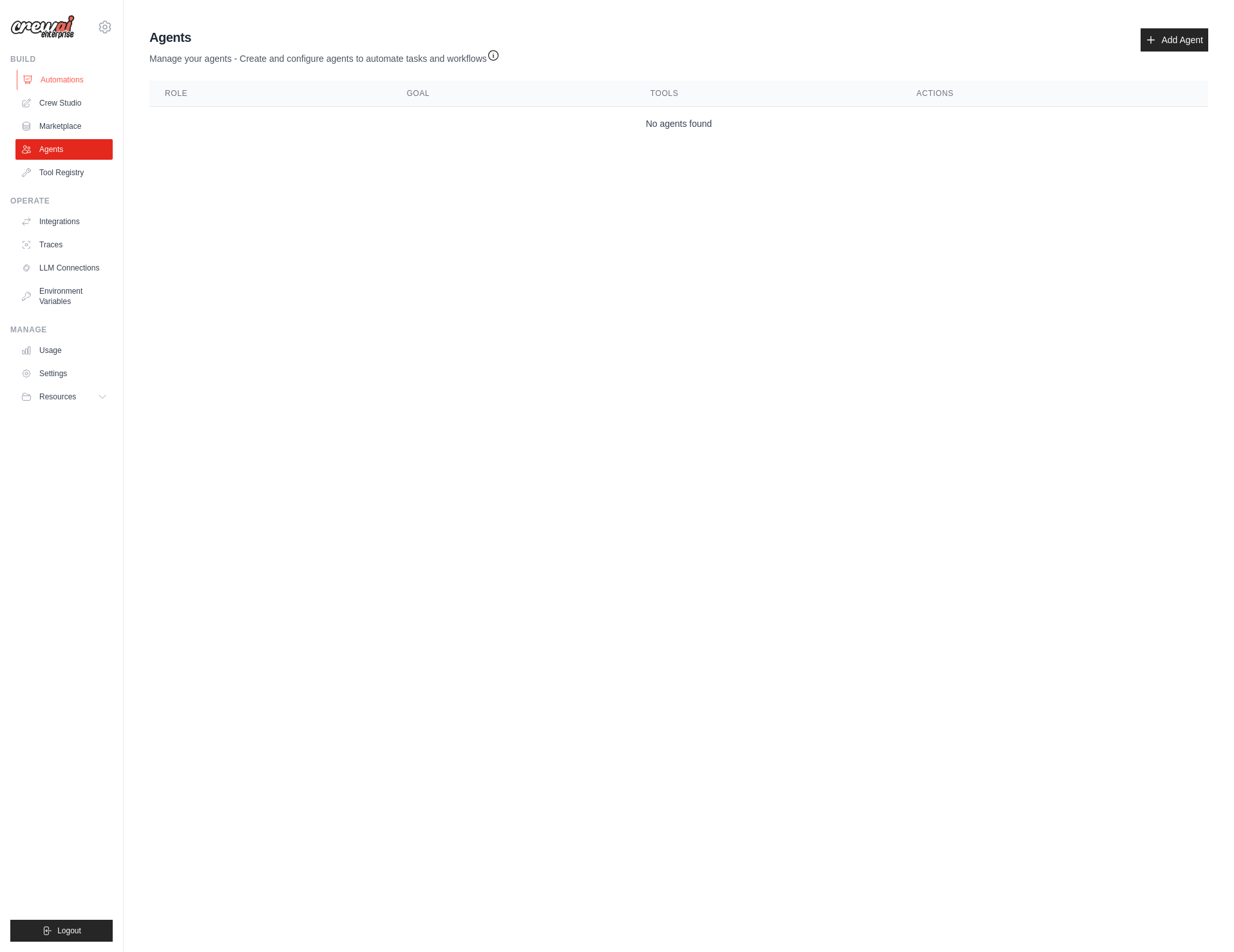
click at [70, 80] on link "Automations" at bounding box center [65, 79] width 97 height 21
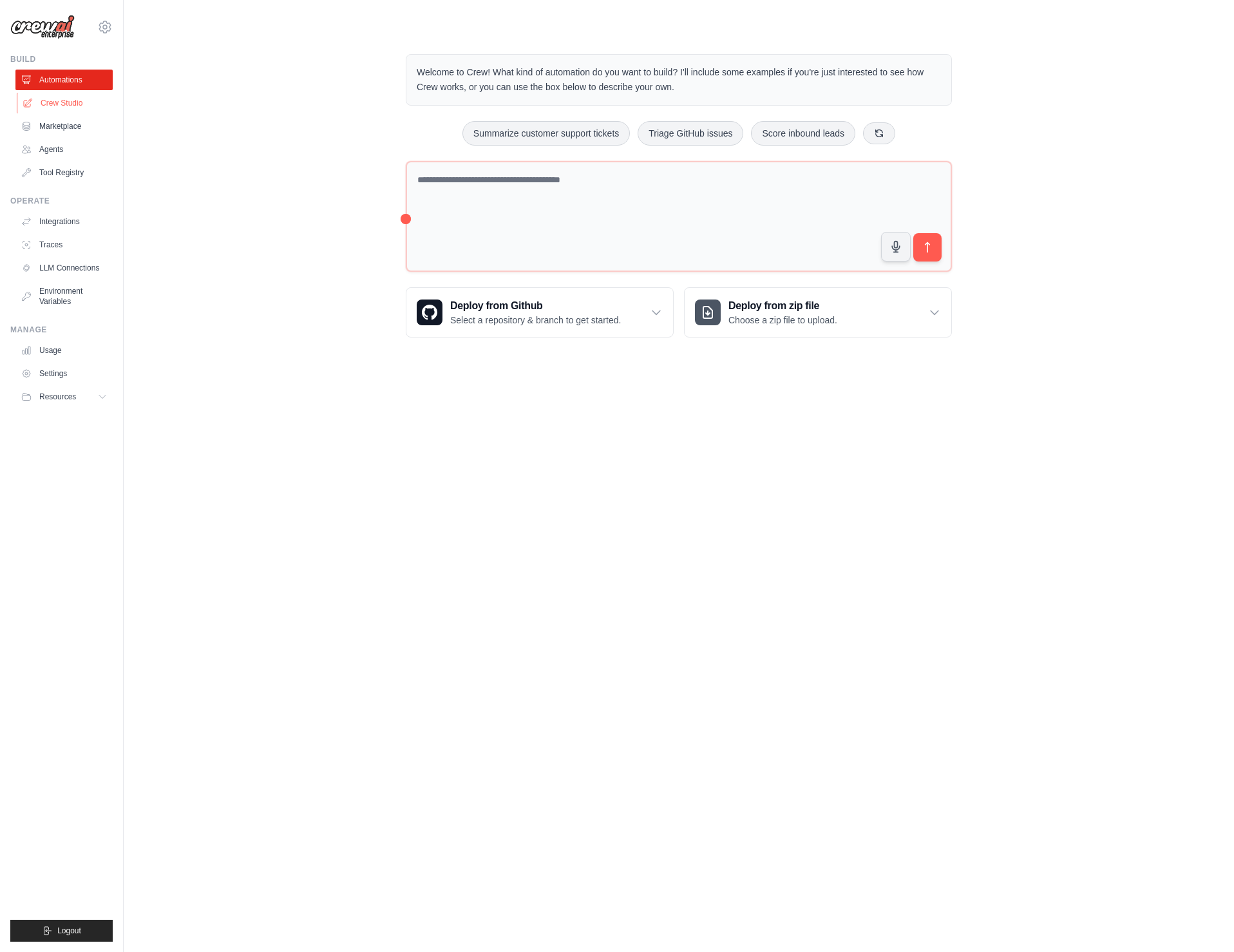
click at [68, 103] on link "Crew Studio" at bounding box center [65, 103] width 97 height 21
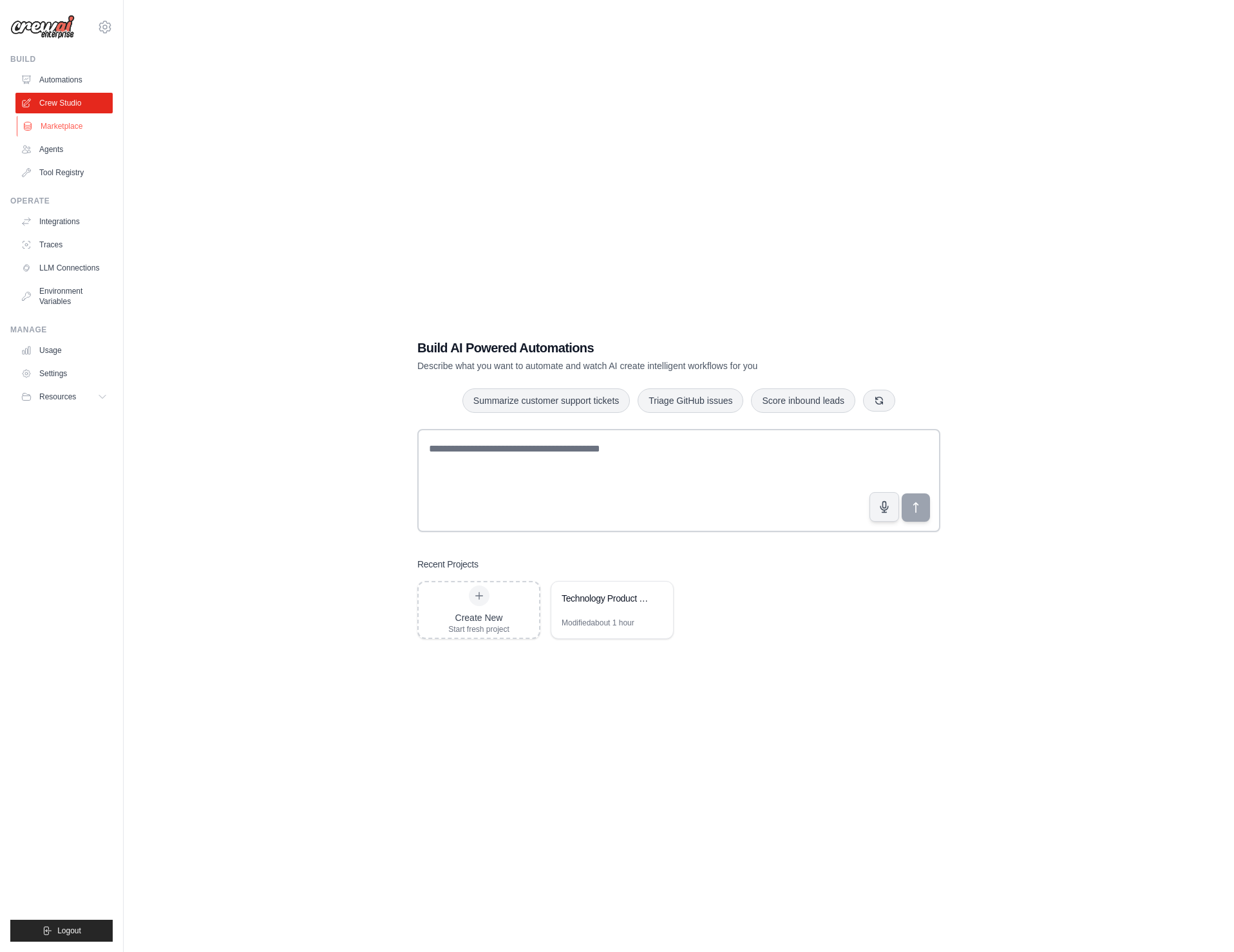
click at [66, 123] on link "Marketplace" at bounding box center [65, 126] width 97 height 21
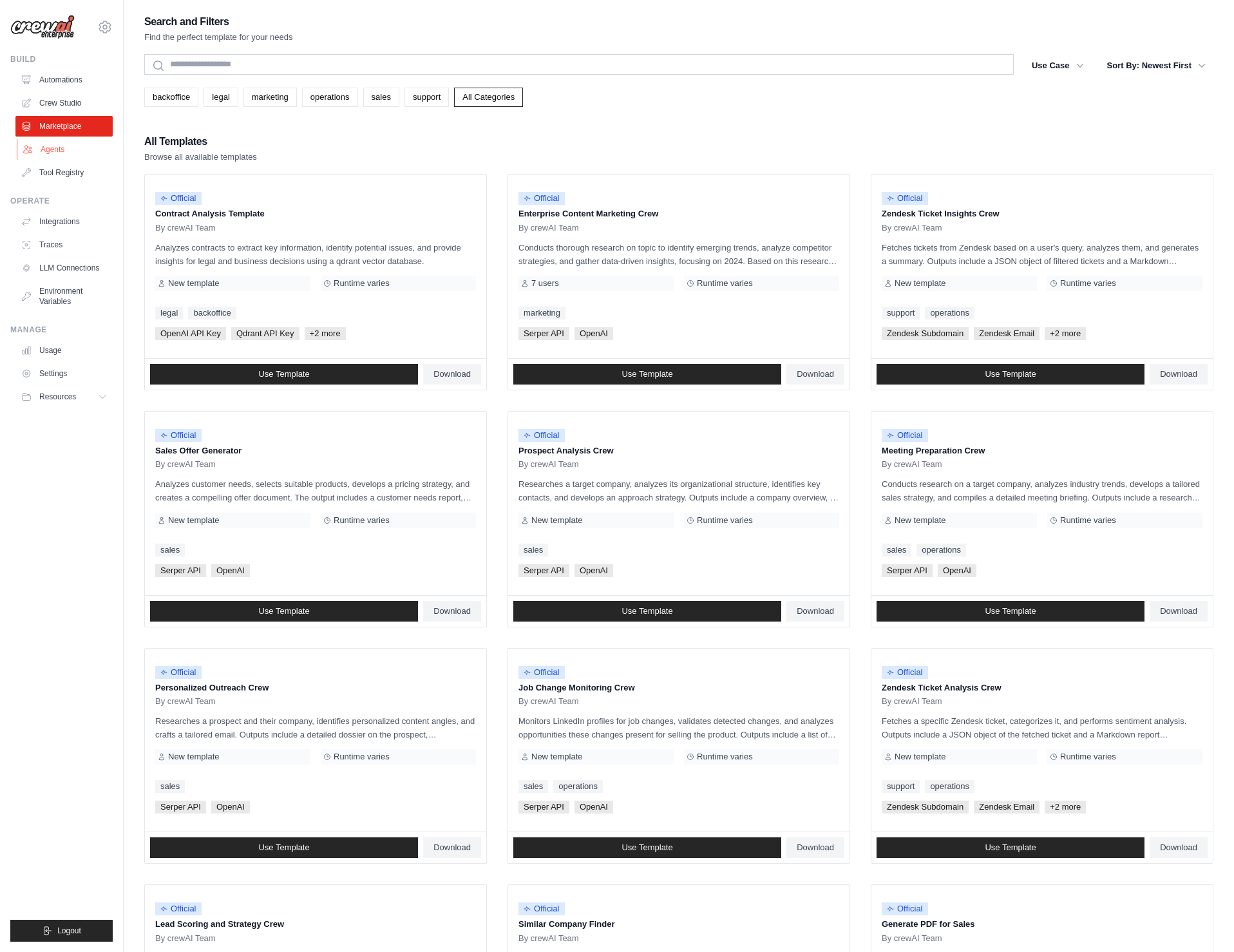
click at [53, 149] on link "Agents" at bounding box center [65, 149] width 97 height 21
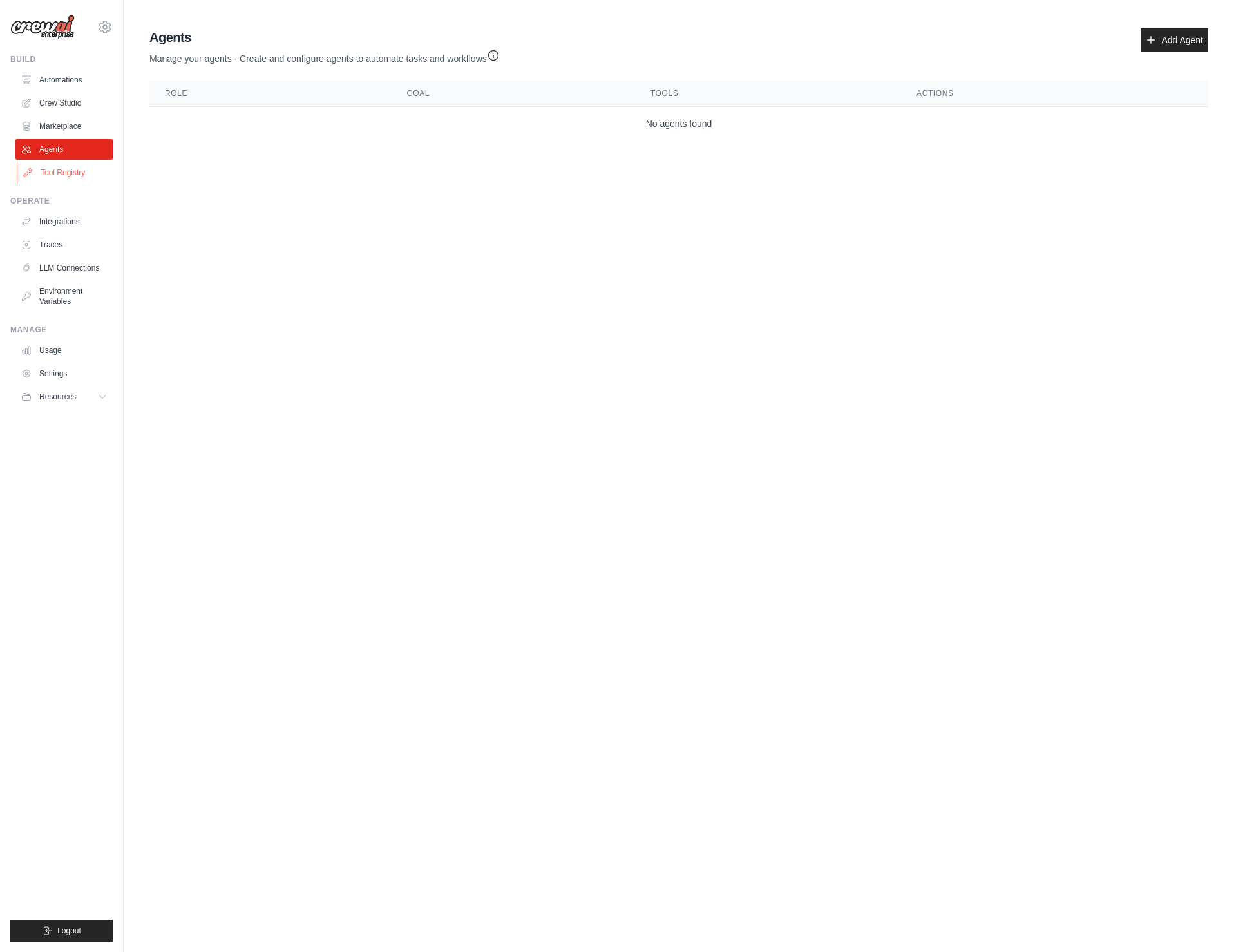
click at [61, 170] on link "Tool Registry" at bounding box center [65, 172] width 97 height 21
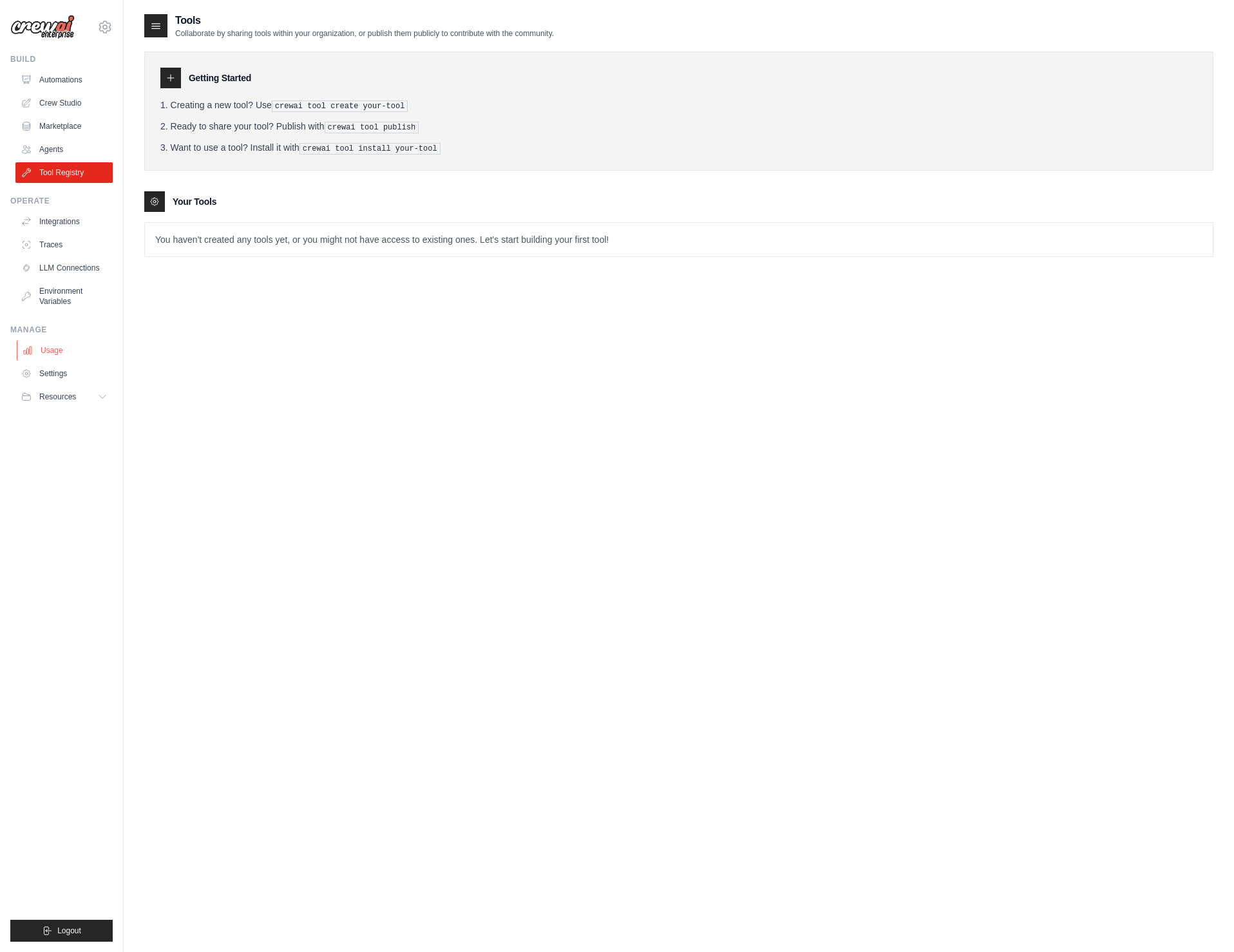
click at [41, 353] on link "Usage" at bounding box center [65, 349] width 97 height 21
